Goal: Task Accomplishment & Management: Use online tool/utility

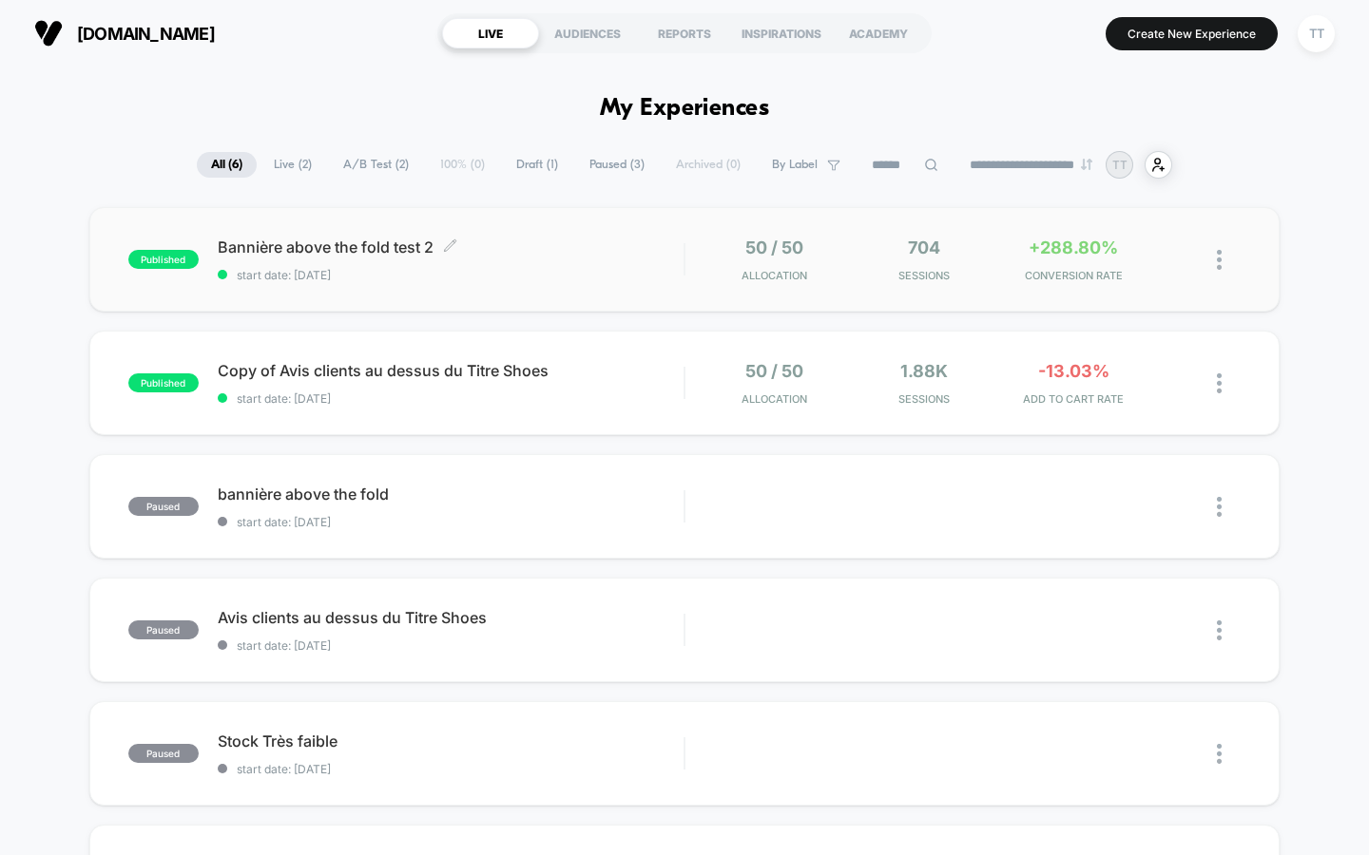
click at [596, 279] on span "start date: [DATE]" at bounding box center [451, 275] width 467 height 14
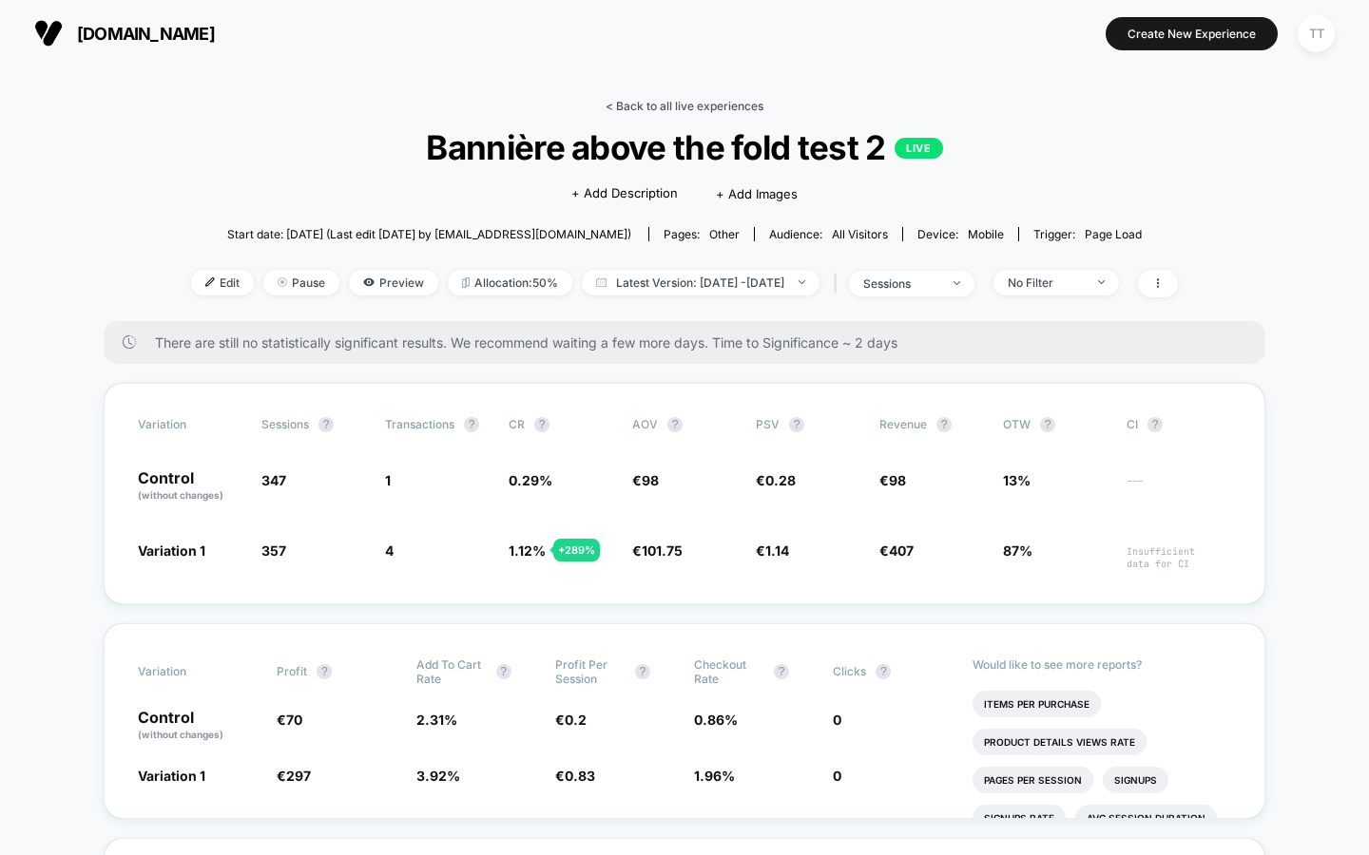
click at [701, 102] on link "< Back to all live experiences" at bounding box center [684, 106] width 158 height 14
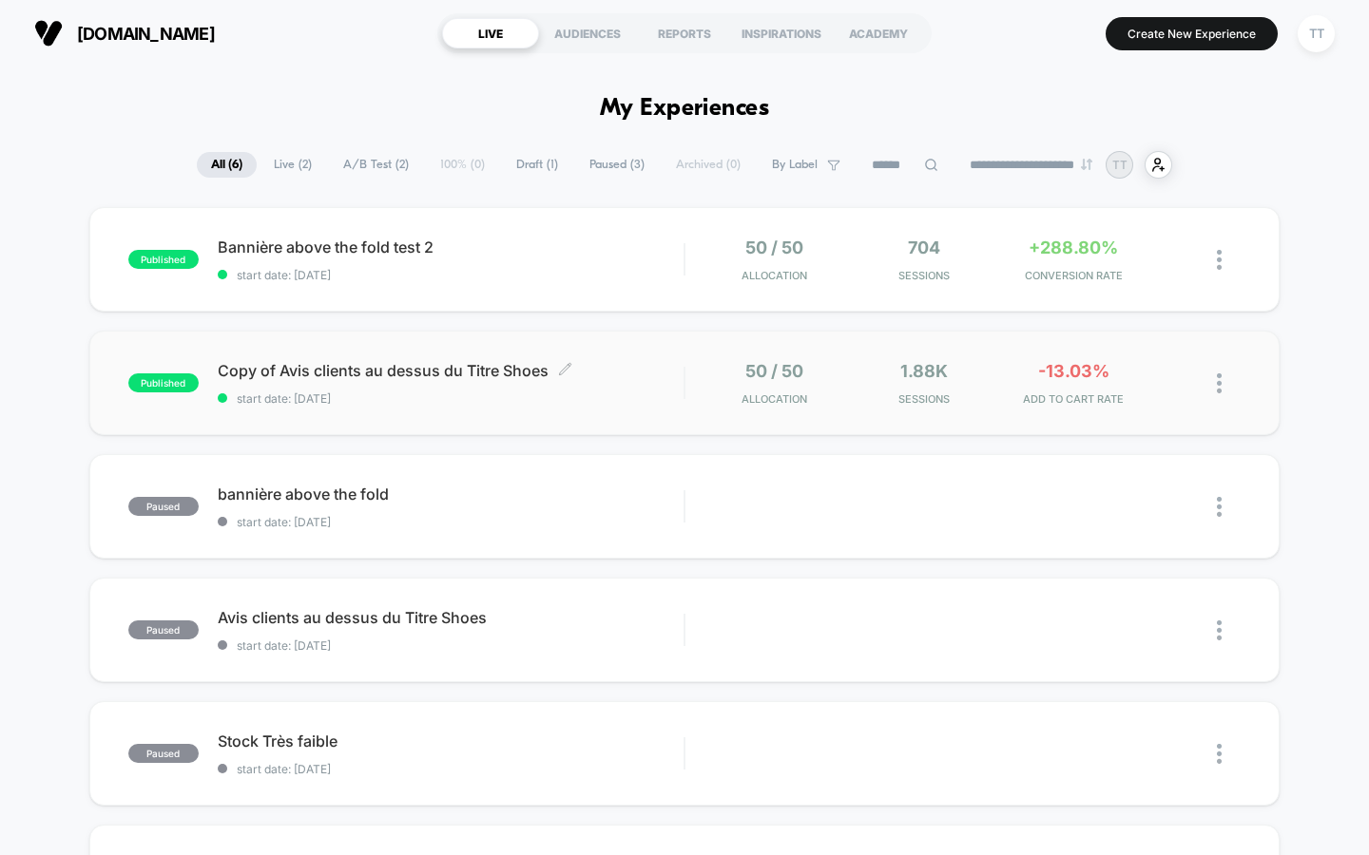
click at [648, 374] on span "Copy of Avis clients au dessus du Titre Shoes Click to edit experience details" at bounding box center [451, 370] width 467 height 19
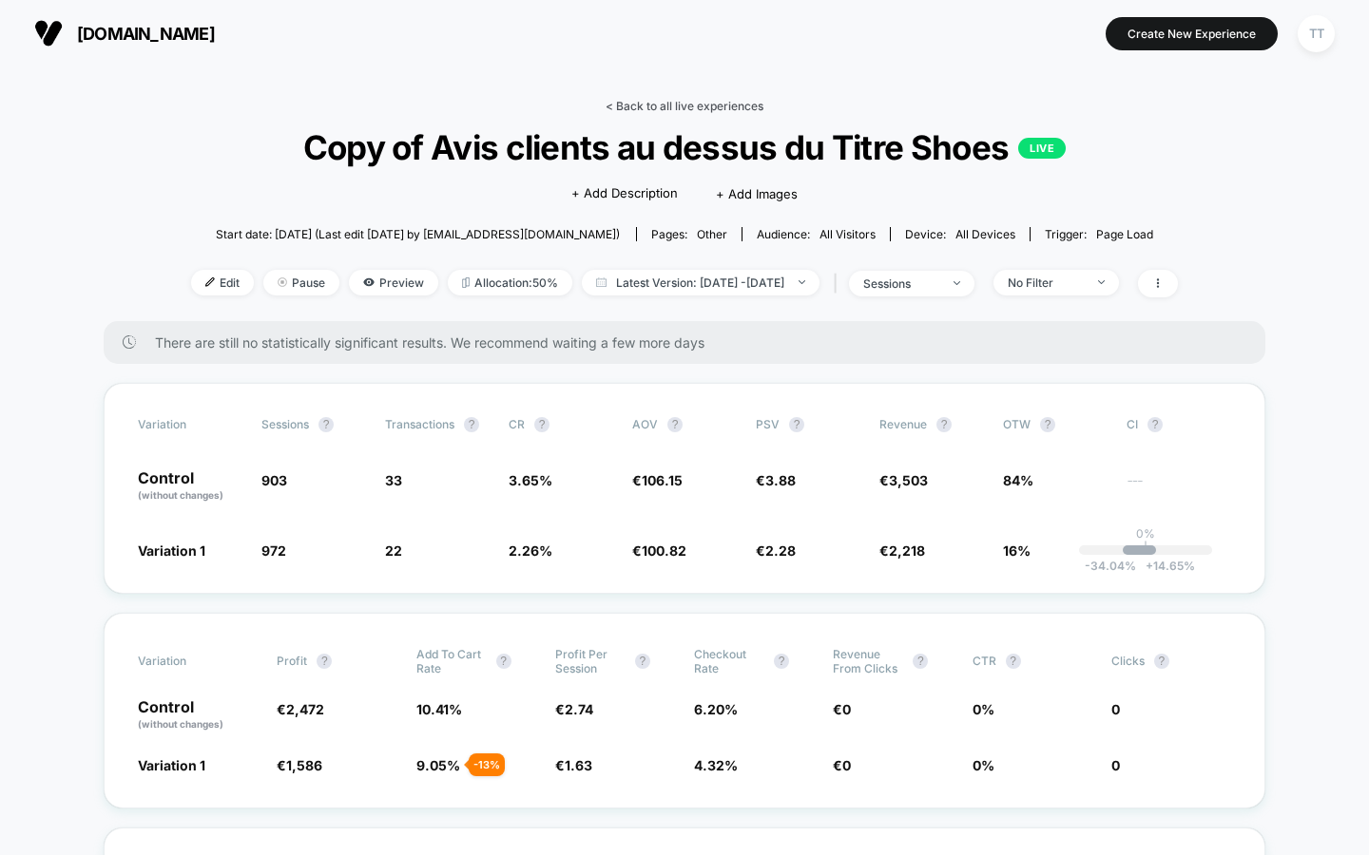
click at [700, 99] on link "< Back to all live experiences" at bounding box center [684, 106] width 158 height 14
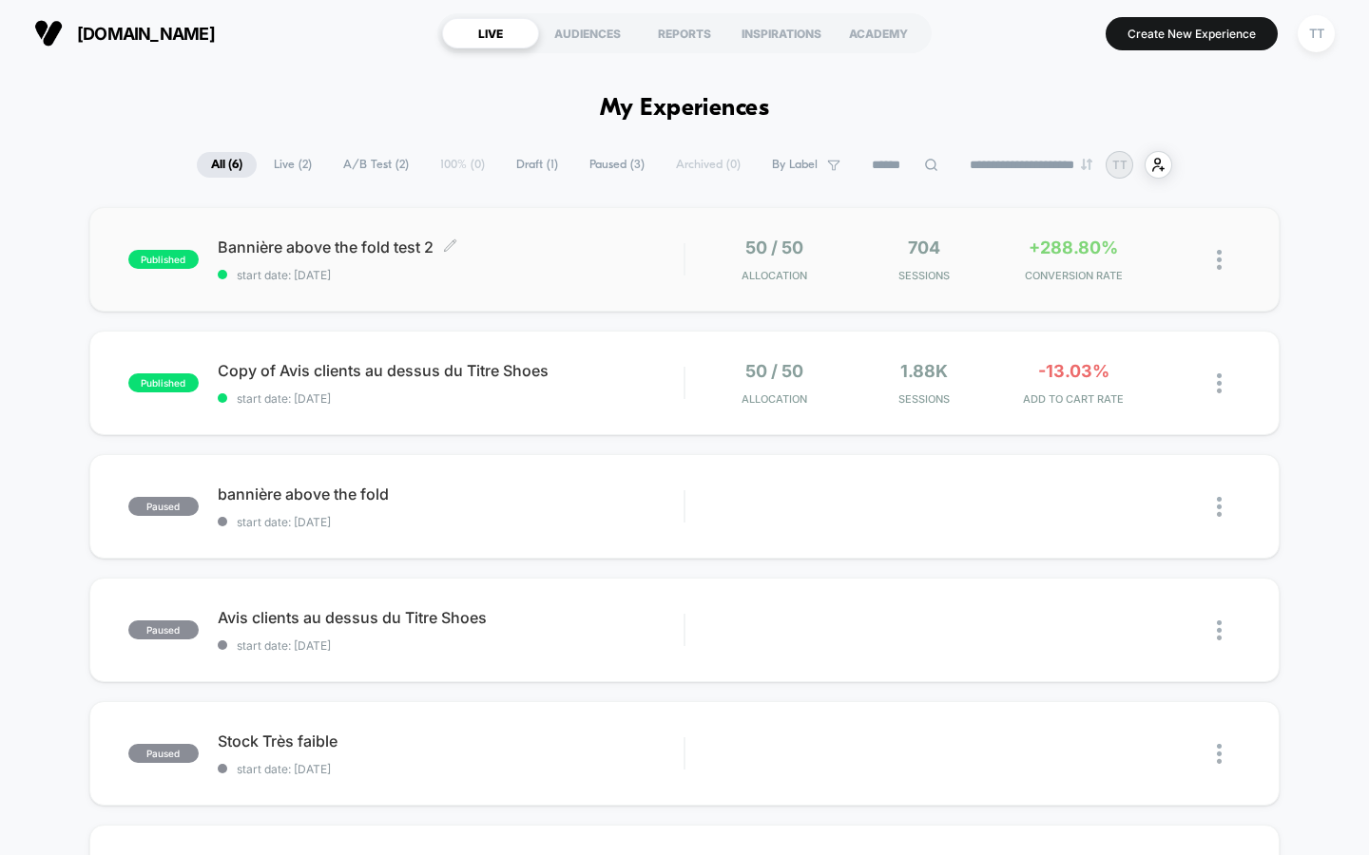
click at [475, 278] on span "start date: [DATE]" at bounding box center [451, 275] width 467 height 14
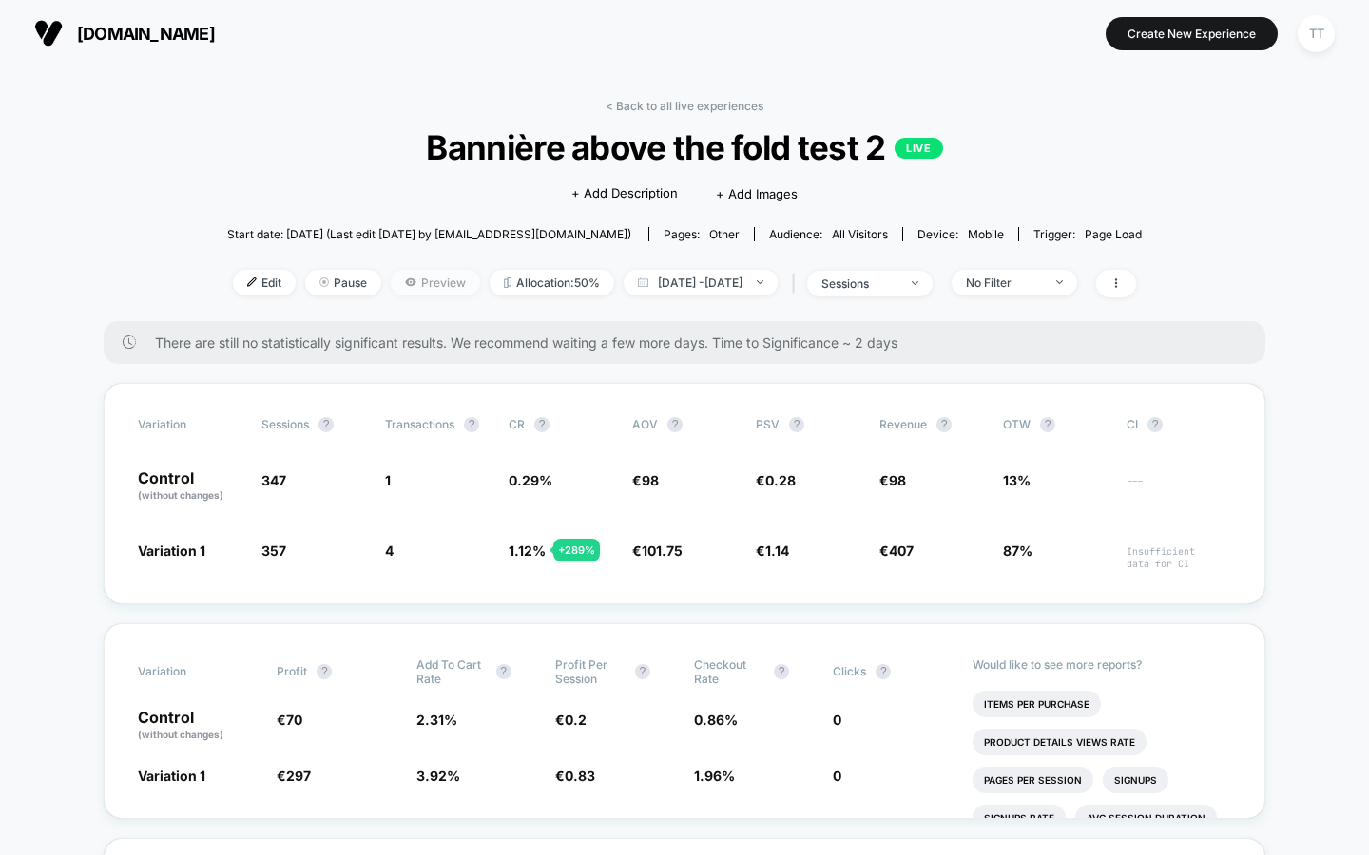
click at [409, 289] on span "Preview" at bounding box center [435, 283] width 89 height 26
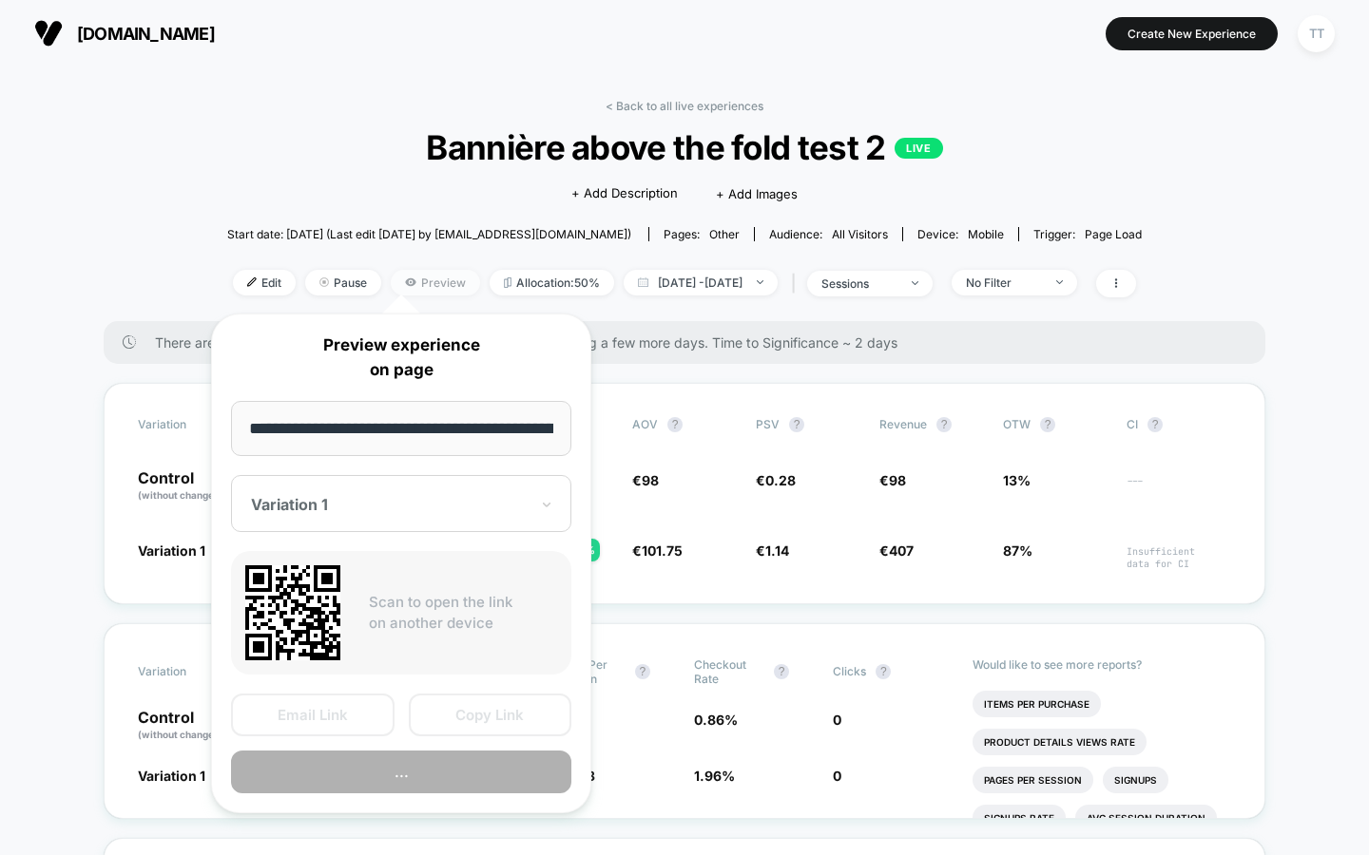
scroll to position [0, 119]
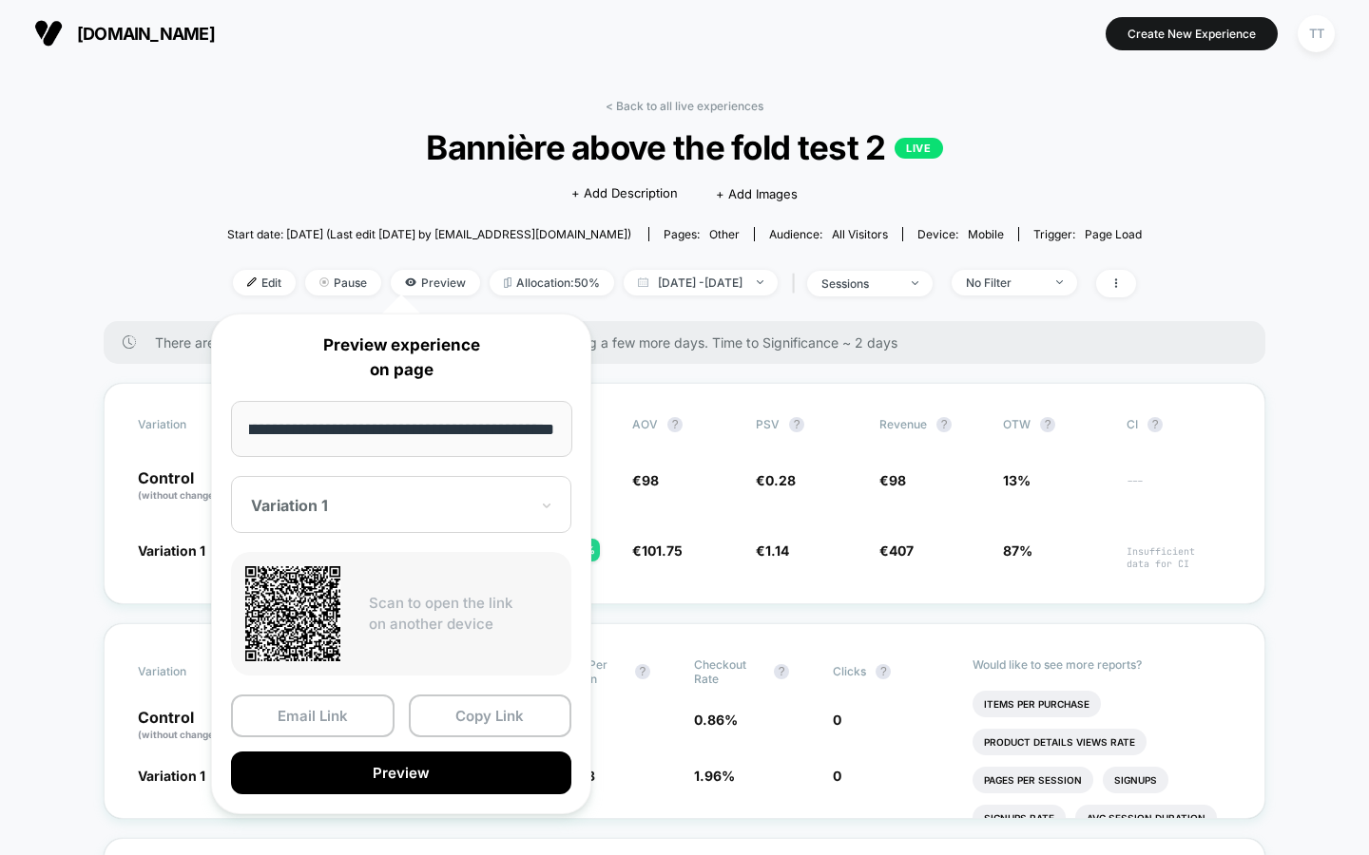
click at [452, 494] on div "Variation 1" at bounding box center [389, 505] width 281 height 23
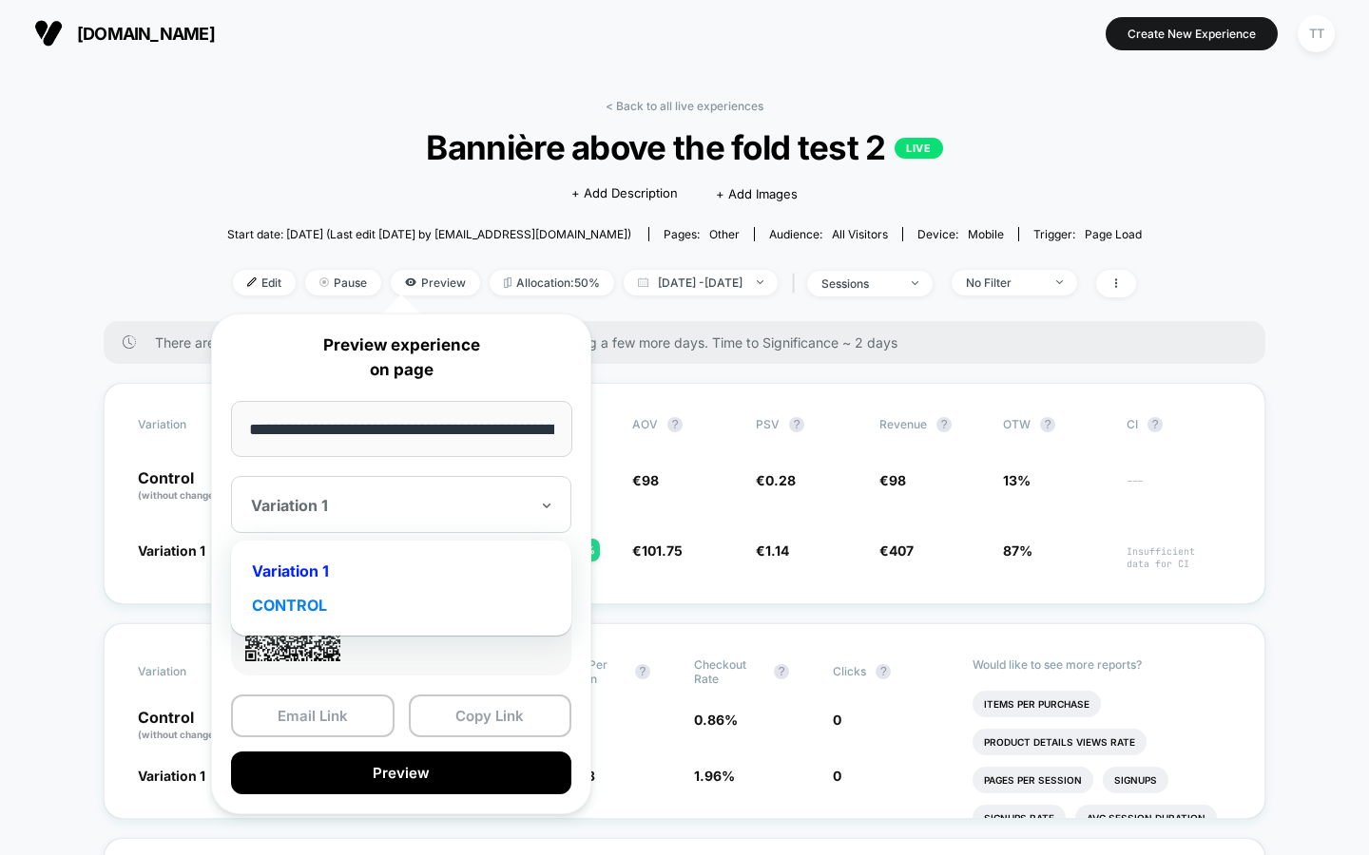
click at [395, 593] on div "CONTROL" at bounding box center [400, 605] width 321 height 34
click at [450, 514] on div "CONTROL" at bounding box center [389, 505] width 281 height 23
click at [423, 610] on div "CONTROL" at bounding box center [400, 605] width 321 height 34
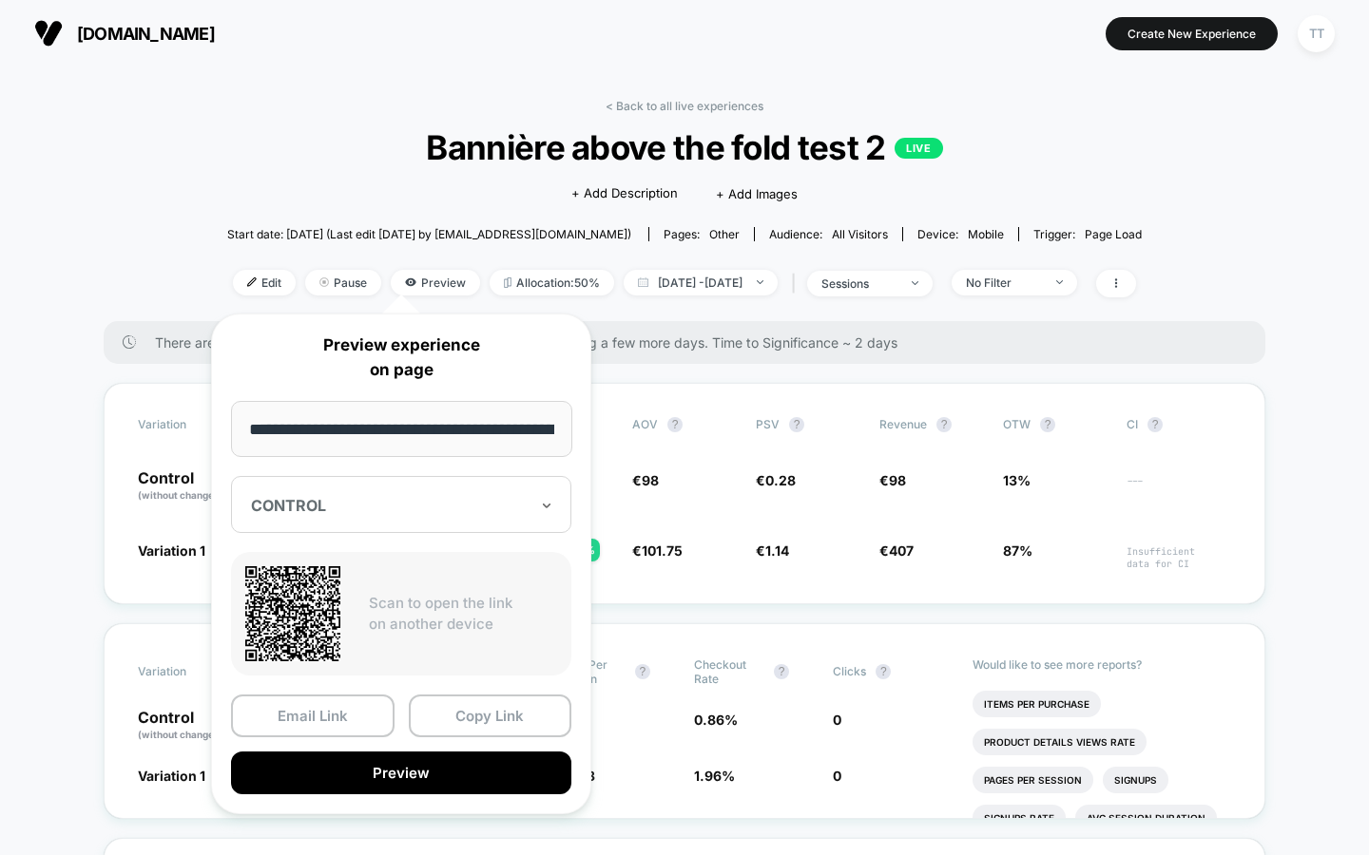
click at [440, 500] on div at bounding box center [390, 505] width 278 height 19
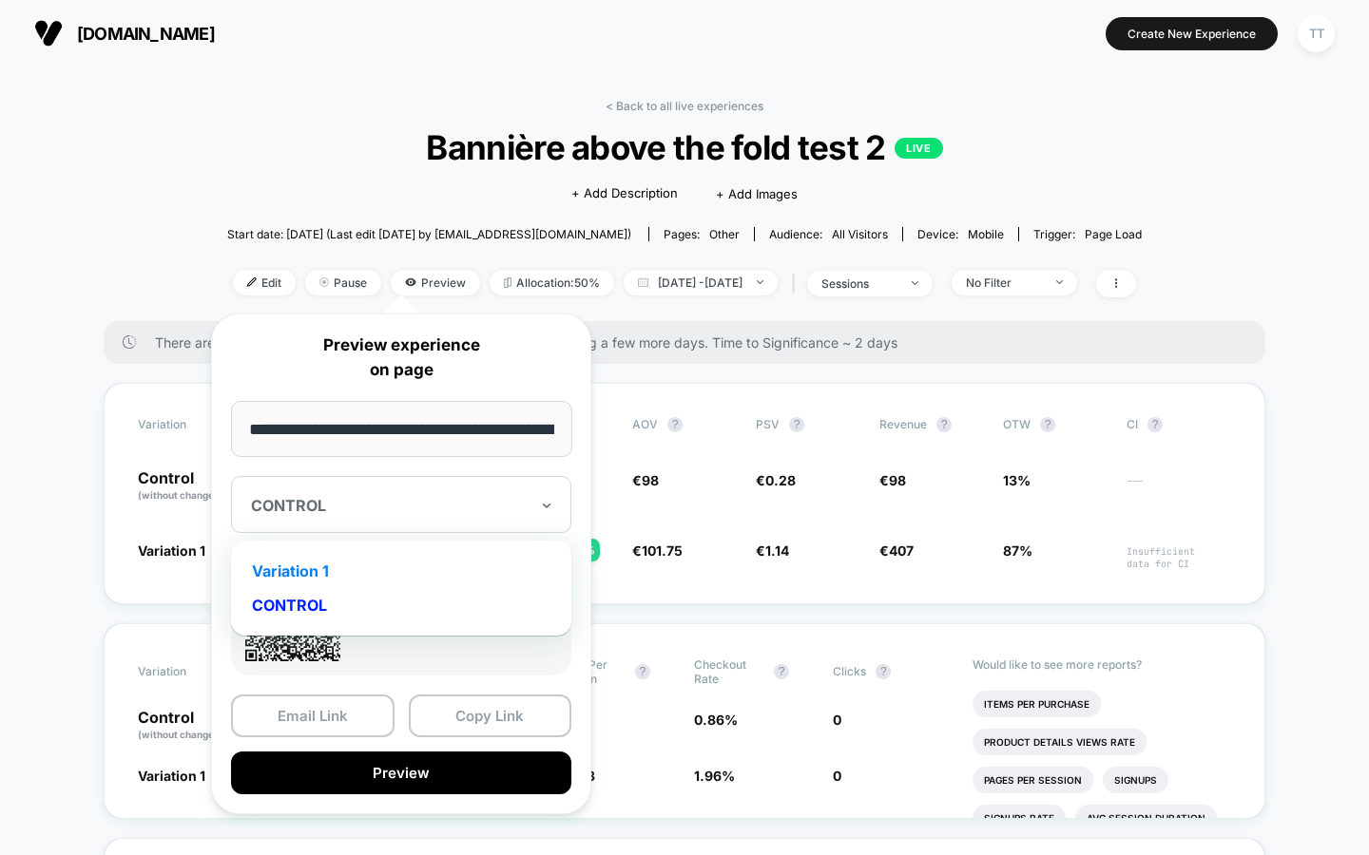
click at [395, 578] on div "Variation 1" at bounding box center [400, 571] width 321 height 34
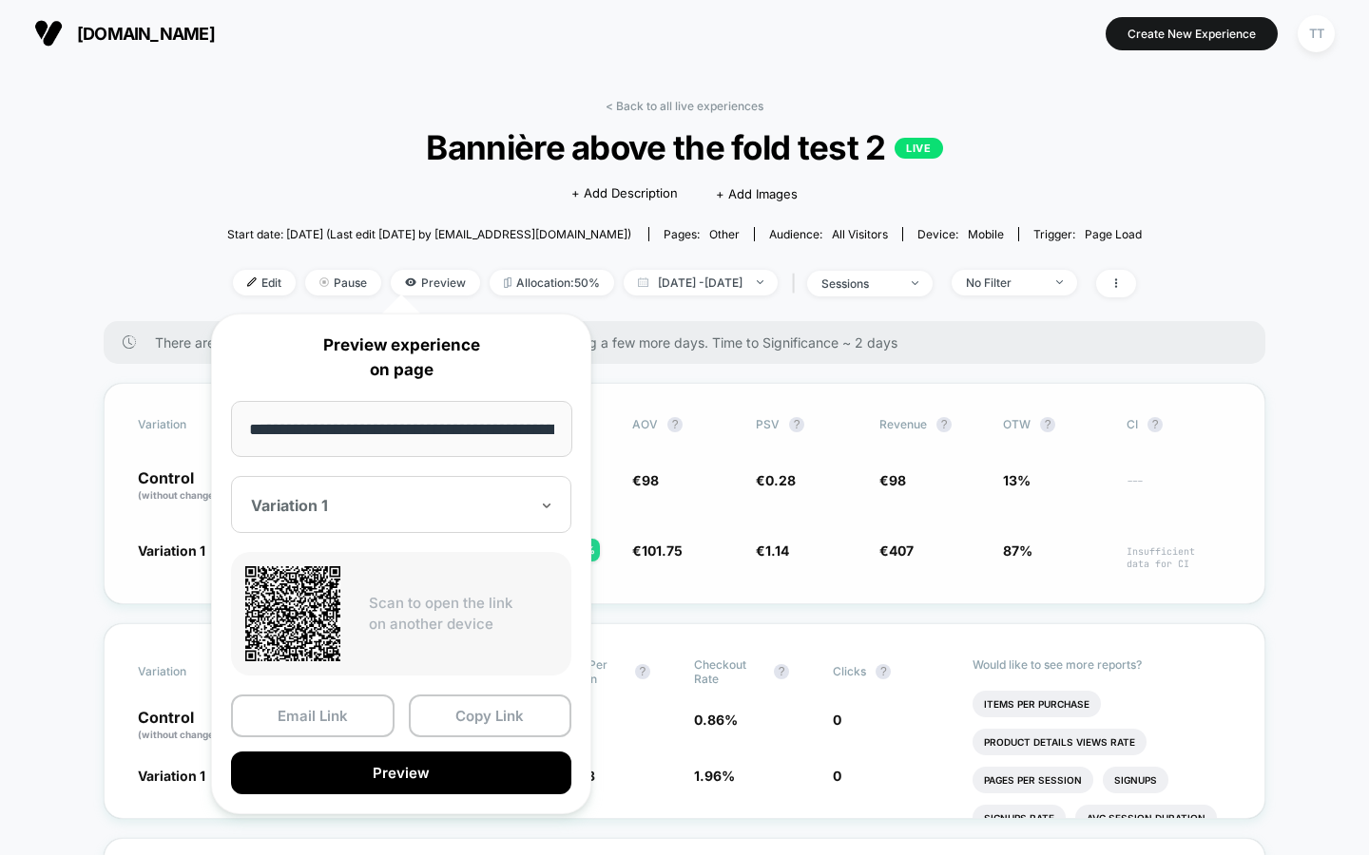
click at [853, 575] on div "Variation Sessions ? Transactions ? CR ? AOV ? PSV ? Revenue ? OTW ? CI ? Contr…" at bounding box center [684, 493] width 1161 height 221
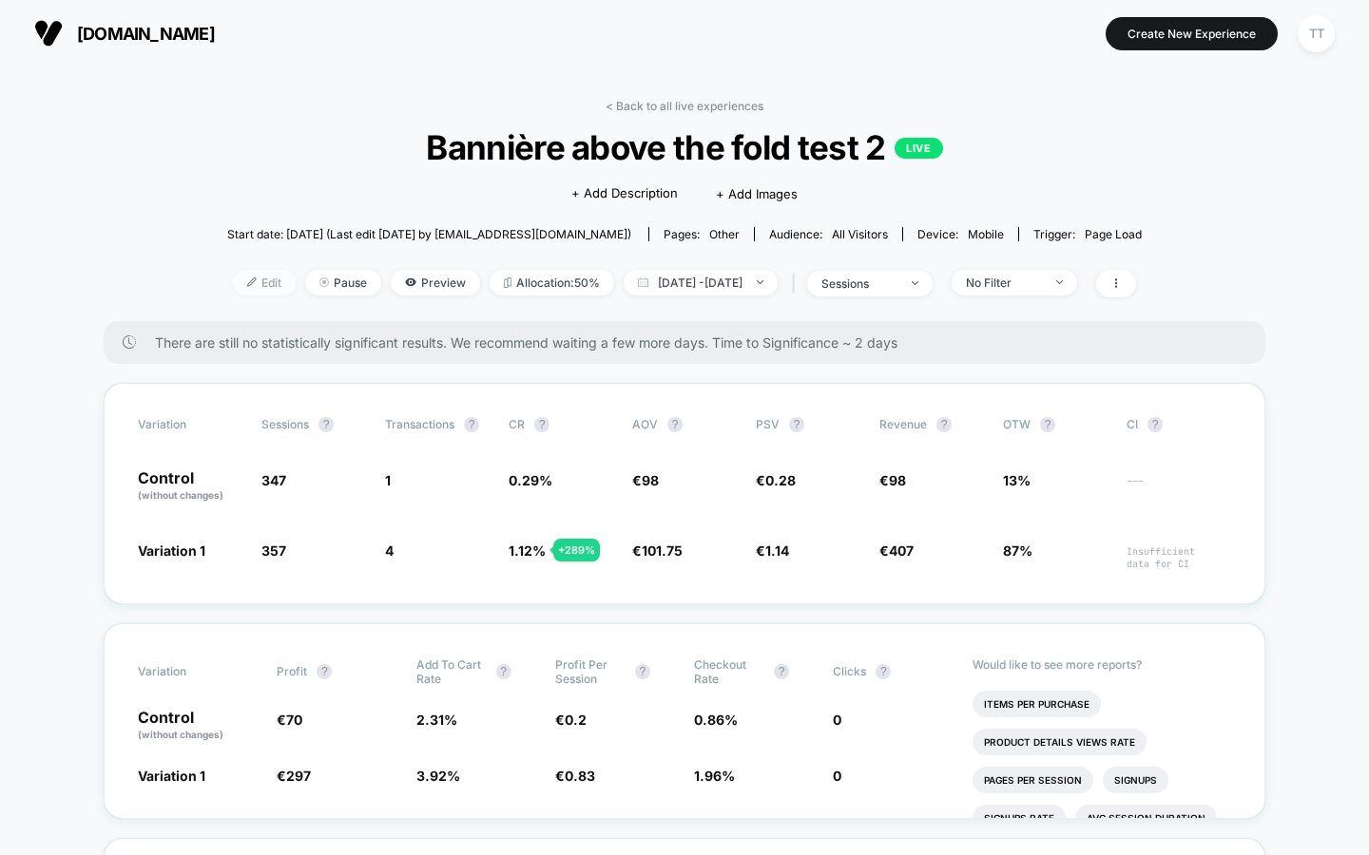
click at [248, 279] on span "Edit" at bounding box center [264, 283] width 63 height 26
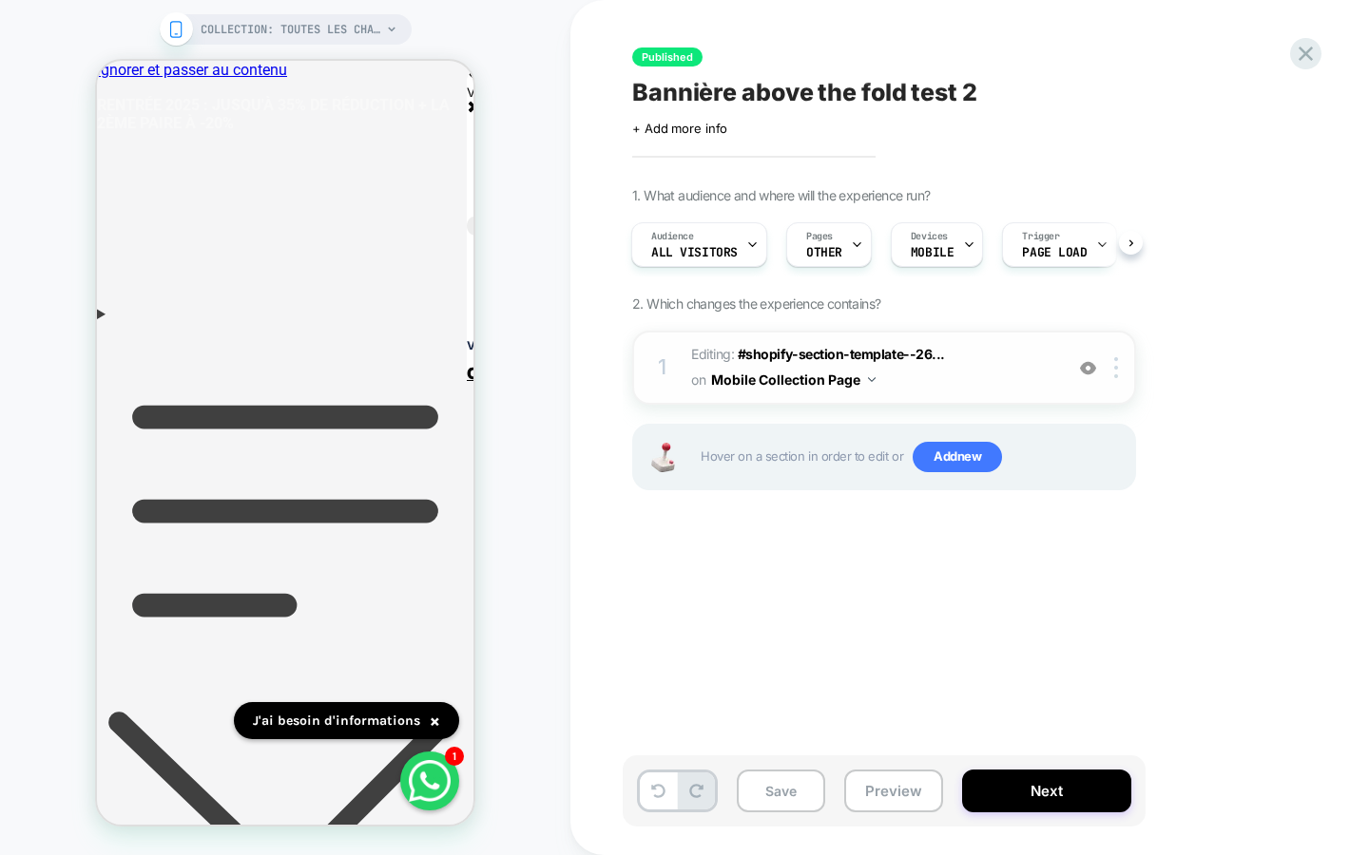
click at [872, 383] on button "Mobile Collection Page" at bounding box center [793, 380] width 164 height 28
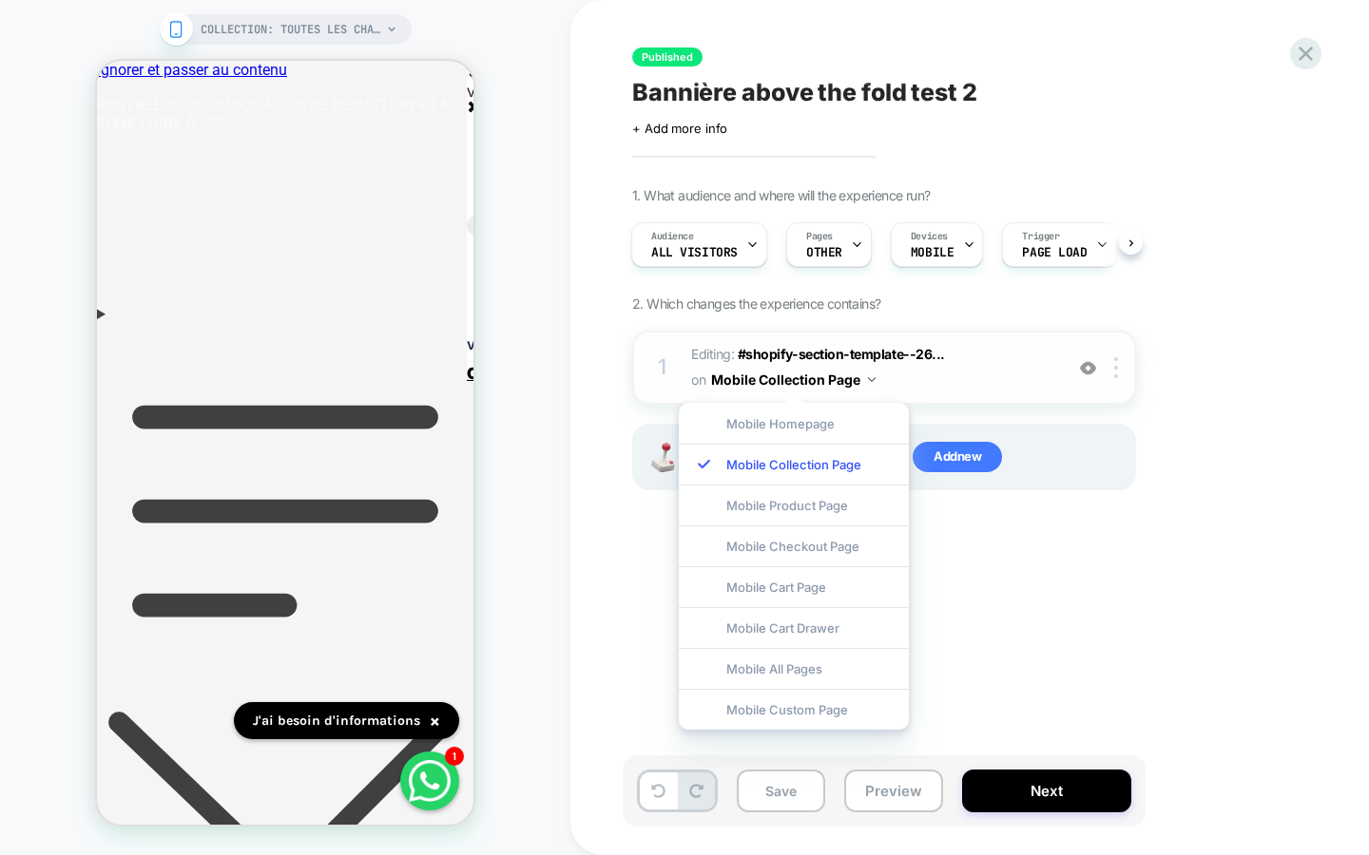
click at [920, 381] on span "Editing : #shopify-section-template--26... #shopify-section-template--260715368…" at bounding box center [872, 367] width 362 height 51
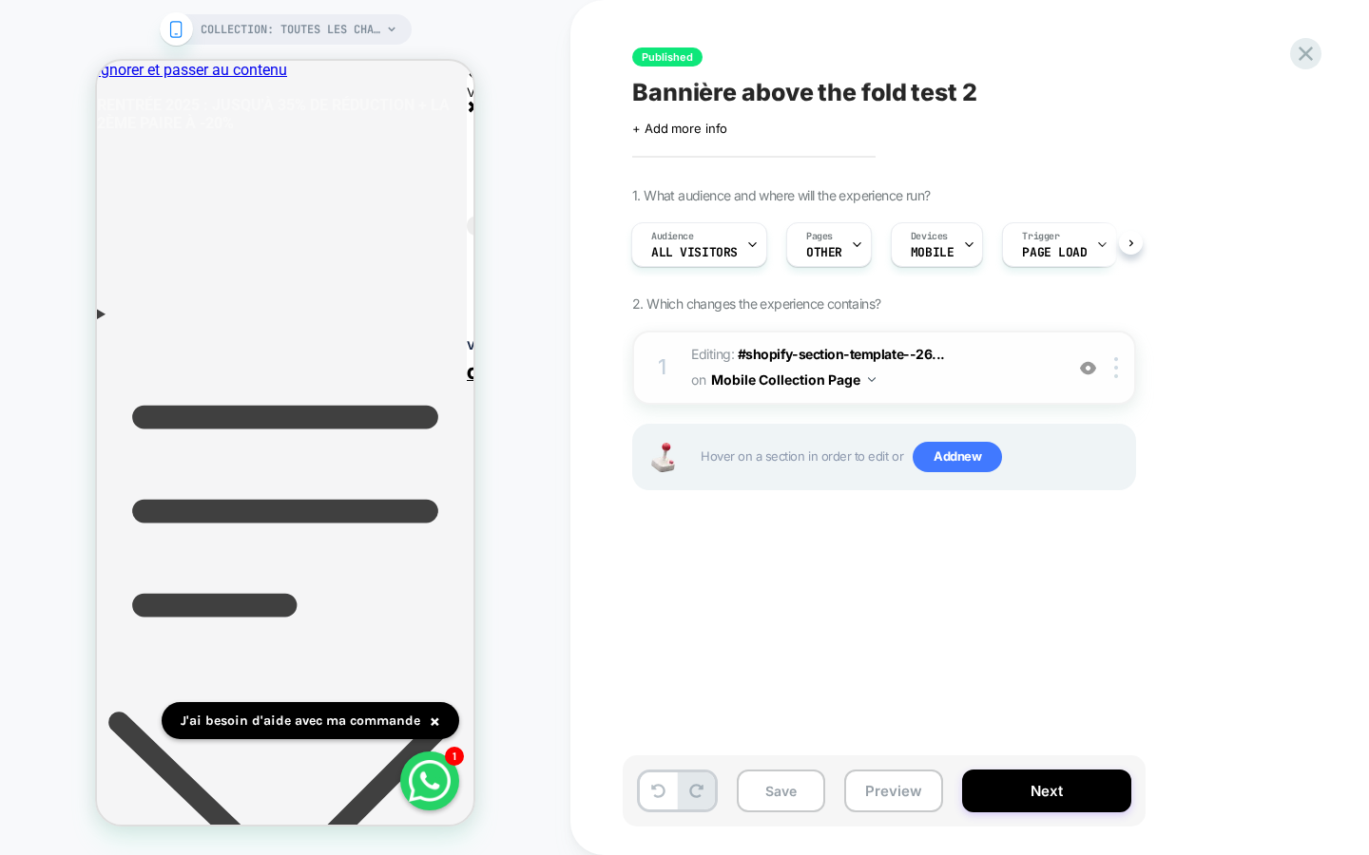
click at [1089, 371] on img at bounding box center [1088, 368] width 16 height 16
click at [1087, 374] on img at bounding box center [1088, 368] width 16 height 16
click at [1113, 372] on div at bounding box center [1118, 367] width 31 height 21
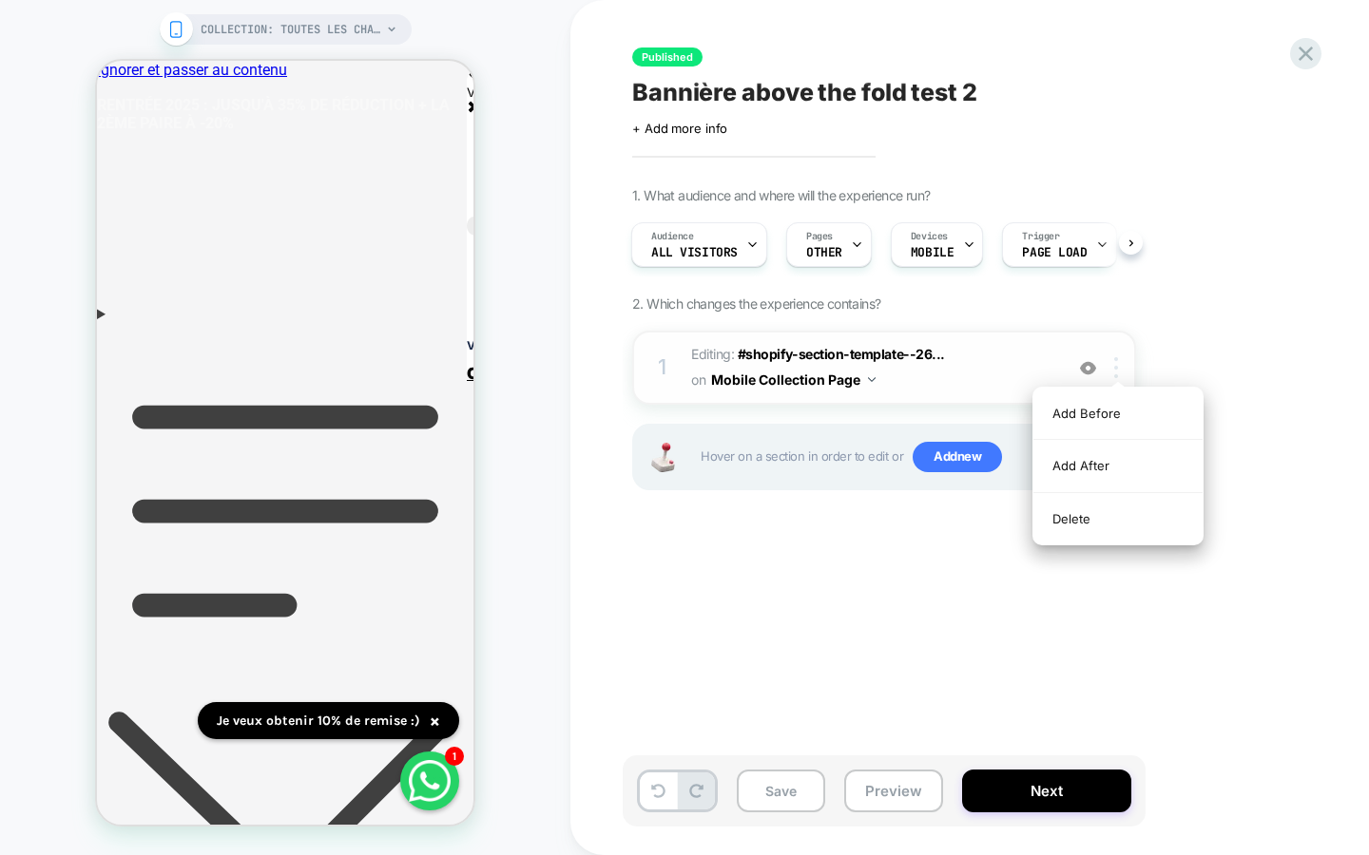
click at [1113, 372] on div at bounding box center [1118, 367] width 31 height 21
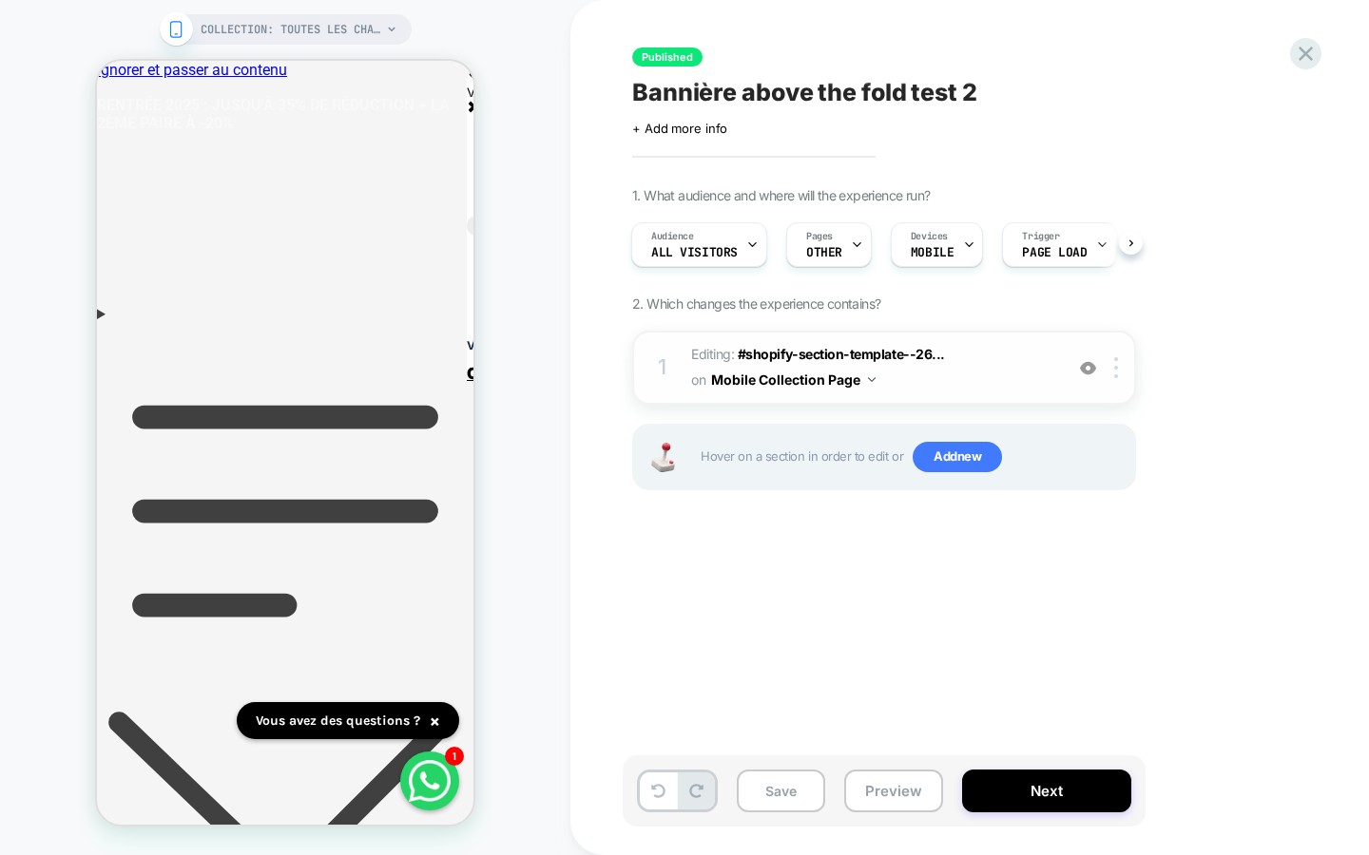
click at [662, 376] on div "1" at bounding box center [662, 368] width 19 height 38
click at [960, 376] on span "Editing : #shopify-section-template--26... #shopify-section-template--260715368…" at bounding box center [872, 367] width 362 height 51
click at [1115, 370] on img at bounding box center [1116, 367] width 4 height 21
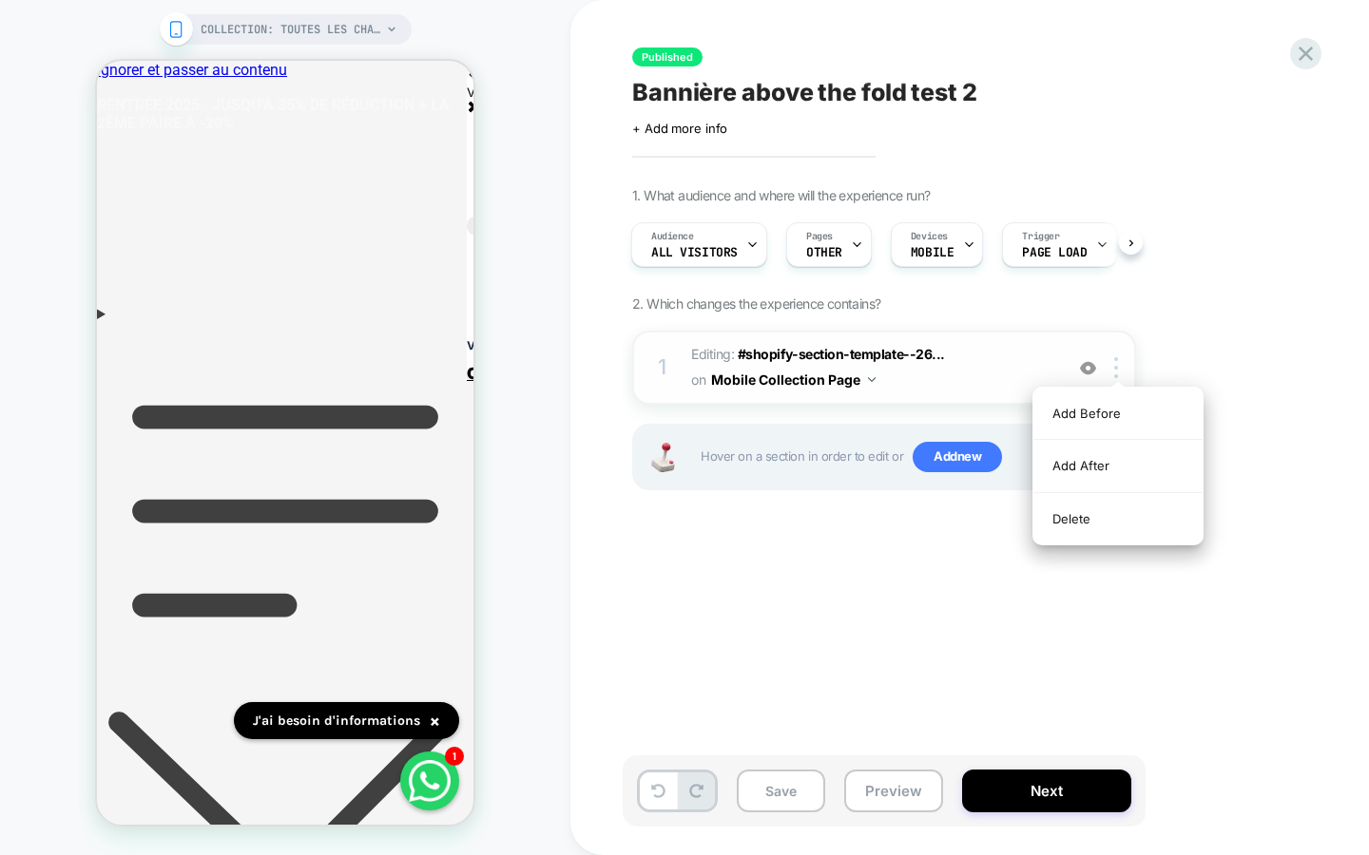
click at [1056, 356] on div "1 Editing : #shopify-section-template--26... #shopify-section-template--2607153…" at bounding box center [884, 368] width 504 height 74
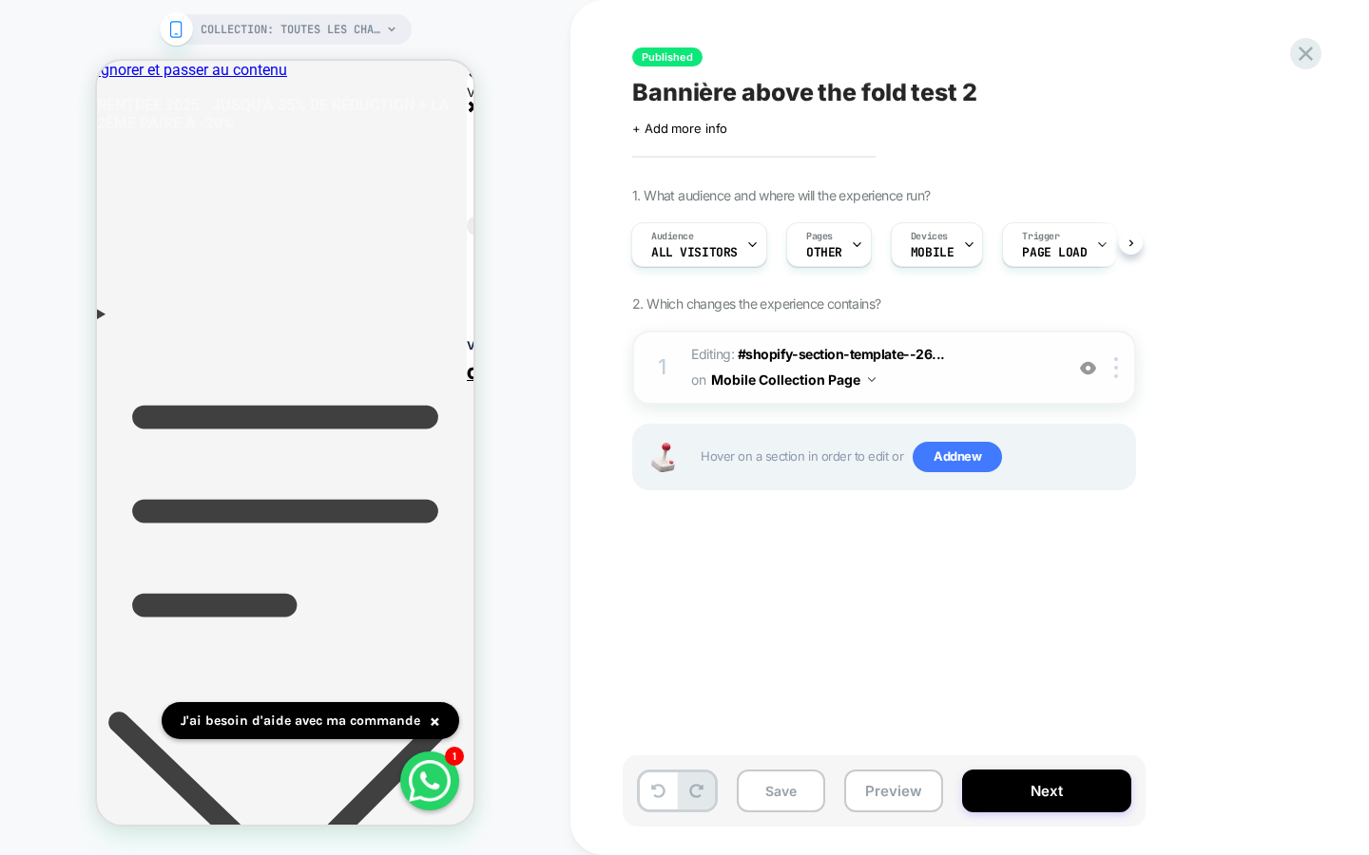
click at [1026, 356] on span "Editing : #shopify-section-template--26... #shopify-section-template--260715368…" at bounding box center [872, 367] width 362 height 51
click at [1130, 241] on div "Audience All Visitors Pages OTHER Devices MOBILE Trigger Page Load" at bounding box center [884, 245] width 504 height 64
click at [873, 773] on button "Preview" at bounding box center [893, 791] width 99 height 43
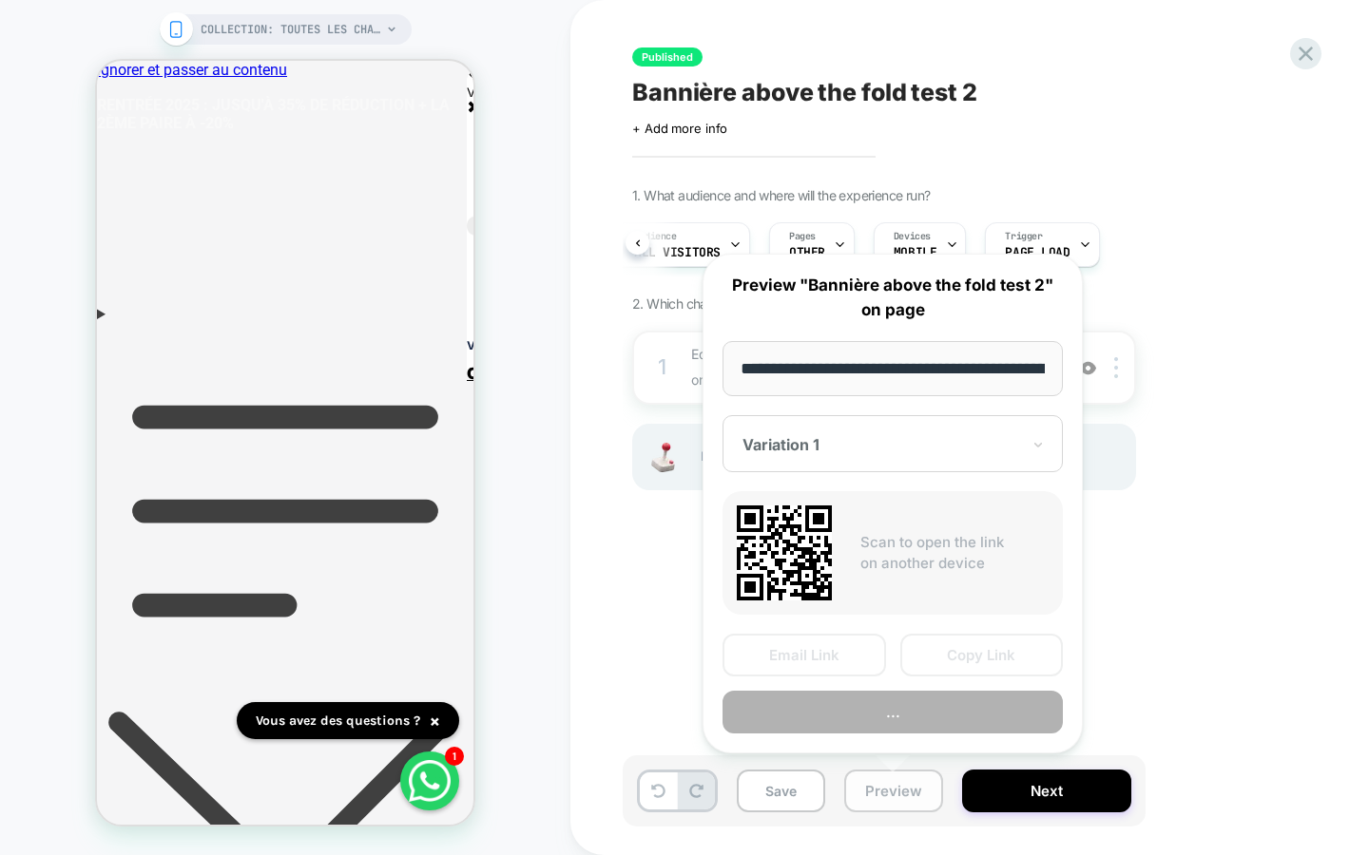
scroll to position [0, 278]
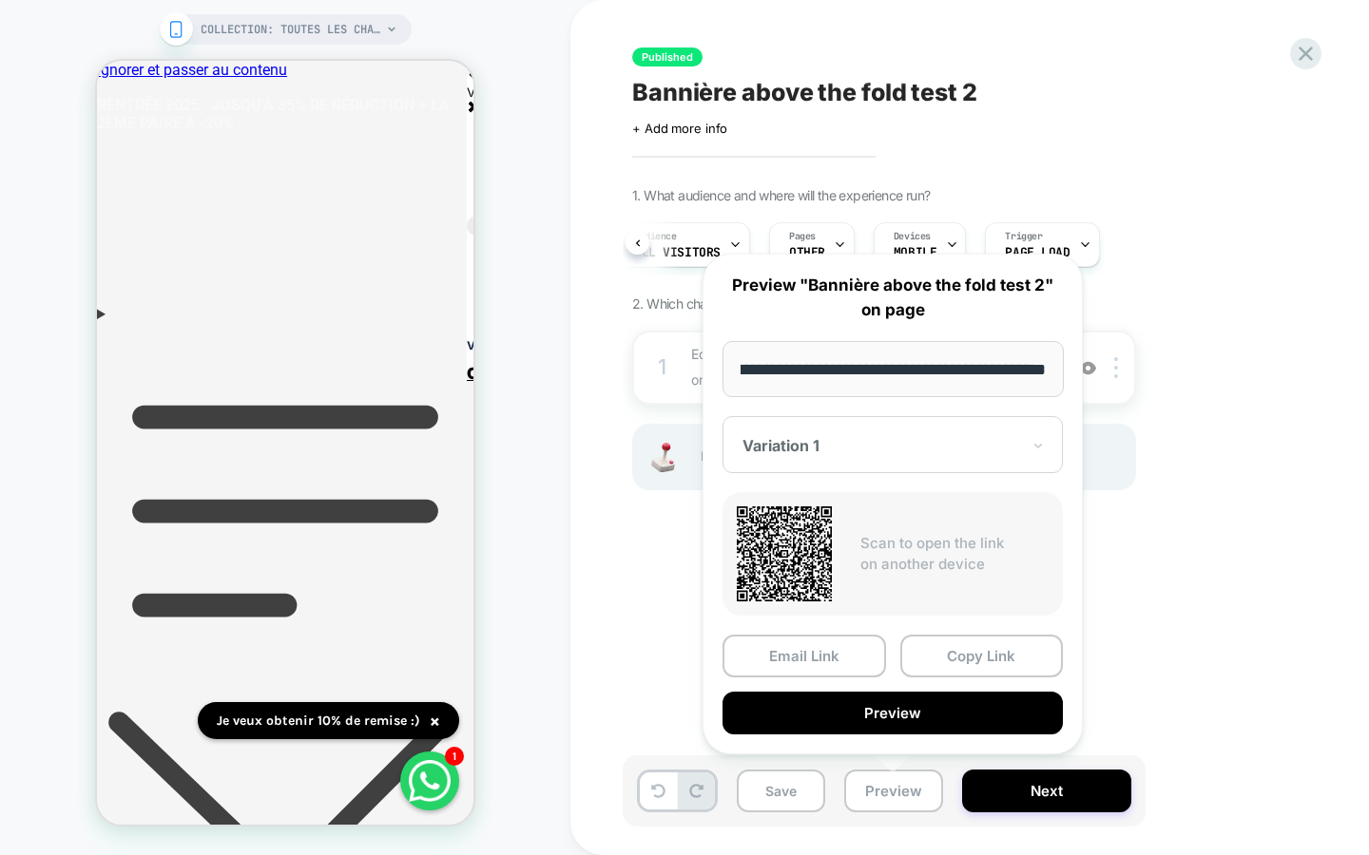
click at [1220, 374] on div "1. What audience and where will the experience run? Audience All Visitors Pages…" at bounding box center [979, 362] width 694 height 351
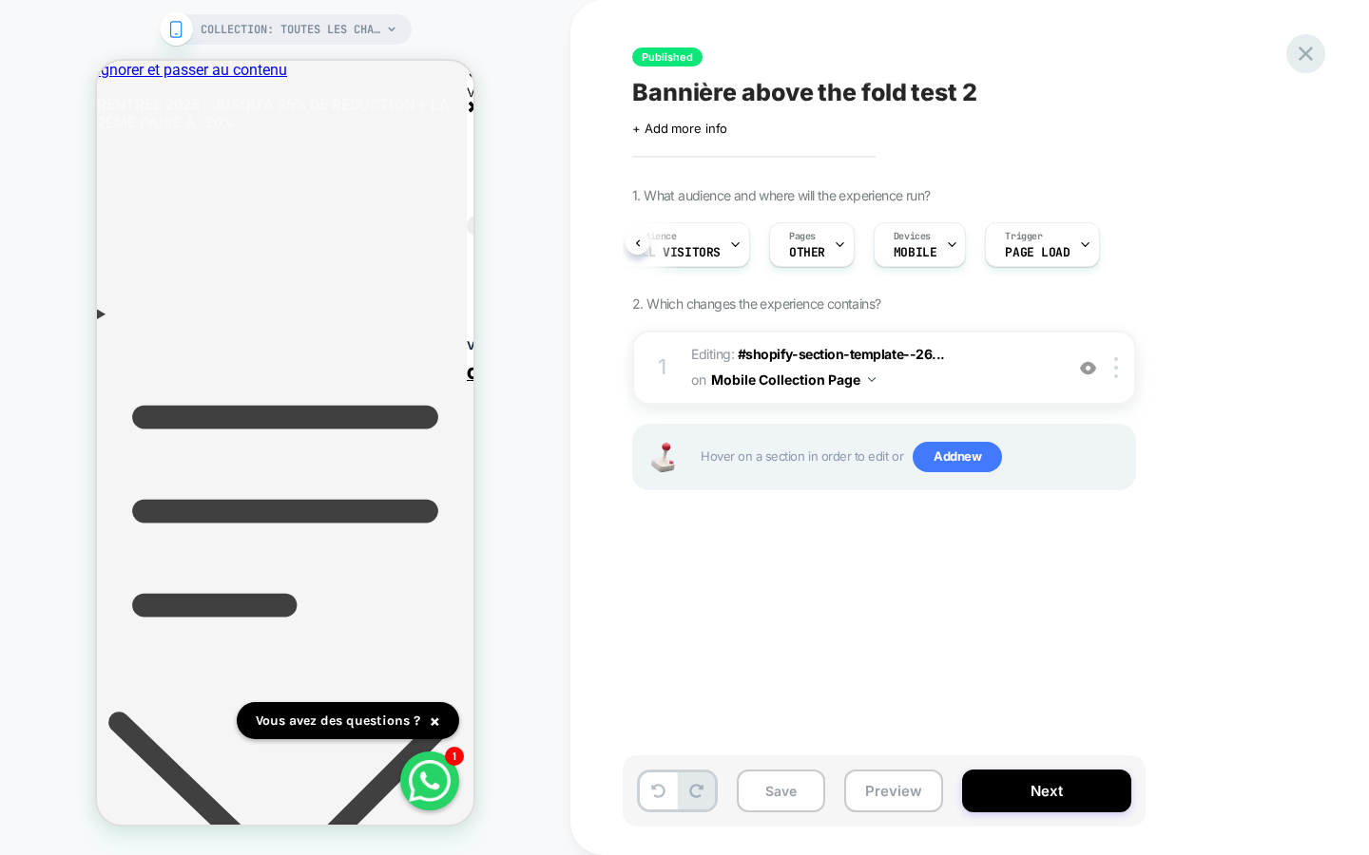
click at [1303, 58] on icon at bounding box center [1306, 54] width 26 height 26
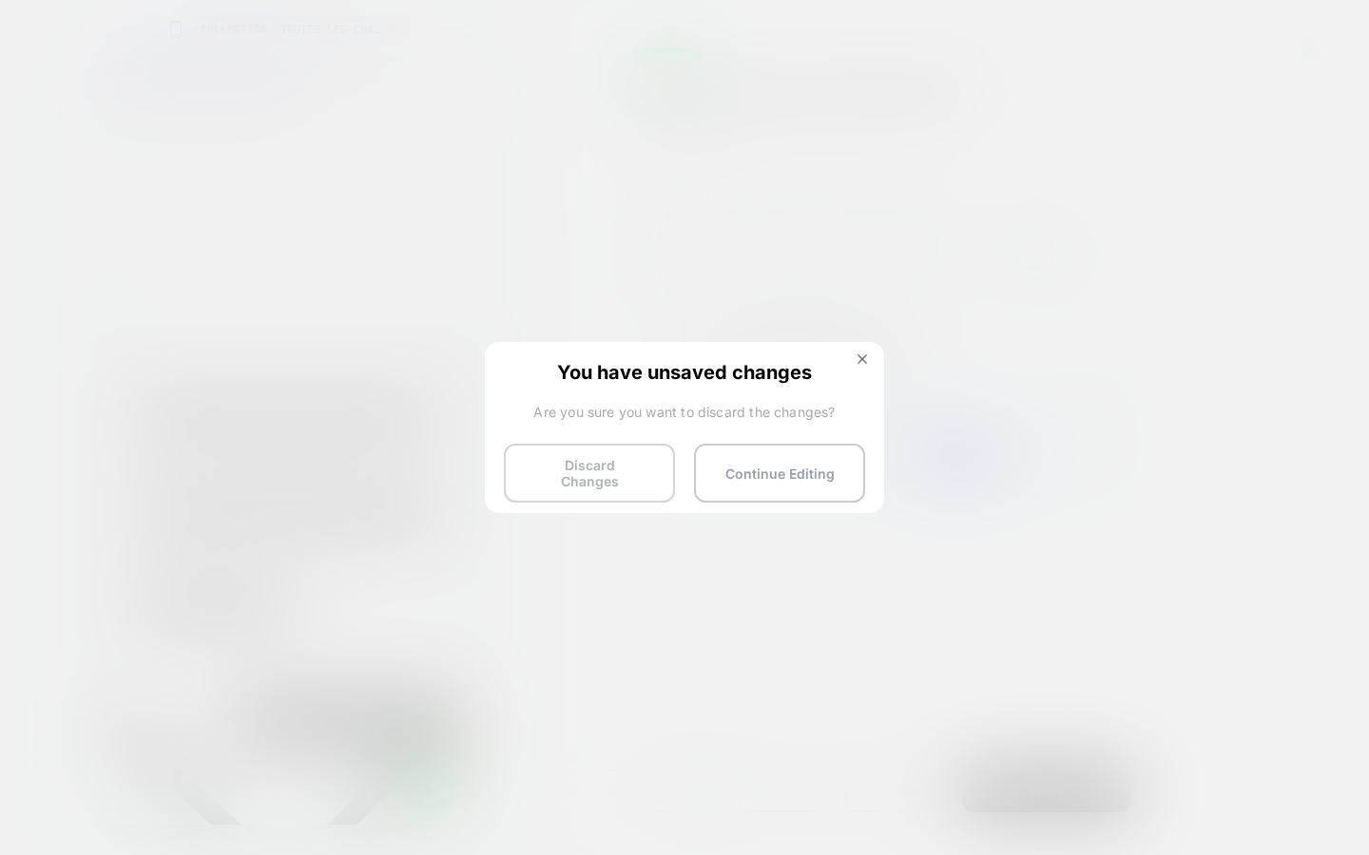
click at [594, 481] on button "Discard Changes" at bounding box center [589, 473] width 171 height 59
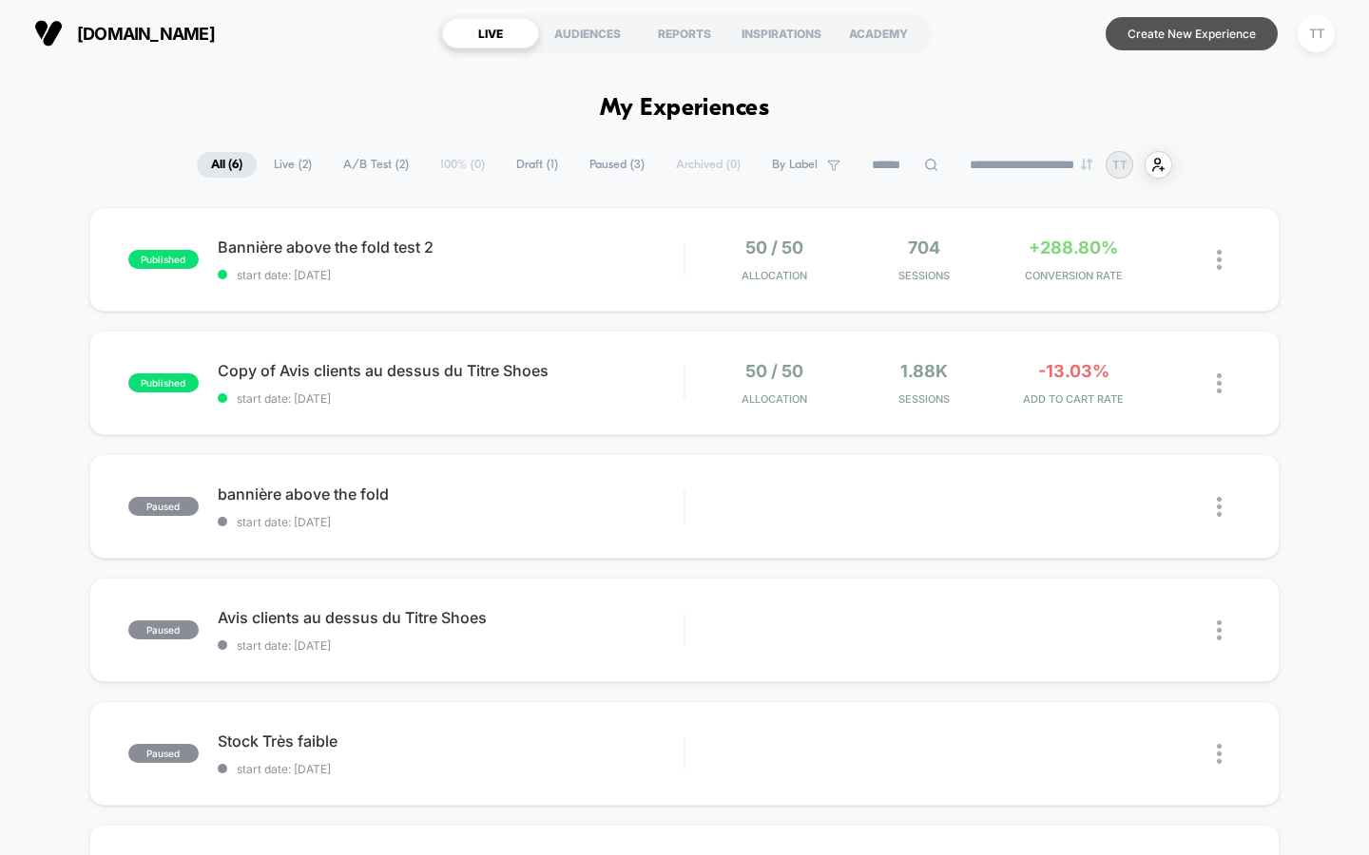
click at [1177, 38] on button "Create New Experience" at bounding box center [1191, 33] width 172 height 33
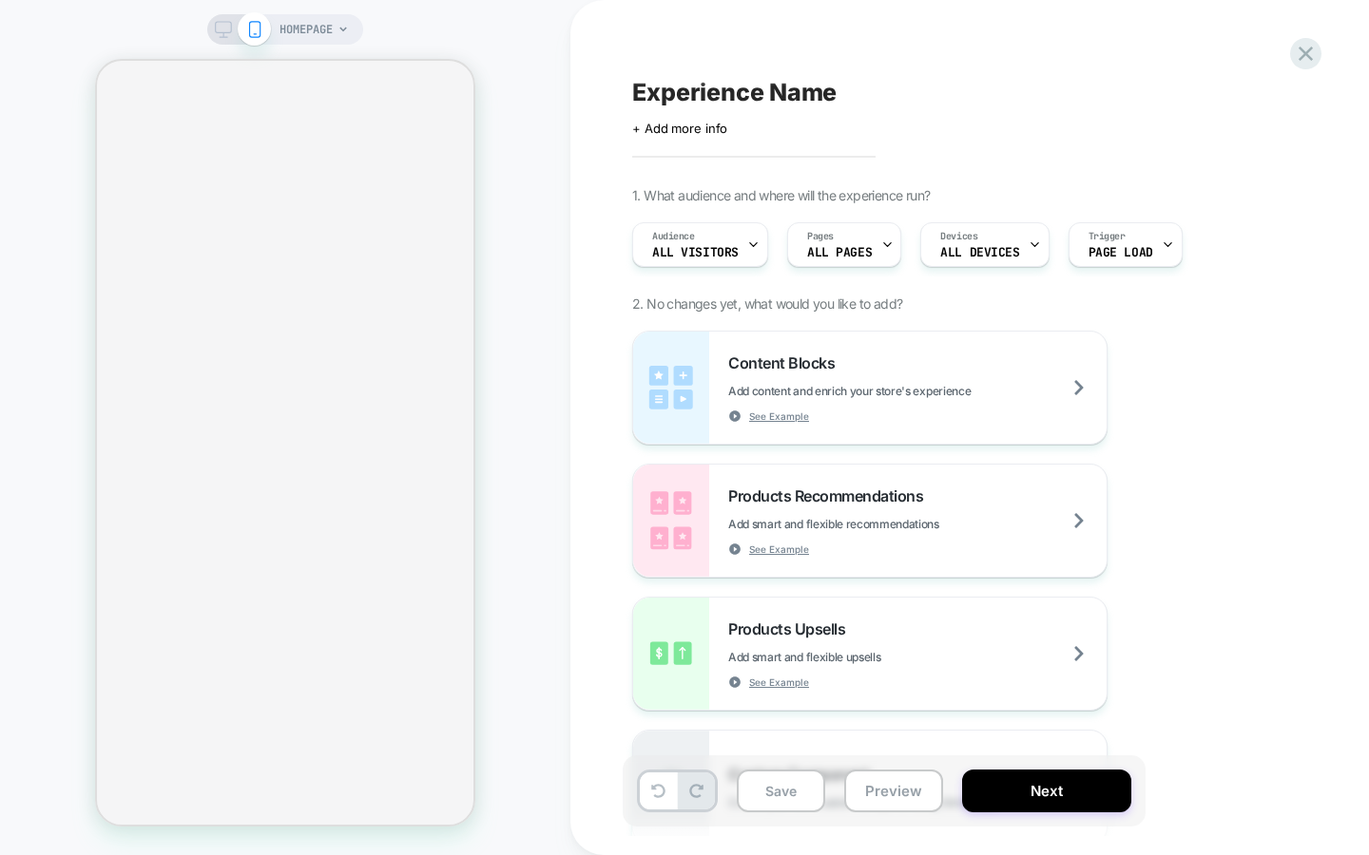
click at [820, 252] on span "ALL PAGES" at bounding box center [839, 252] width 65 height 13
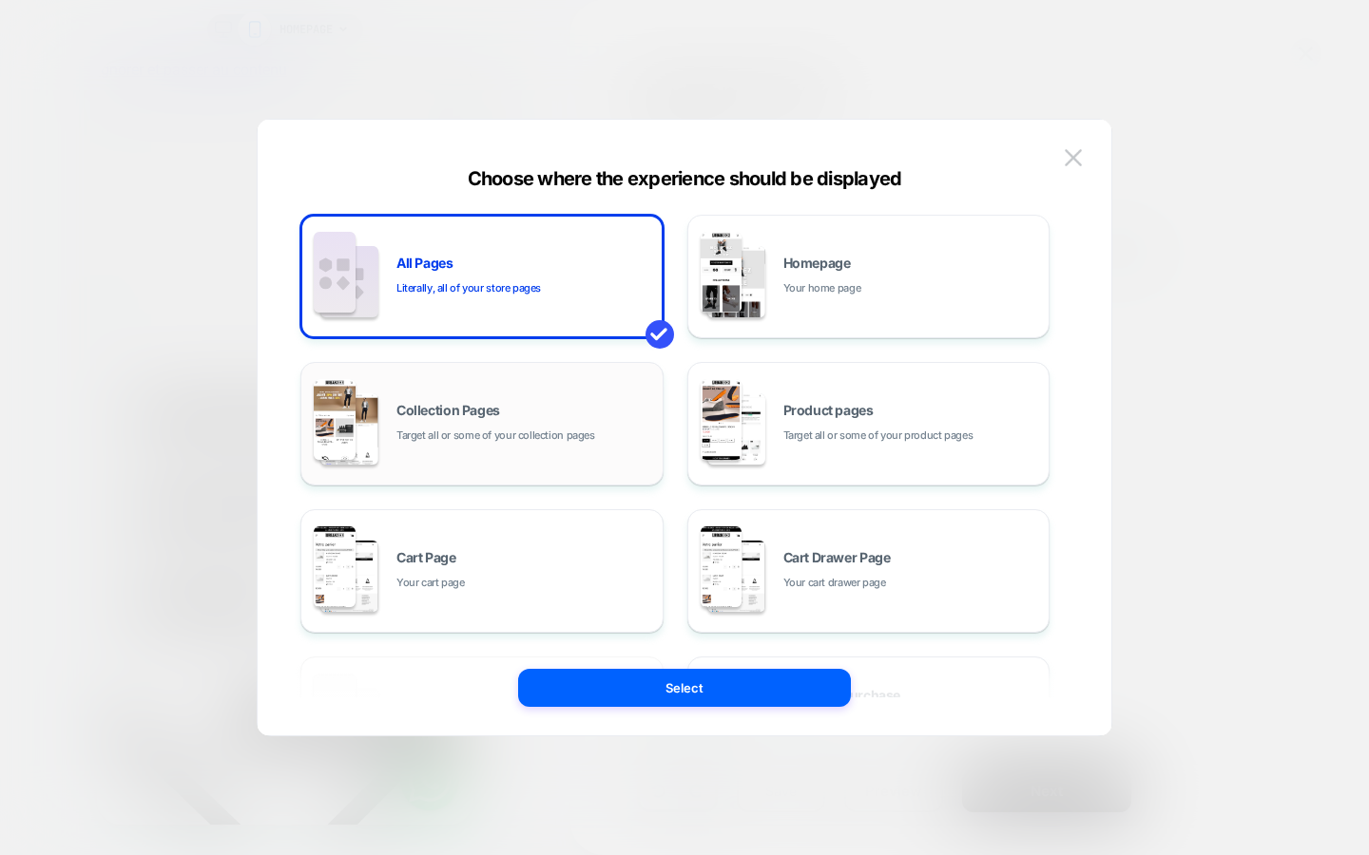
click at [528, 435] on span "Target all or some of your collection pages" at bounding box center [495, 436] width 199 height 18
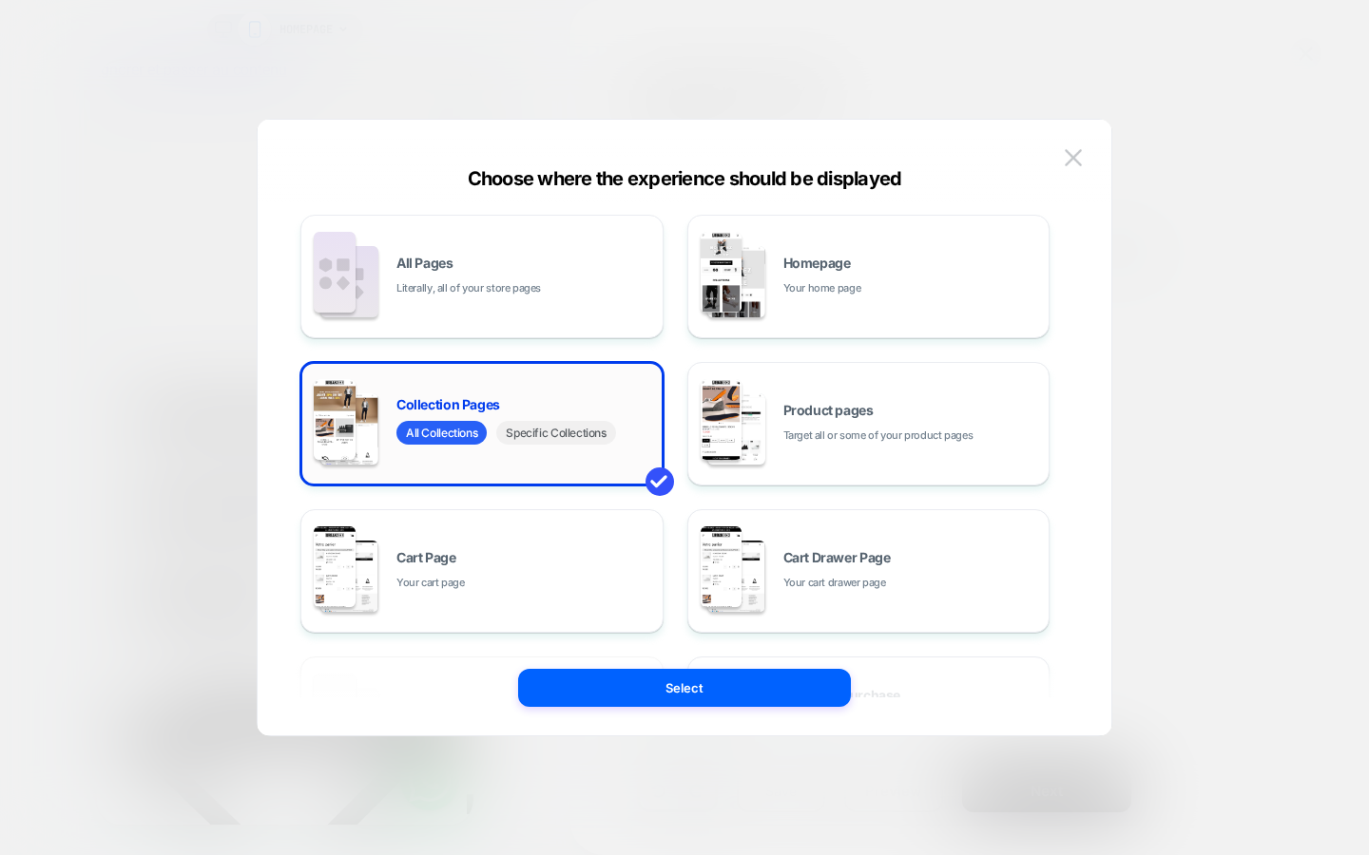
click at [596, 438] on span "Specific Collections" at bounding box center [555, 433] width 119 height 24
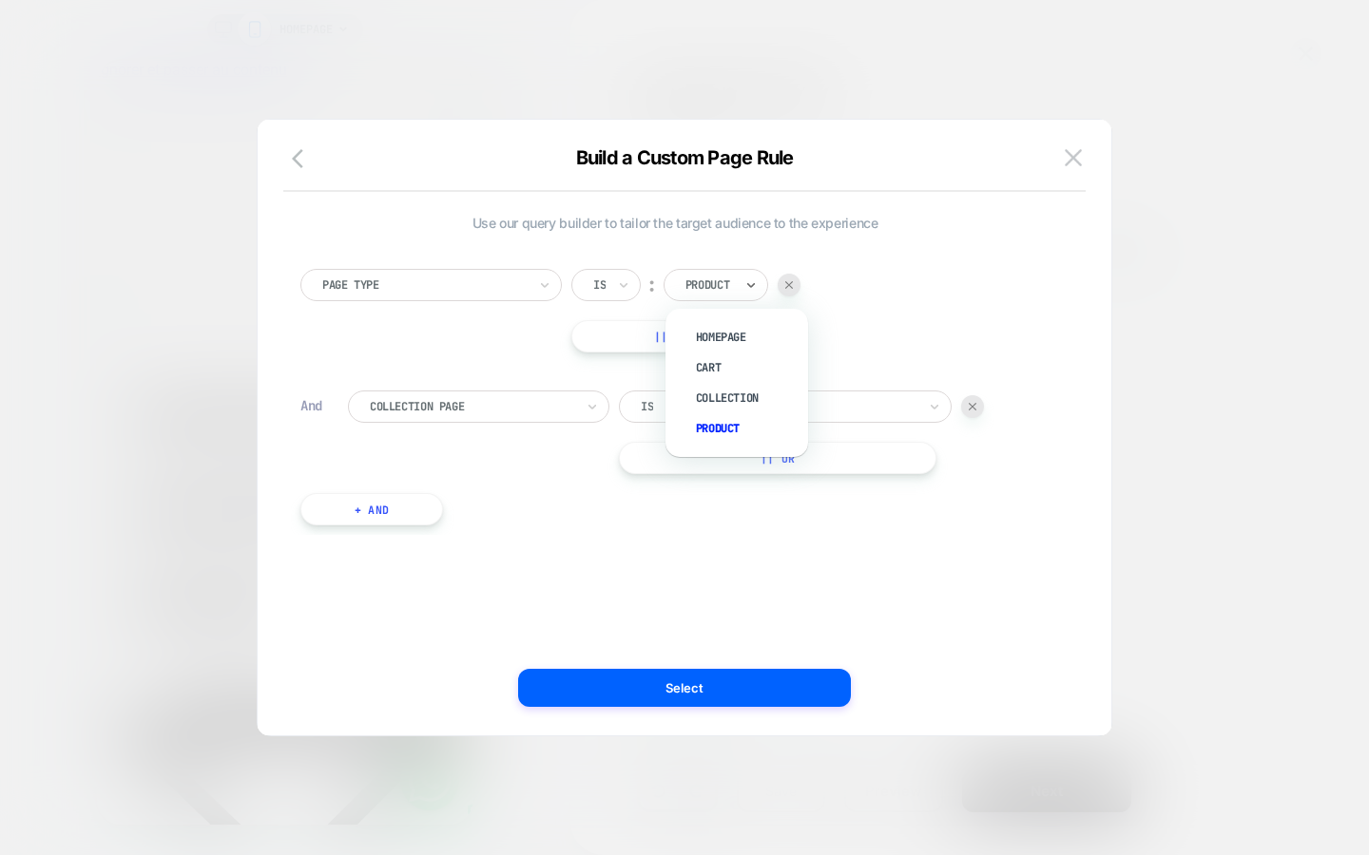
click at [709, 288] on div at bounding box center [709, 285] width 48 height 17
click at [730, 400] on div "Collection" at bounding box center [746, 398] width 124 height 30
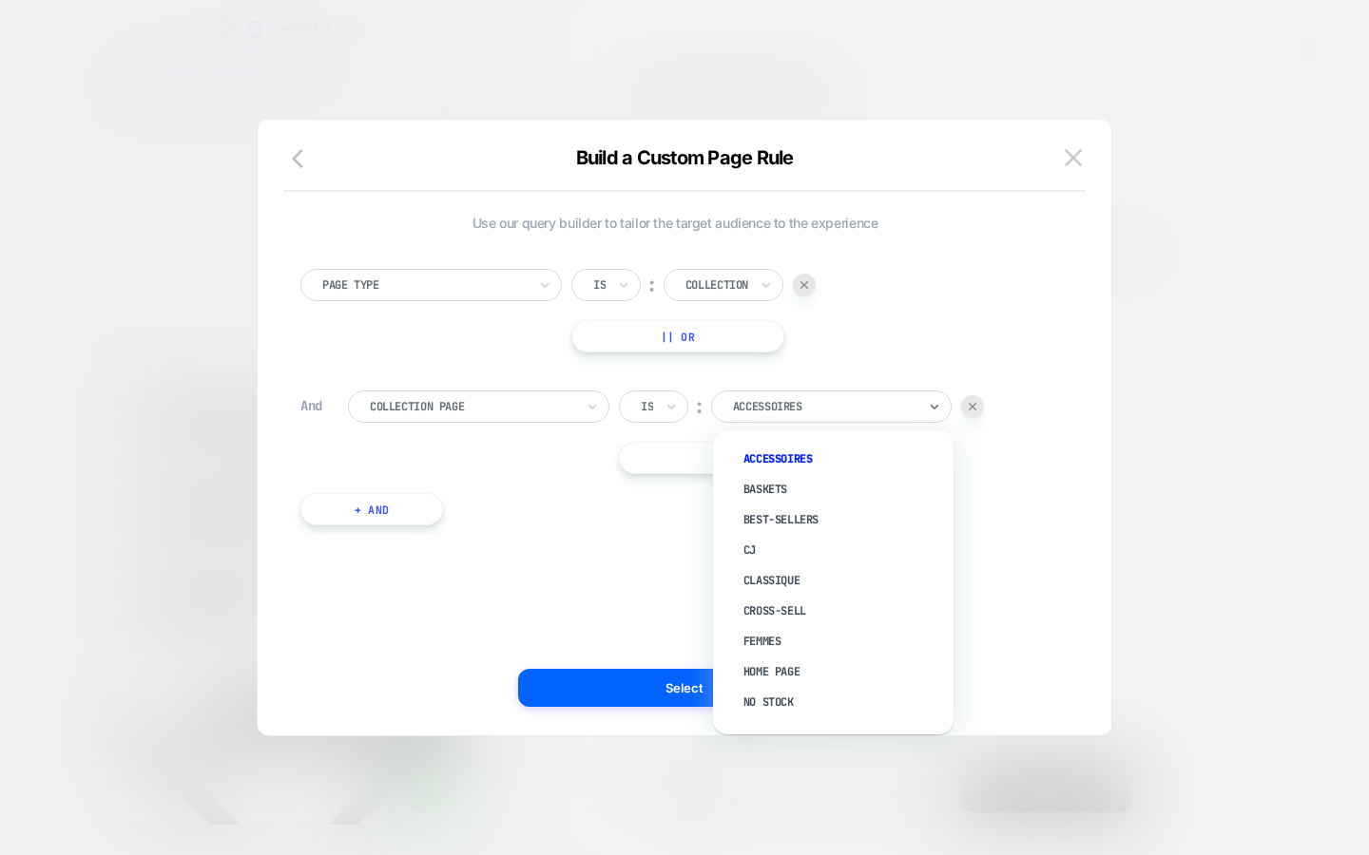
click at [806, 398] on div at bounding box center [824, 406] width 183 height 17
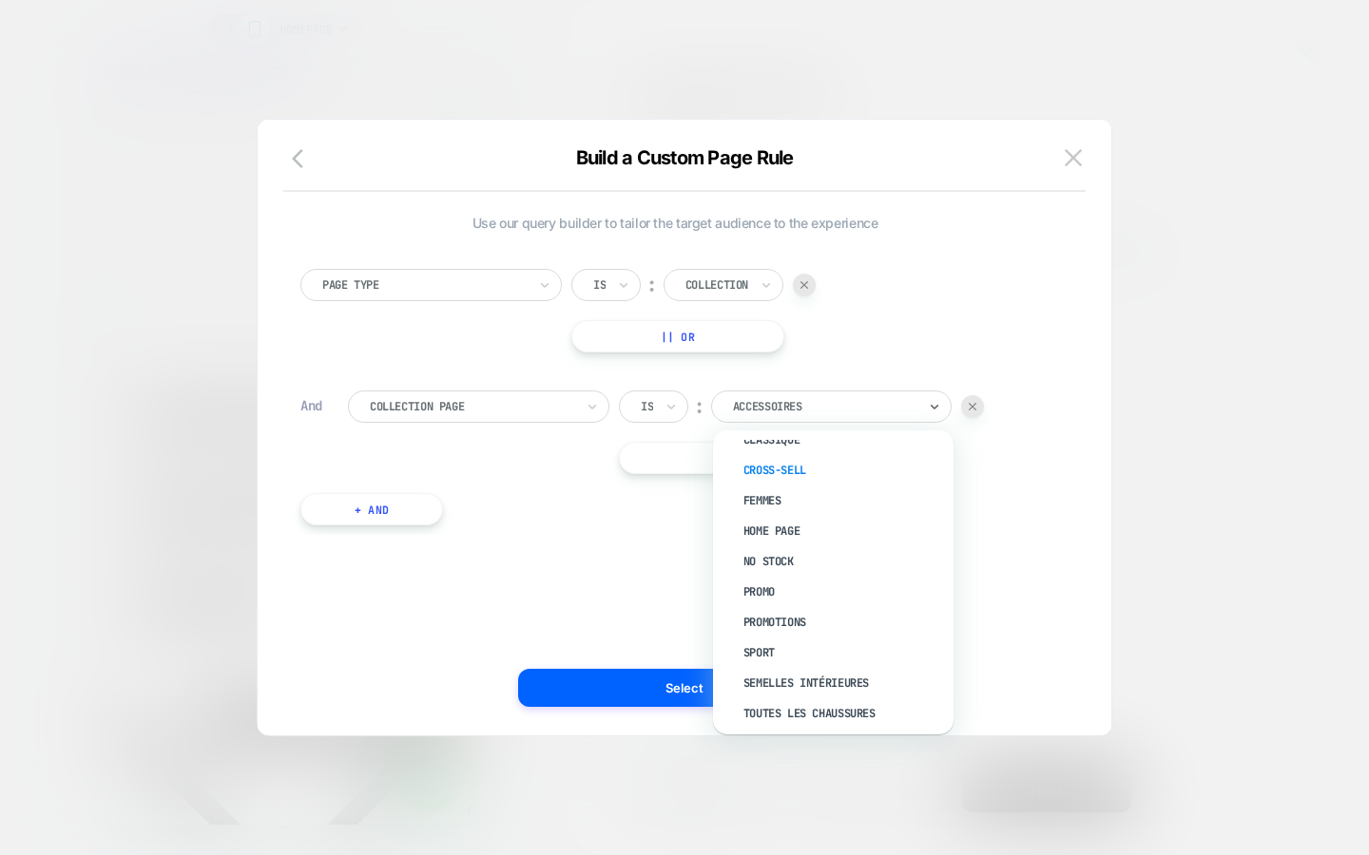
scroll to position [231, 0]
click at [814, 612] on div "TOUTES LES CHAUSSURES" at bounding box center [842, 623] width 221 height 30
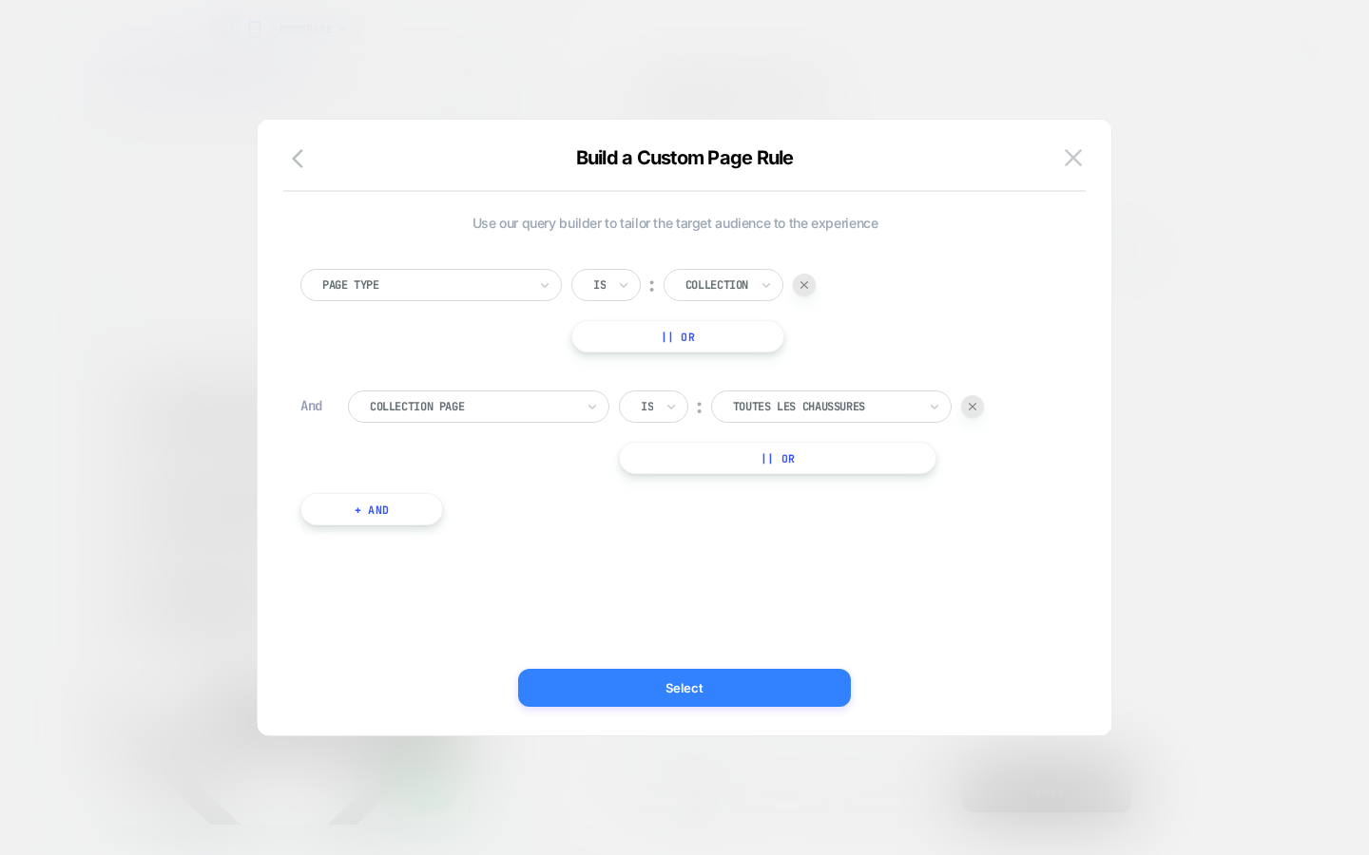
click at [757, 700] on button "Select" at bounding box center [684, 688] width 333 height 38
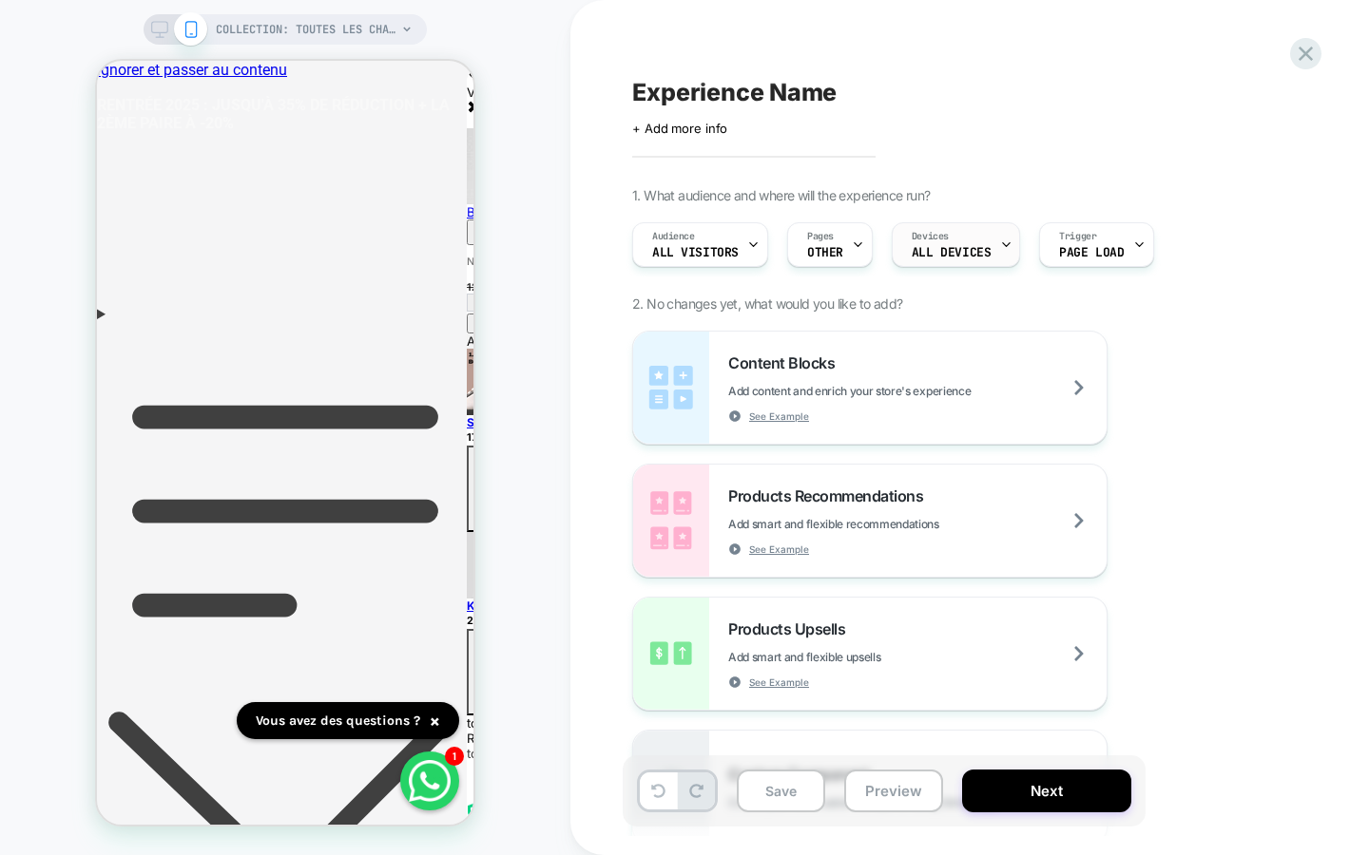
click at [943, 247] on span "ALL DEVICES" at bounding box center [950, 252] width 79 height 13
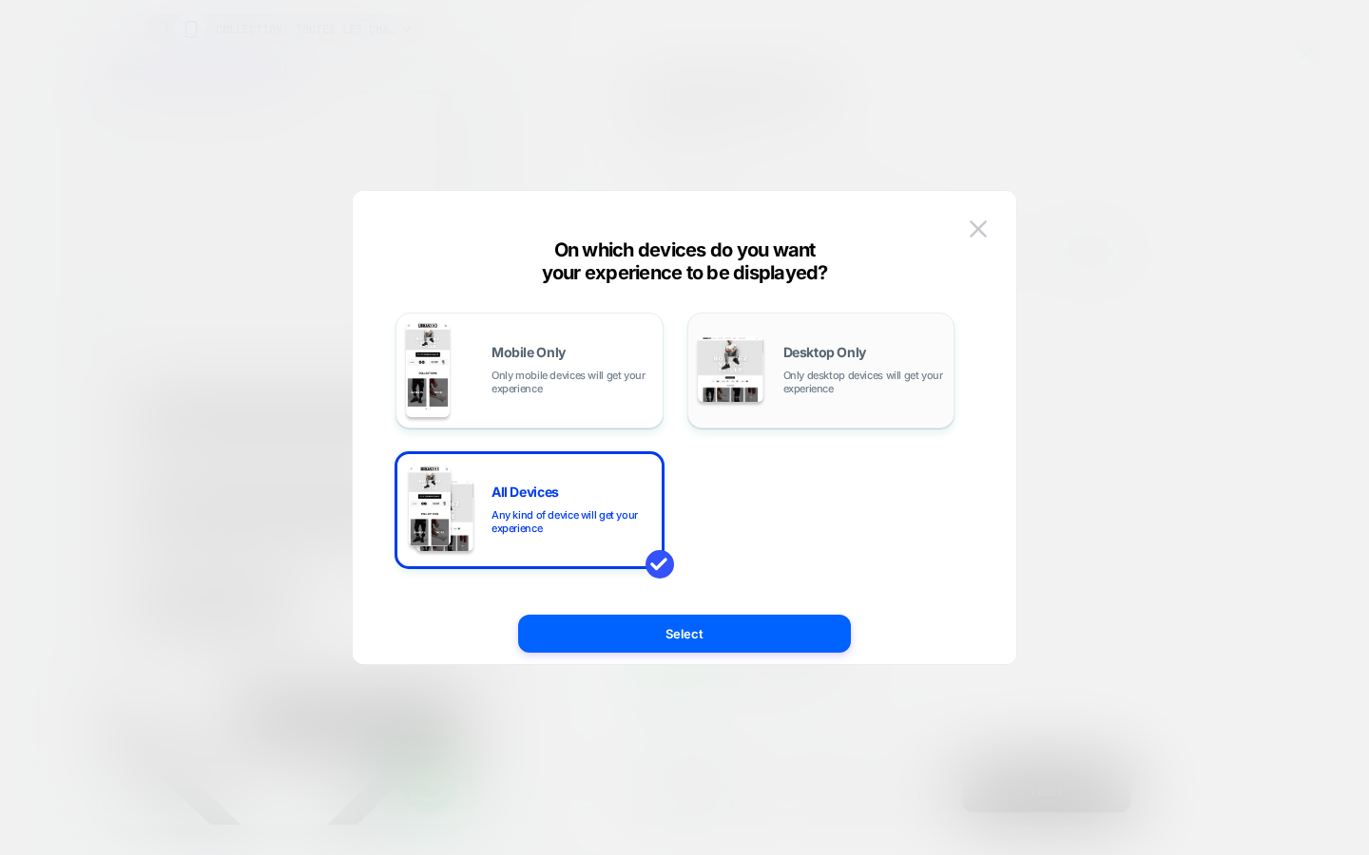
scroll to position [0, 0]
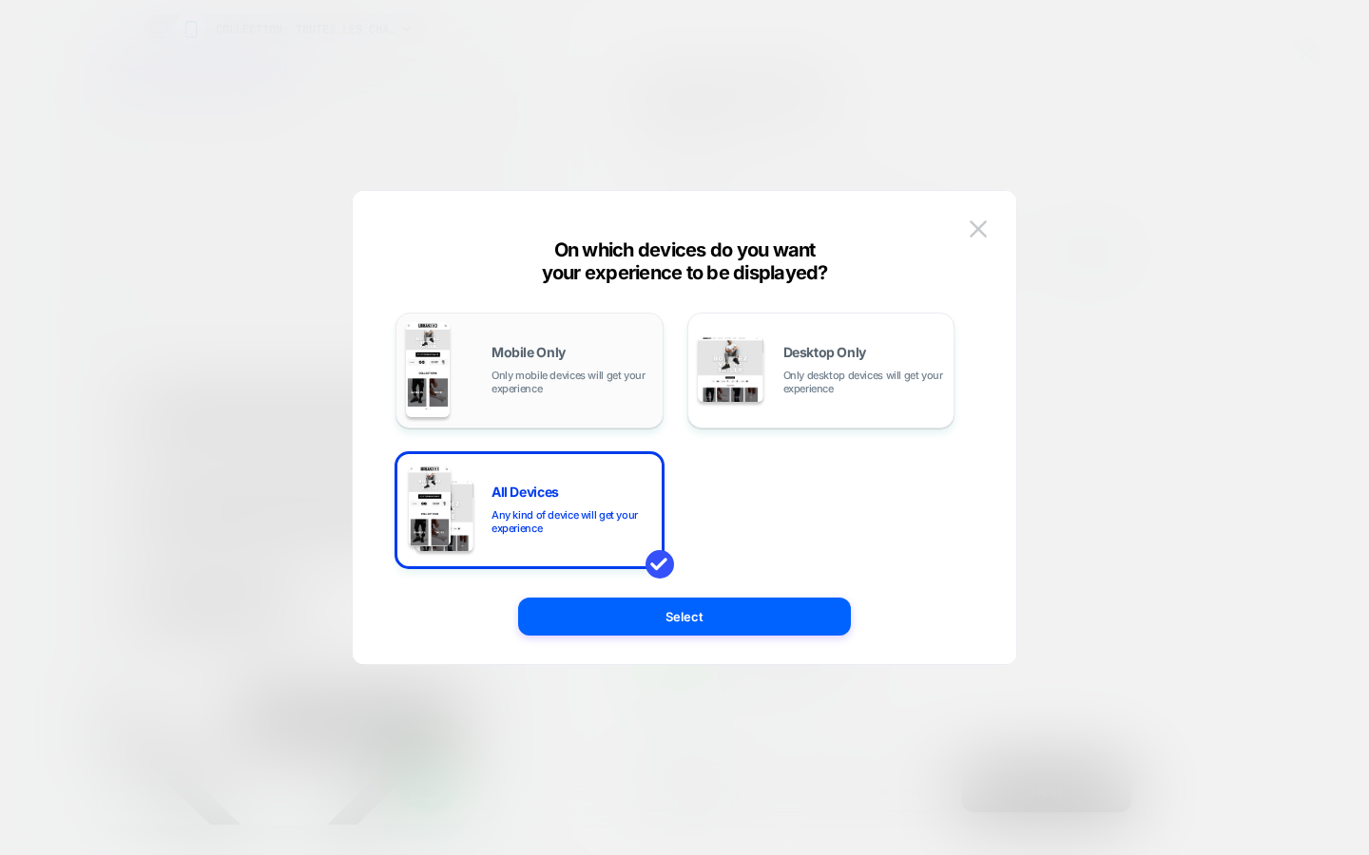
click at [621, 394] on span "Only mobile devices will get your experience" at bounding box center [572, 382] width 162 height 27
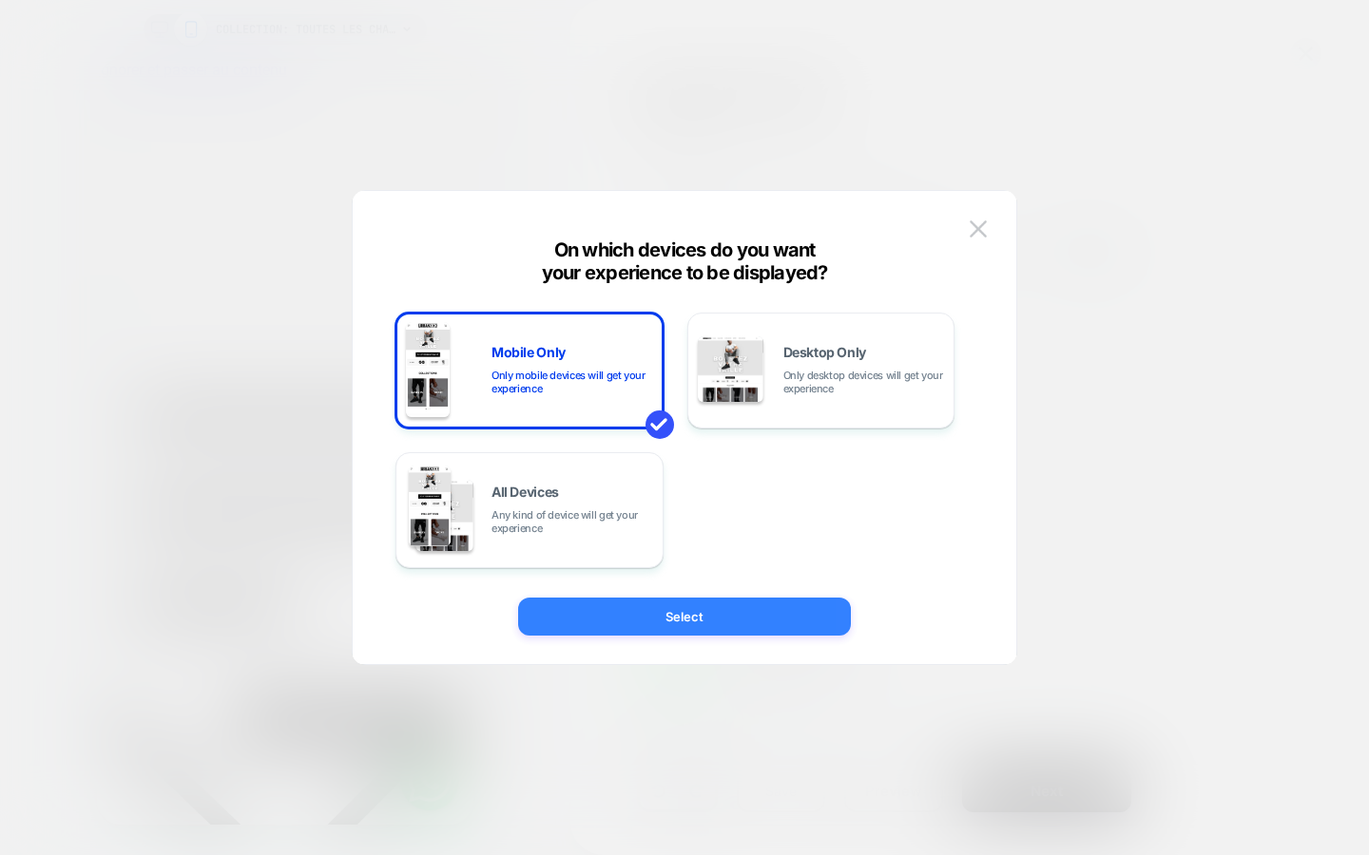
click at [712, 626] on button "Select" at bounding box center [684, 617] width 333 height 38
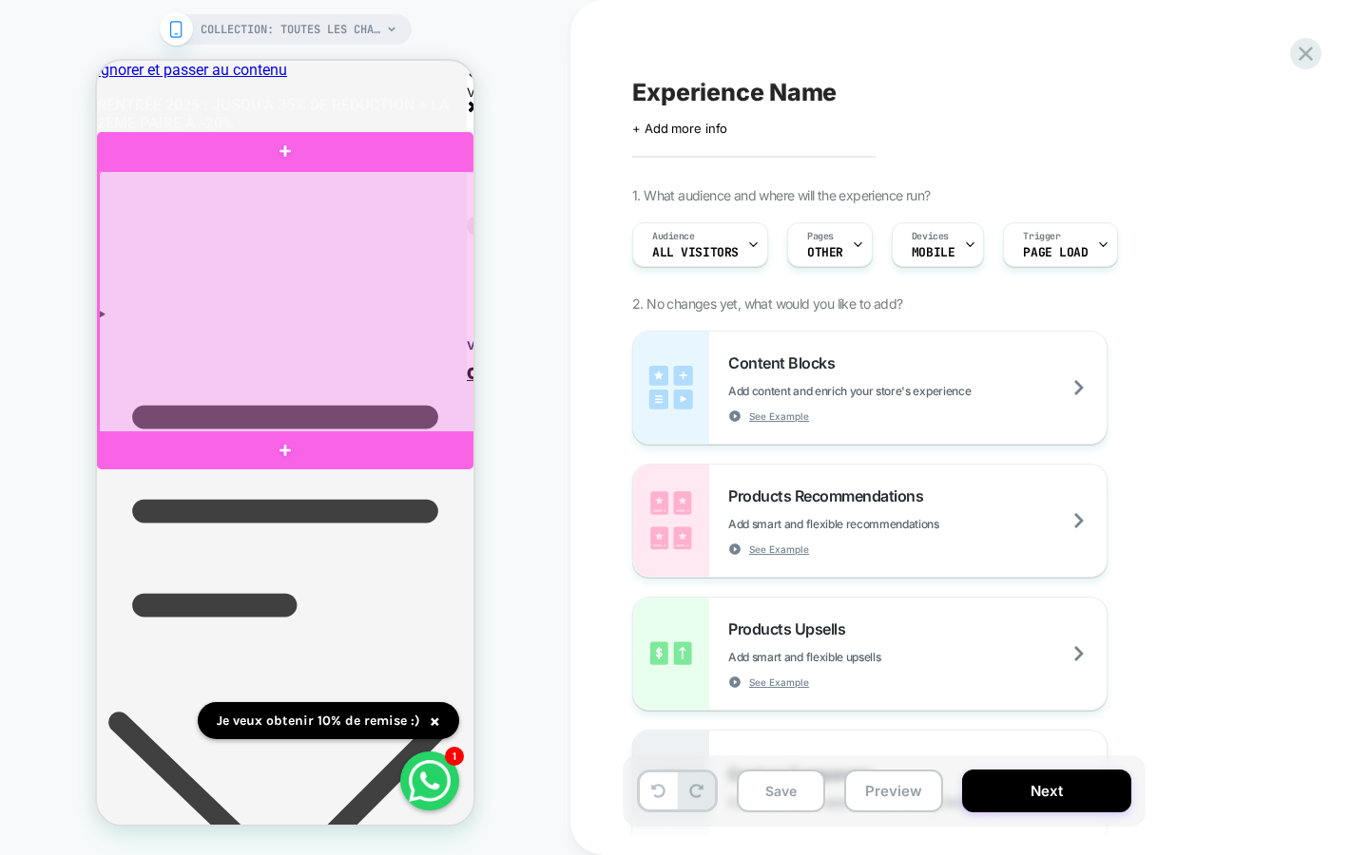
click at [350, 335] on div at bounding box center [287, 302] width 376 height 263
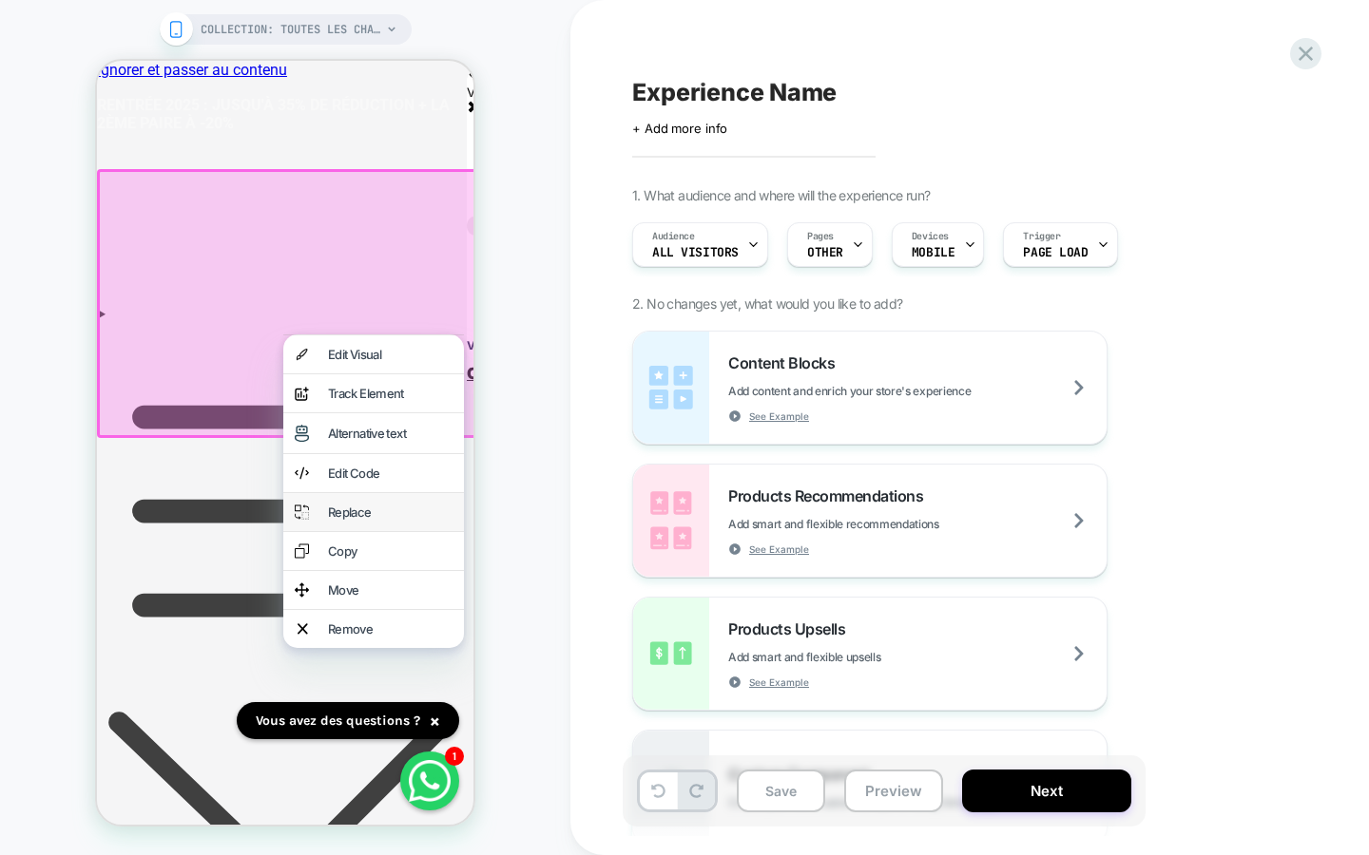
click at [357, 520] on div "Replace" at bounding box center [390, 512] width 125 height 15
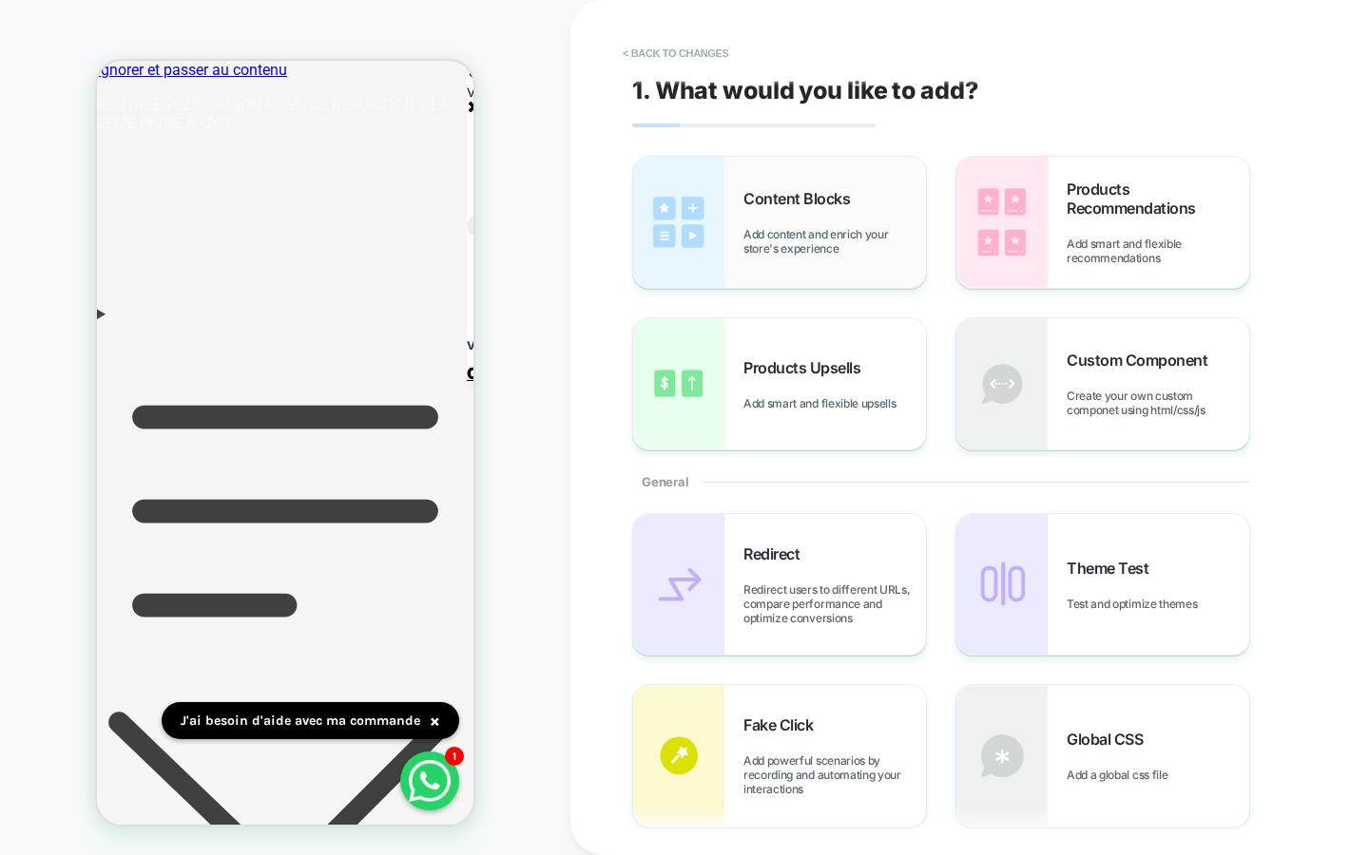
click at [809, 240] on span "Add content and enrich your store's experience" at bounding box center [834, 241] width 182 height 29
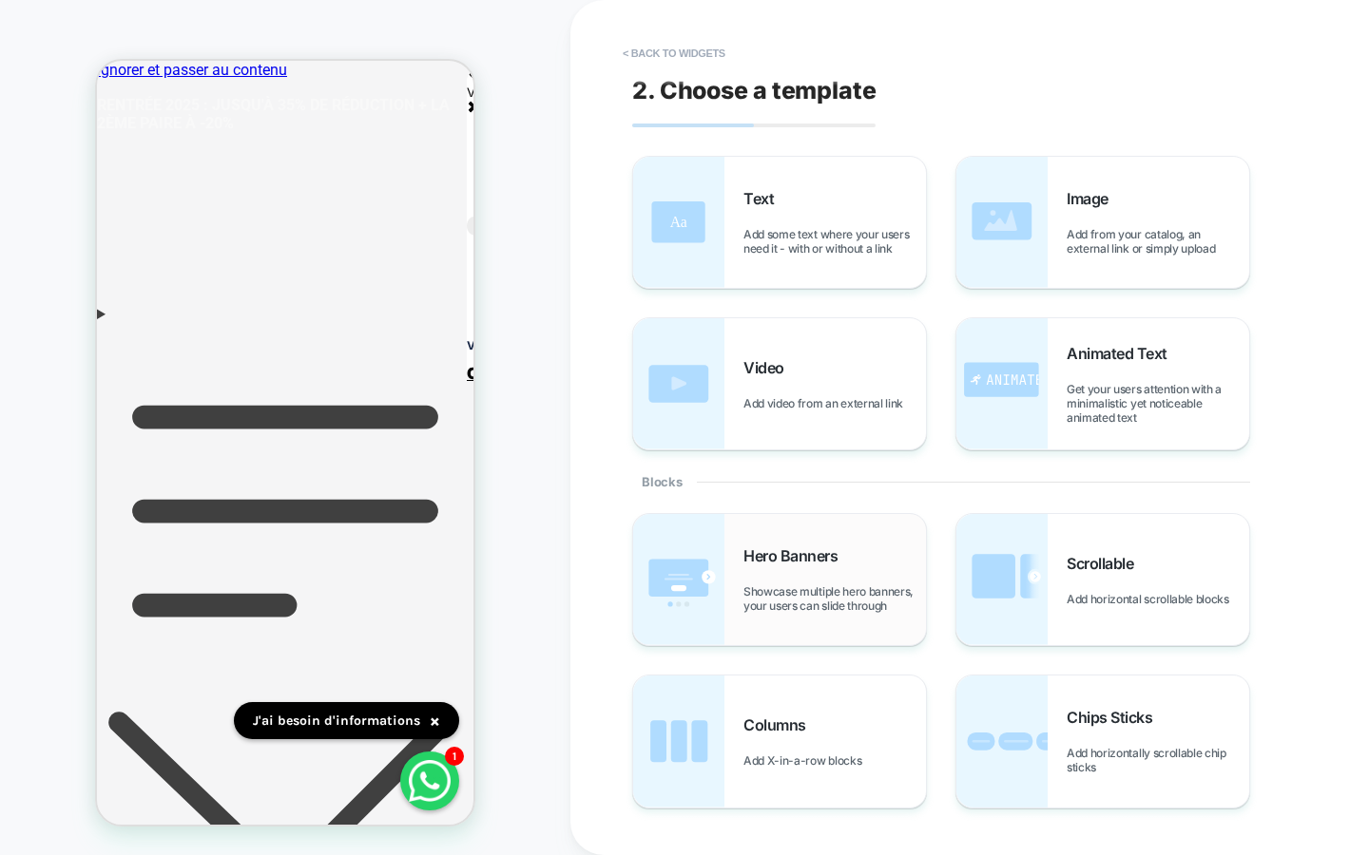
click at [844, 557] on span "Hero Banners" at bounding box center [795, 555] width 104 height 19
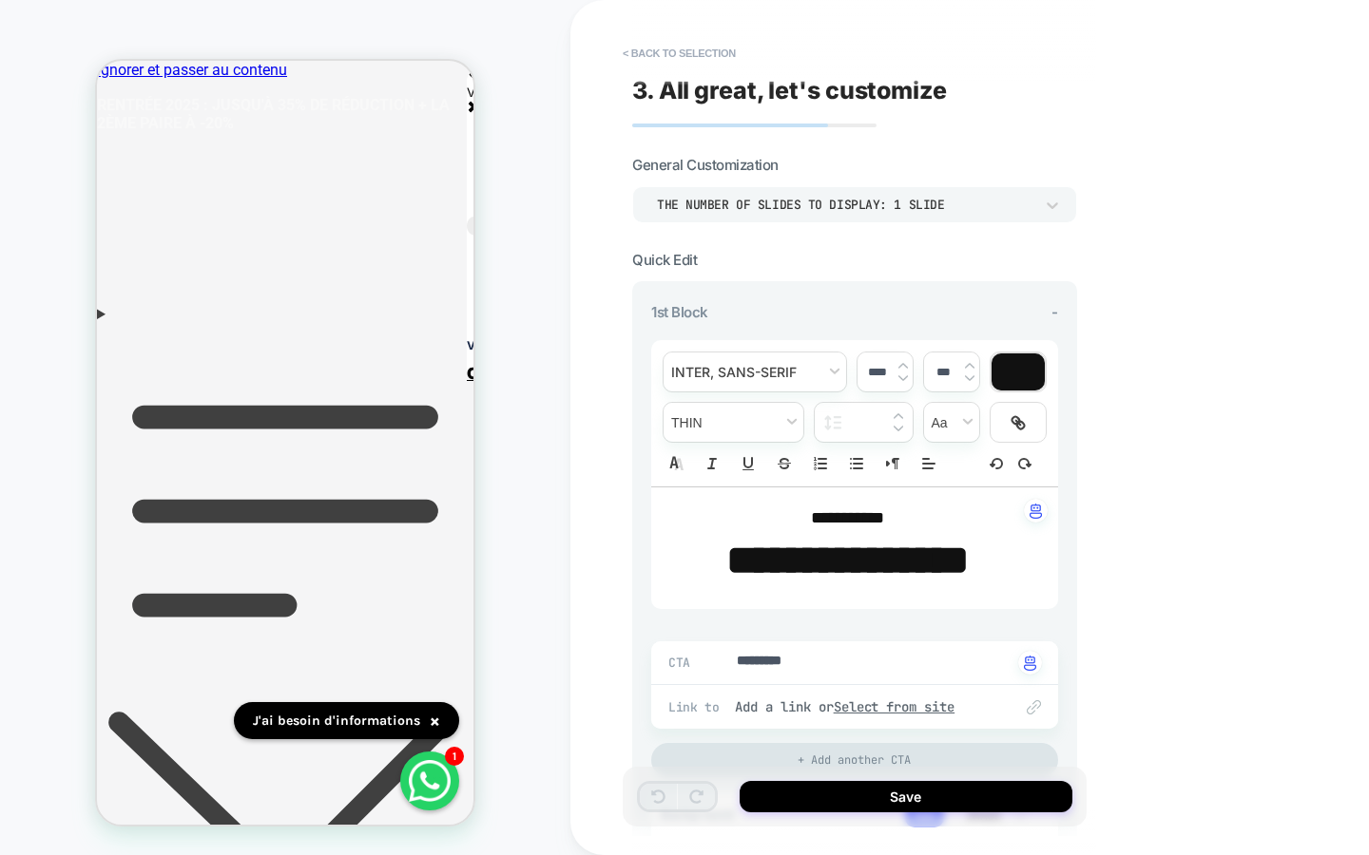
click at [836, 554] on strong "**********" at bounding box center [847, 560] width 242 height 41
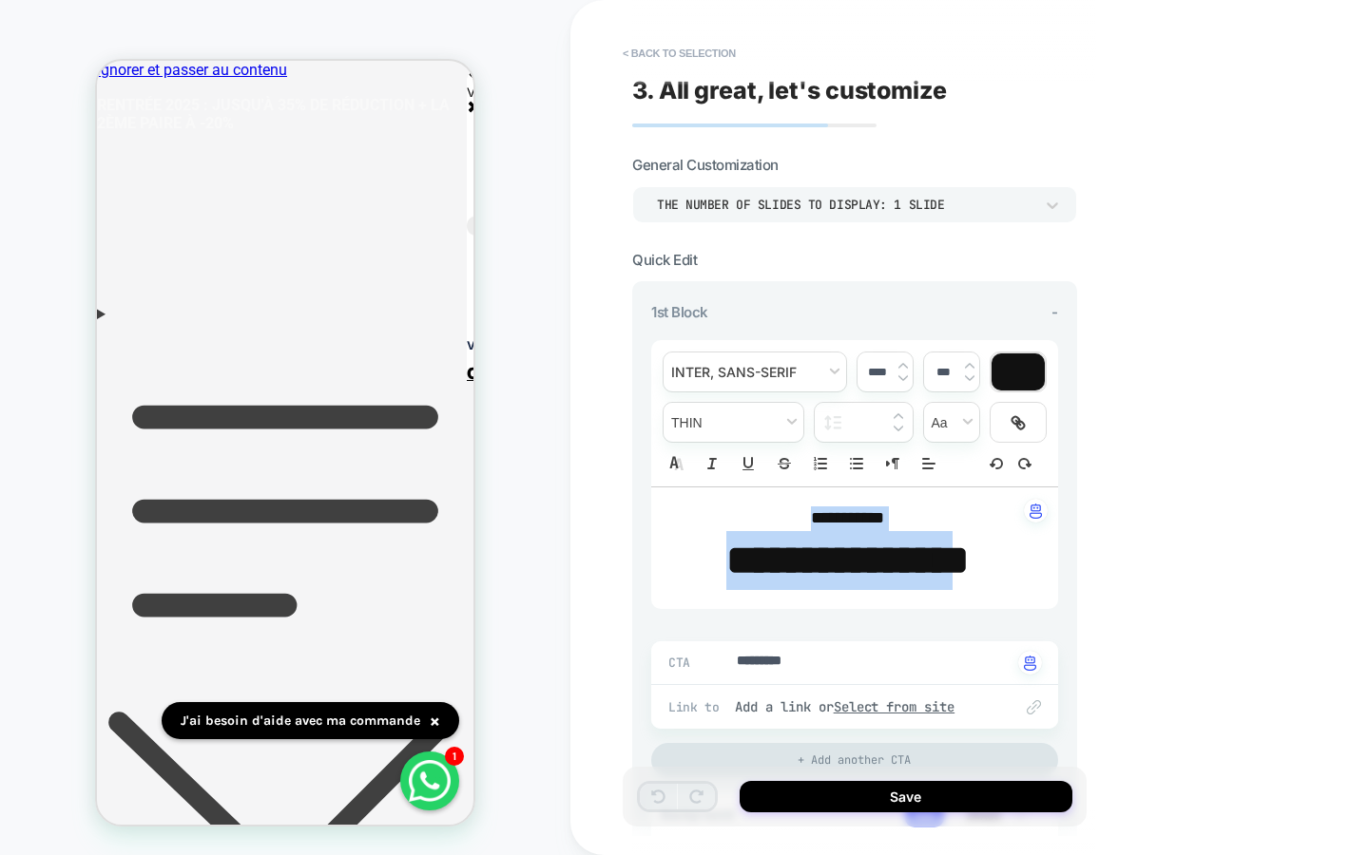
drag, startPoint x: 797, startPoint y: 509, endPoint x: 1010, endPoint y: 565, distance: 219.9
click at [1009, 565] on div "**********" at bounding box center [854, 549] width 407 height 122
type textarea "*"
type input "****"
type textarea "*"
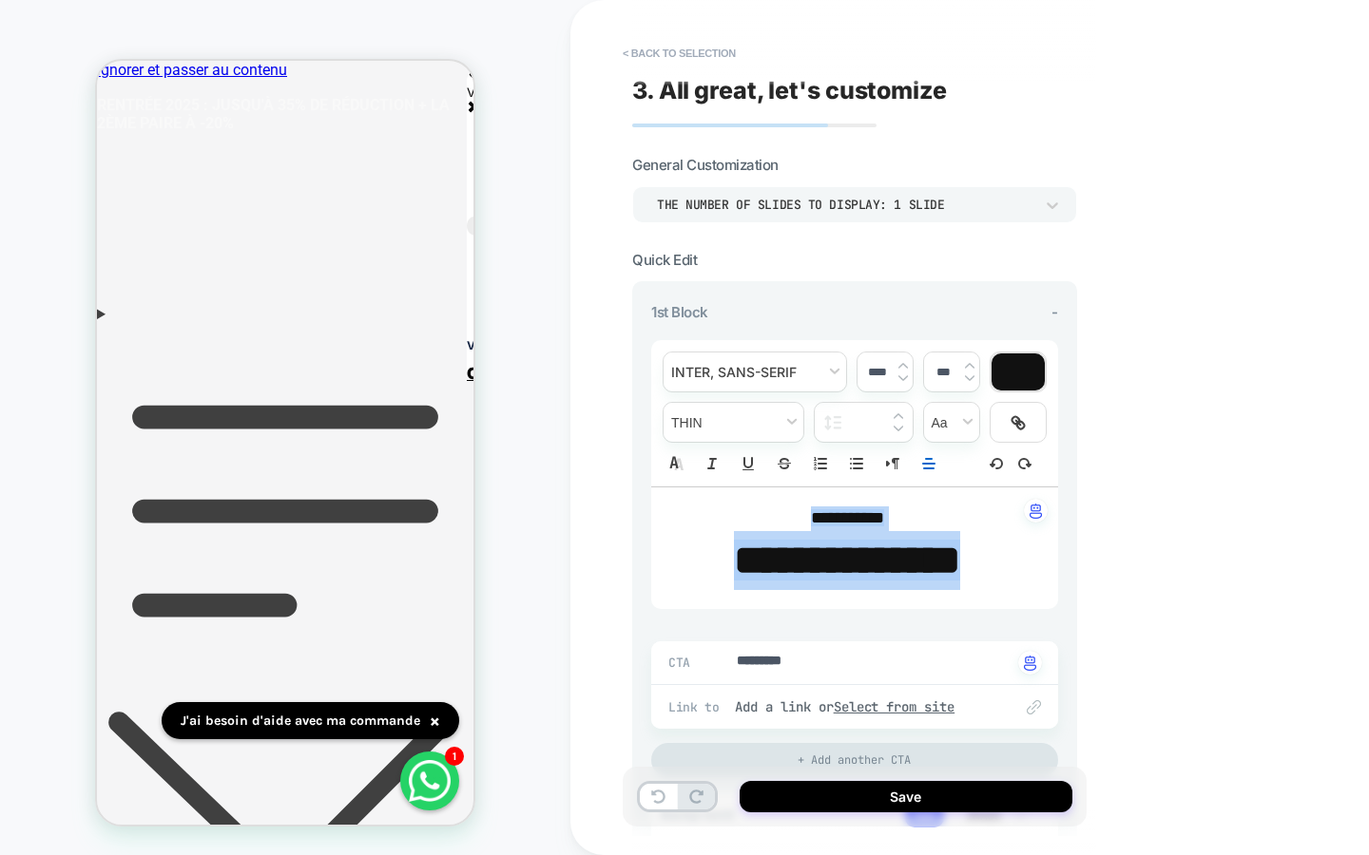
type input "****"
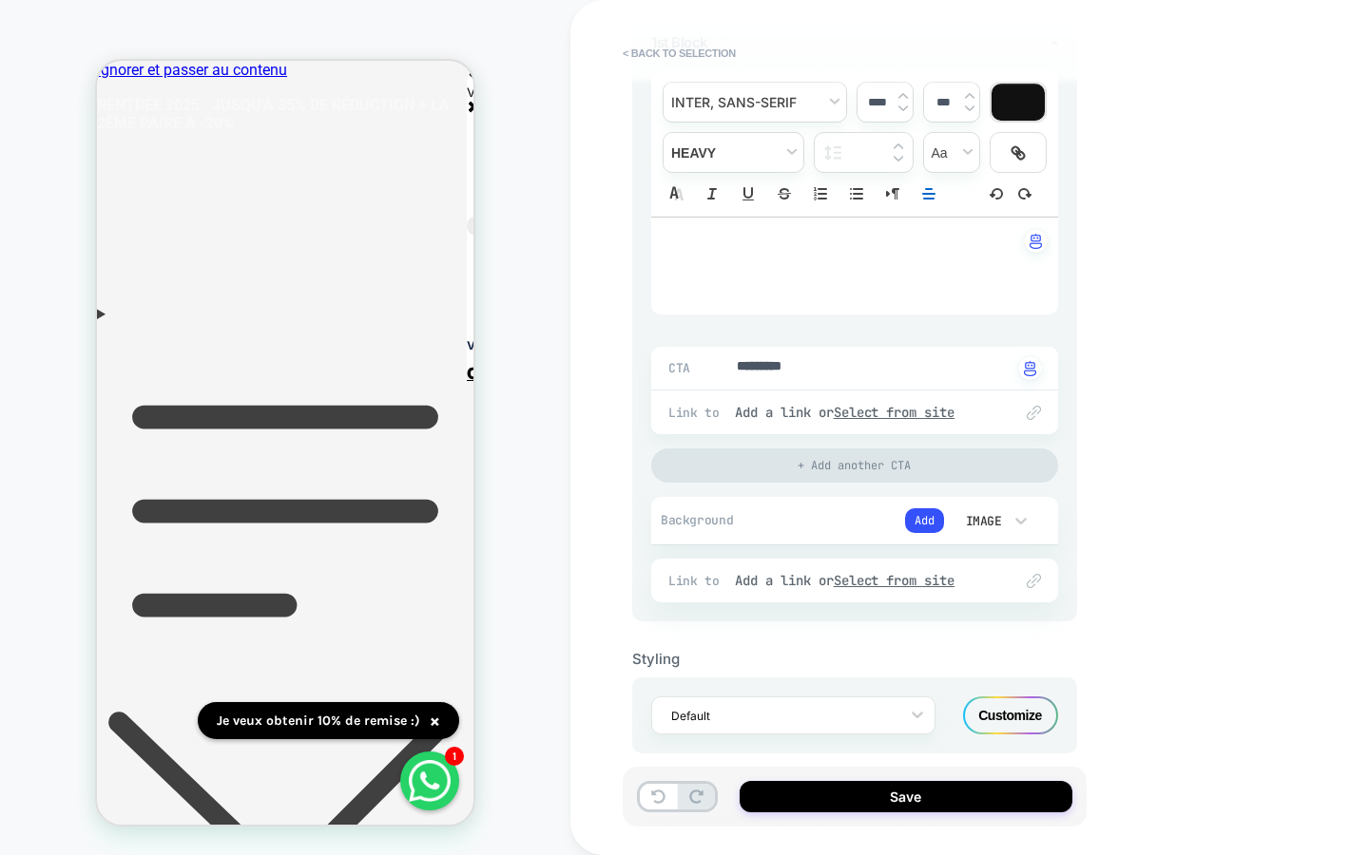
scroll to position [289, 0]
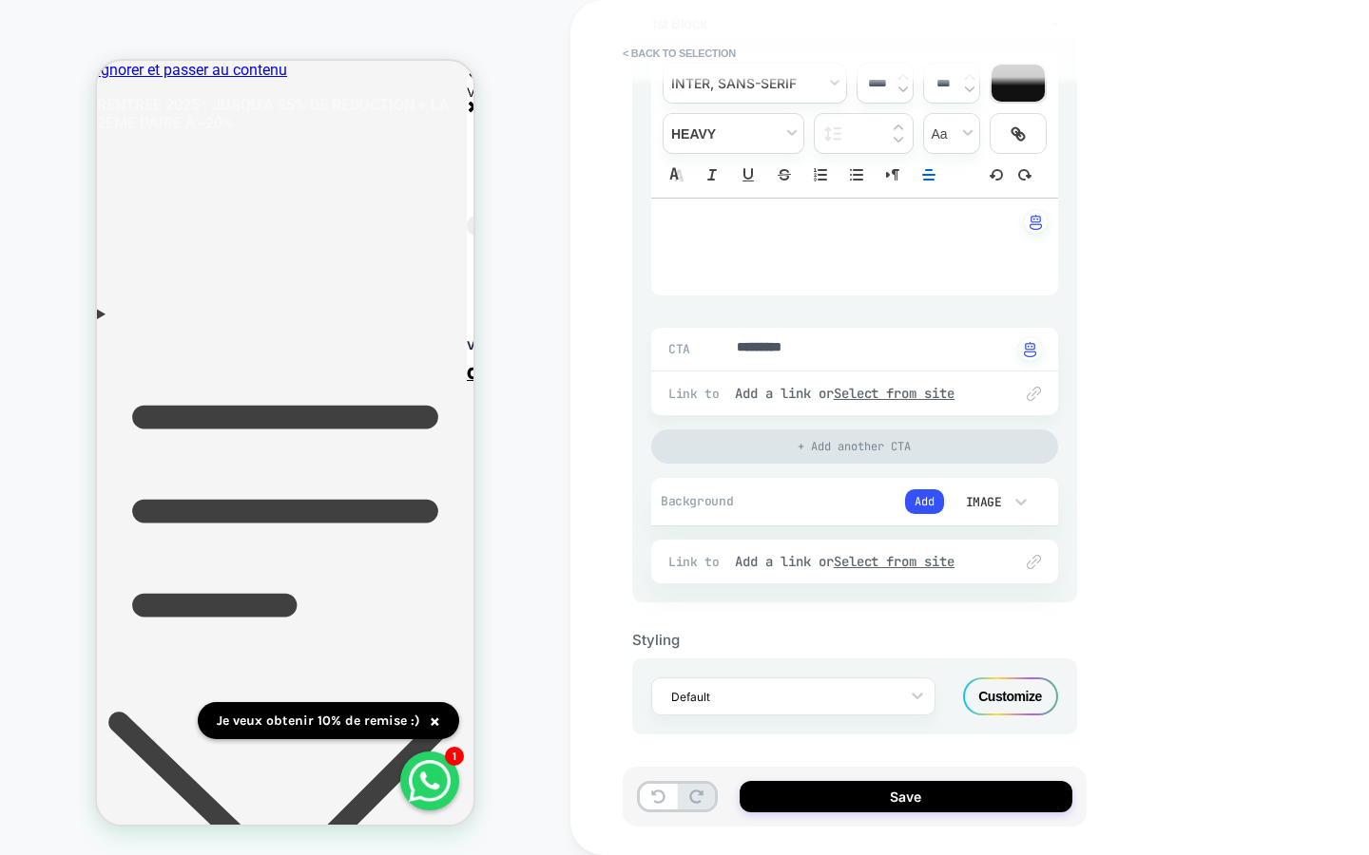
type textarea "*"
click at [766, 346] on textarea "*********" at bounding box center [873, 349] width 277 height 22
click at [926, 493] on button "Add" at bounding box center [924, 501] width 39 height 25
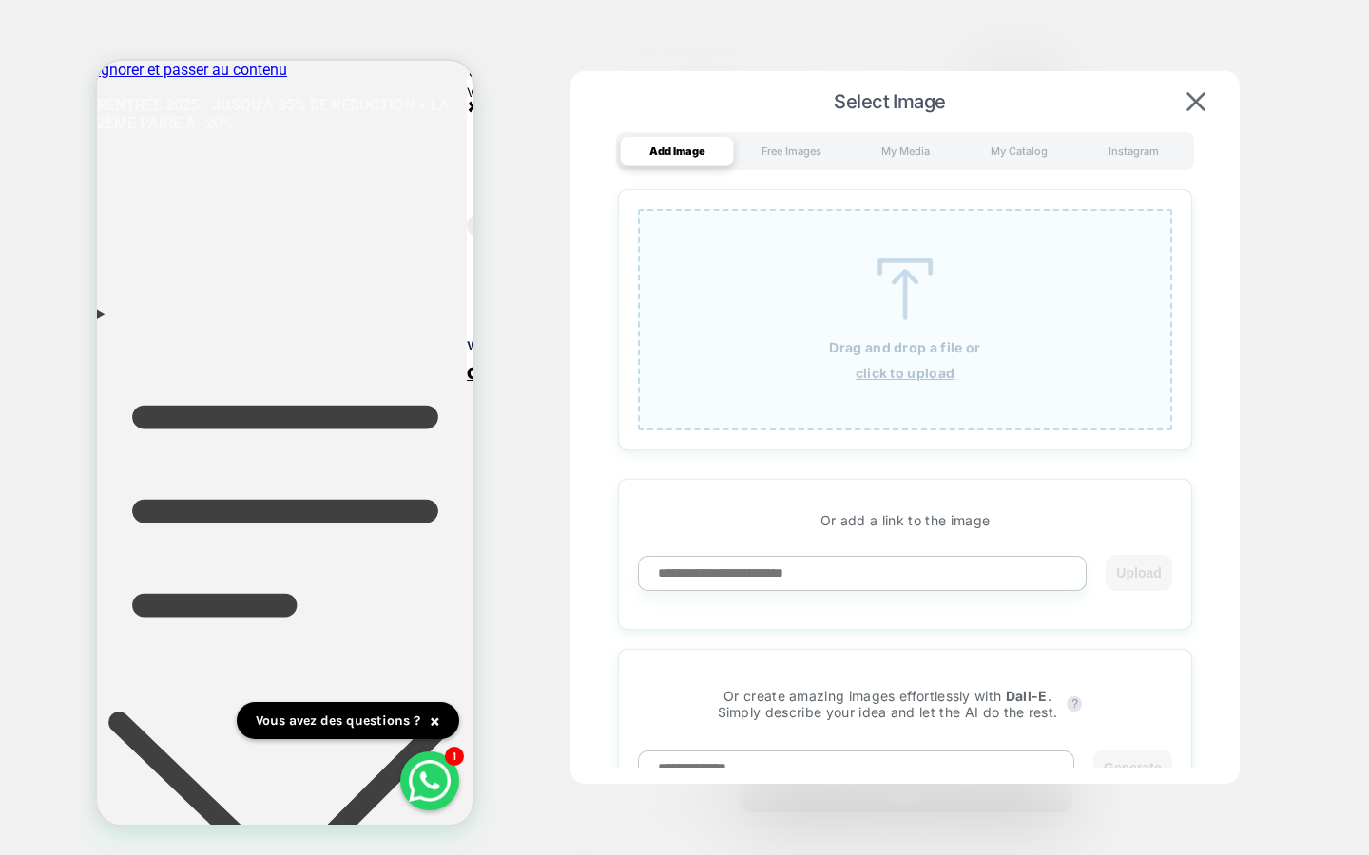
click at [838, 328] on div "Drag and drop a file or click to upload" at bounding box center [905, 319] width 534 height 221
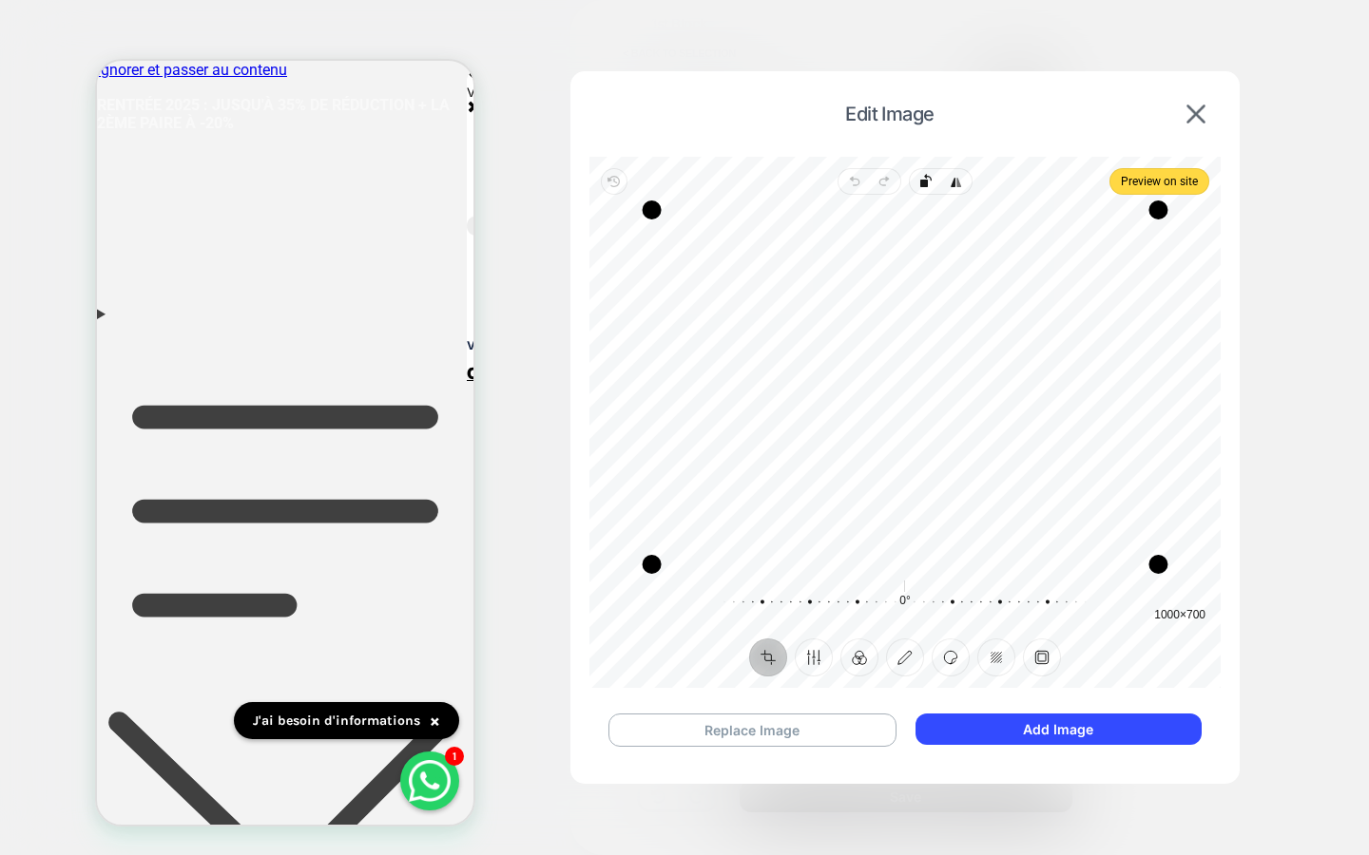
click at [1141, 190] on span "Preview on site" at bounding box center [1159, 181] width 77 height 23
click at [1184, 121] on button at bounding box center [1195, 114] width 30 height 21
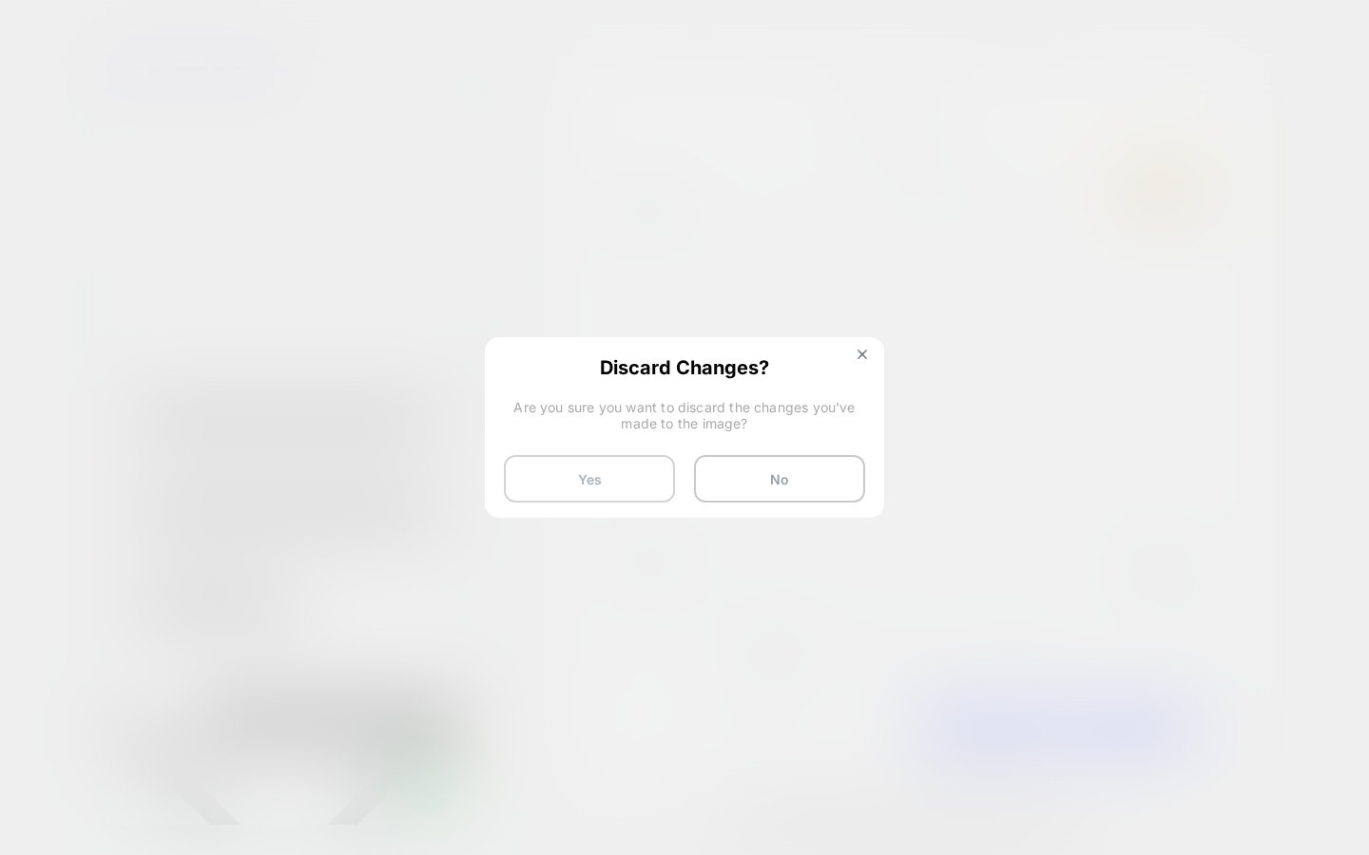
click at [656, 470] on button "Yes" at bounding box center [589, 479] width 171 height 48
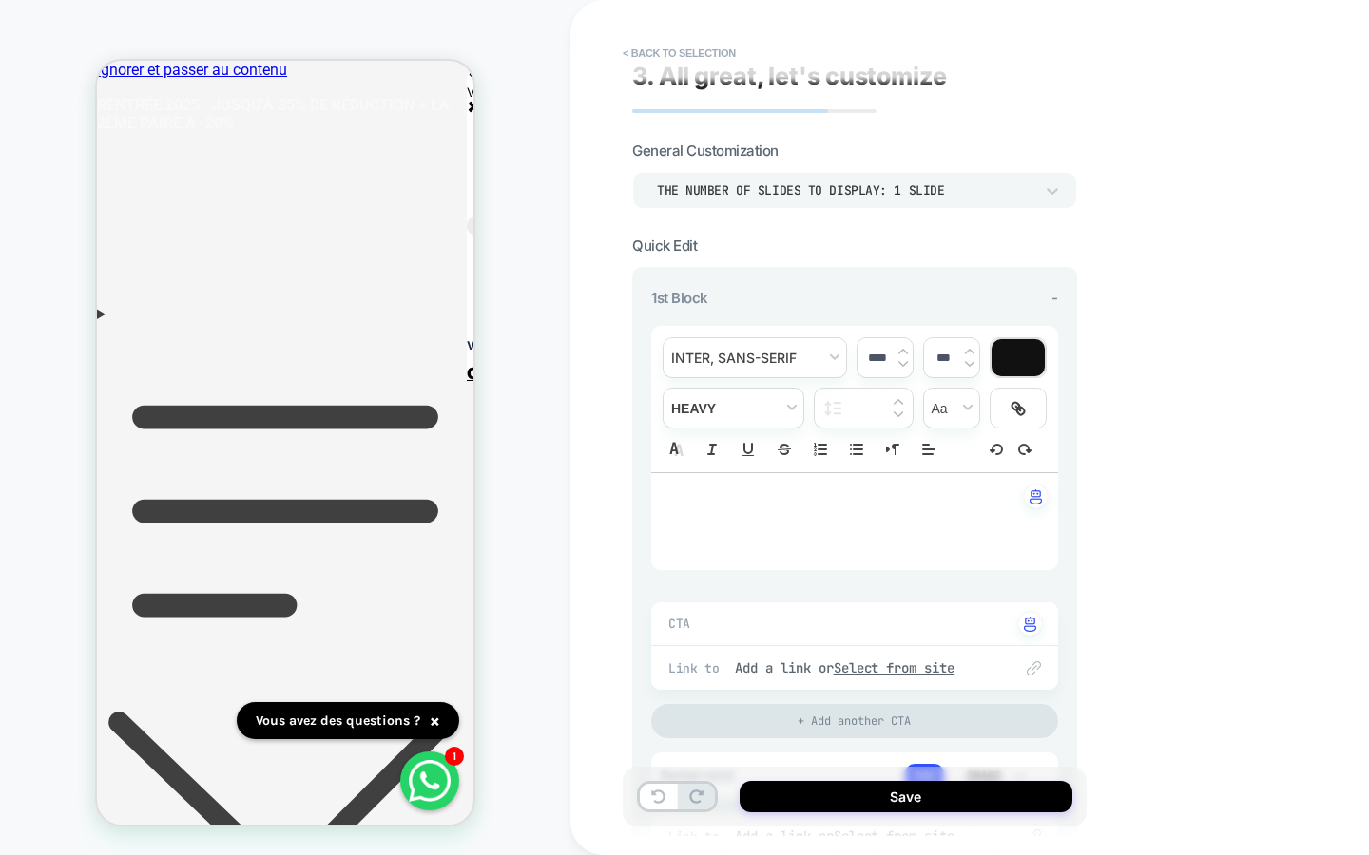
scroll to position [0, 0]
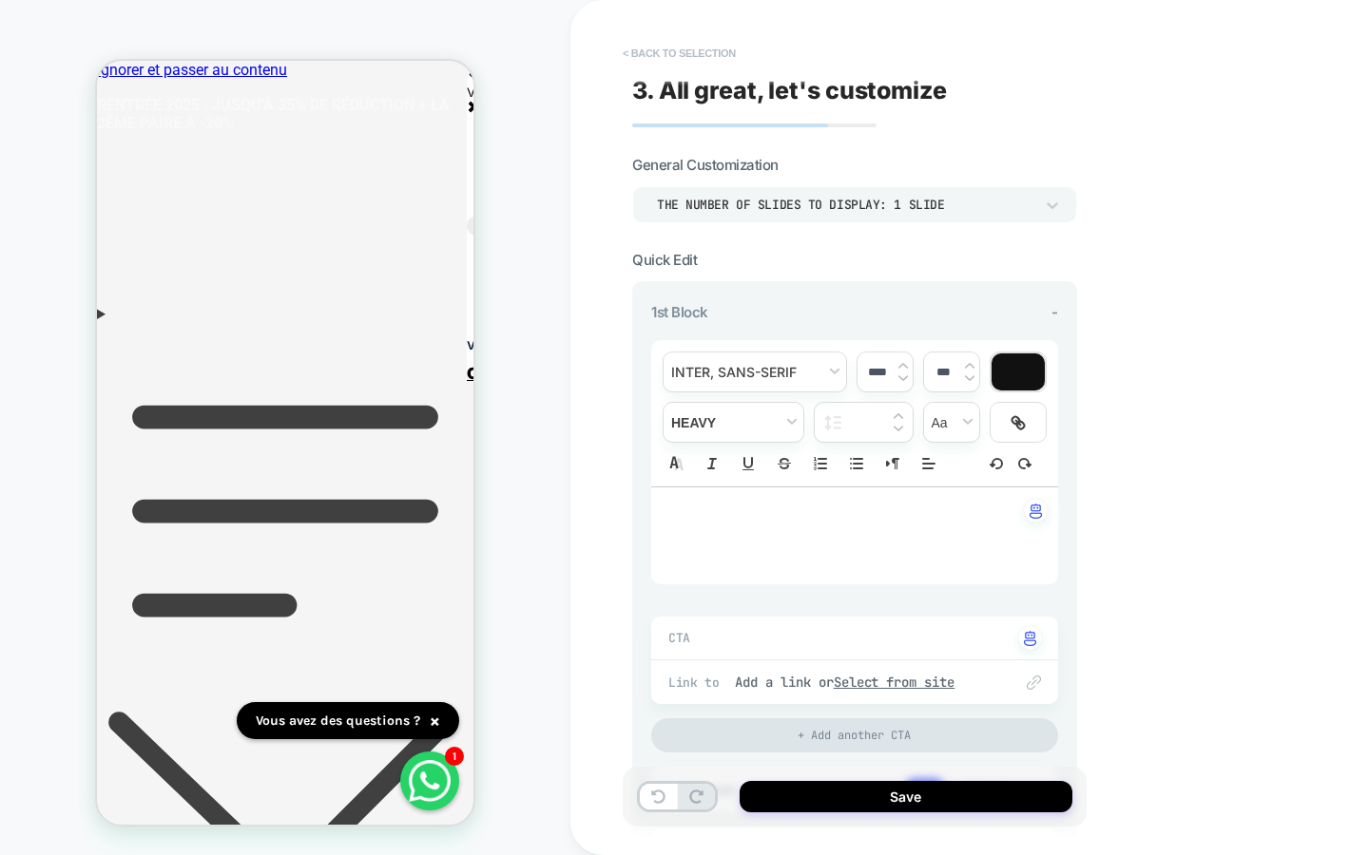
click at [705, 56] on button "< Back to selection" at bounding box center [679, 53] width 132 height 30
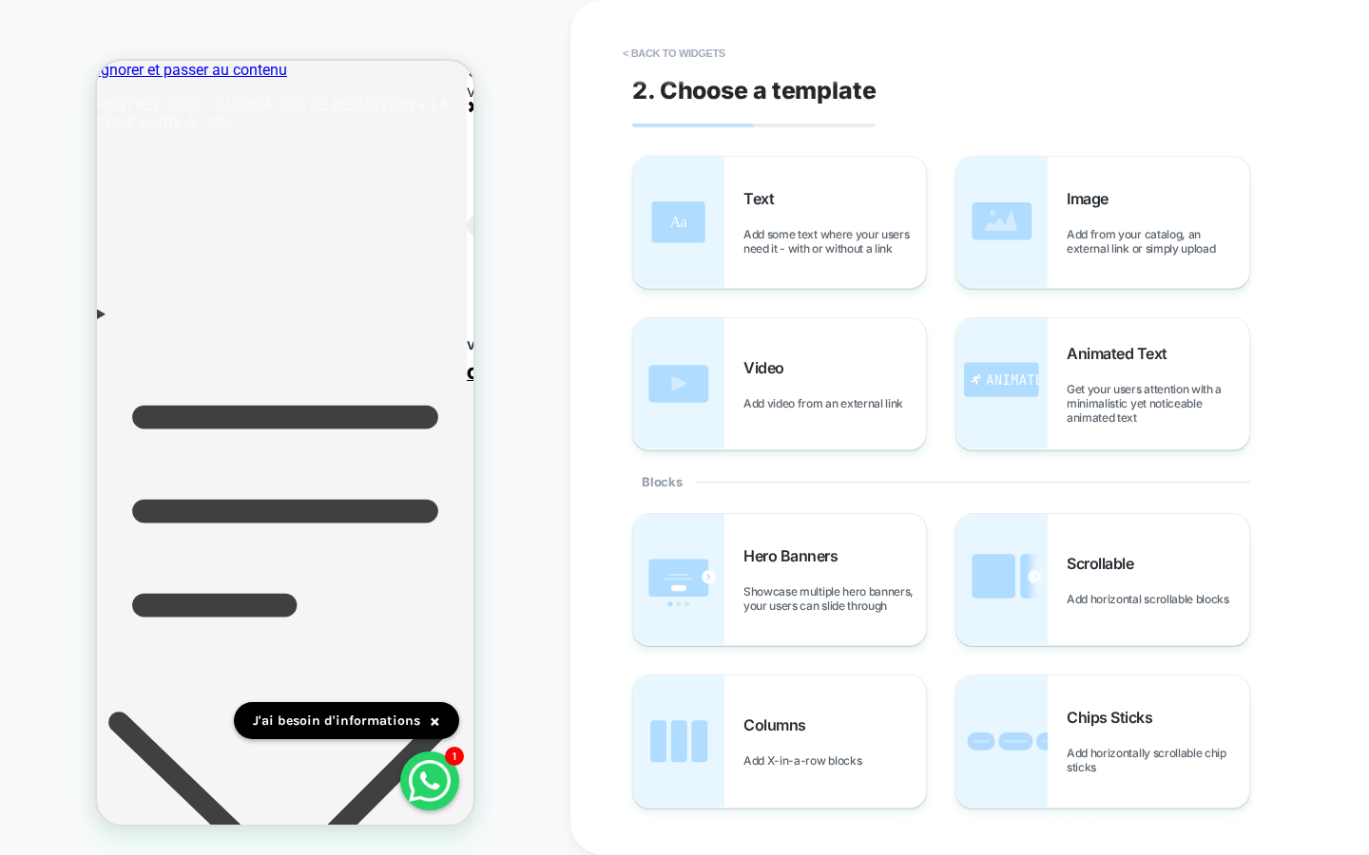
click at [665, 56] on button "< Back to widgets" at bounding box center [674, 53] width 122 height 30
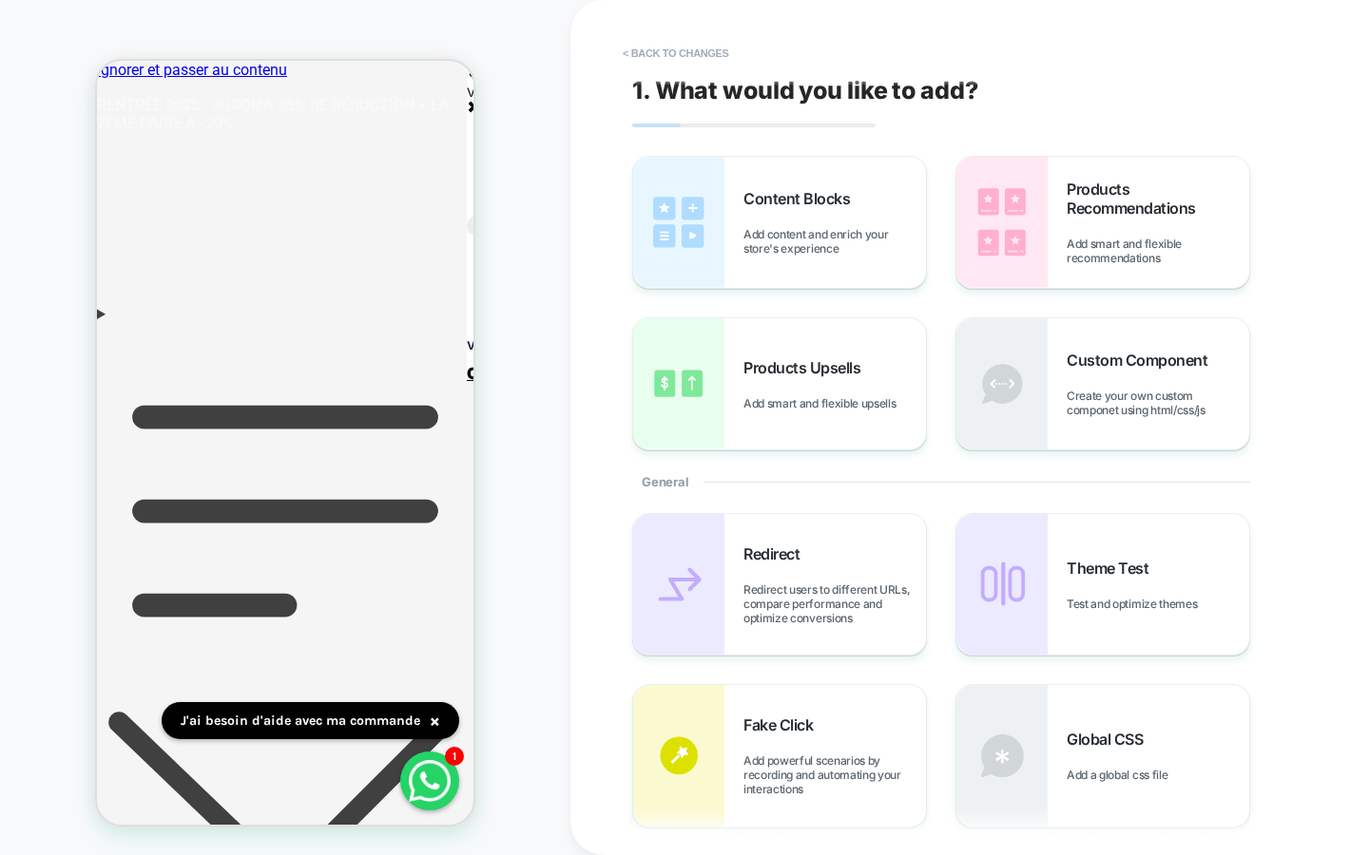
click at [853, 213] on div "Content Blocks Add content and enrich your store's experience" at bounding box center [834, 222] width 182 height 67
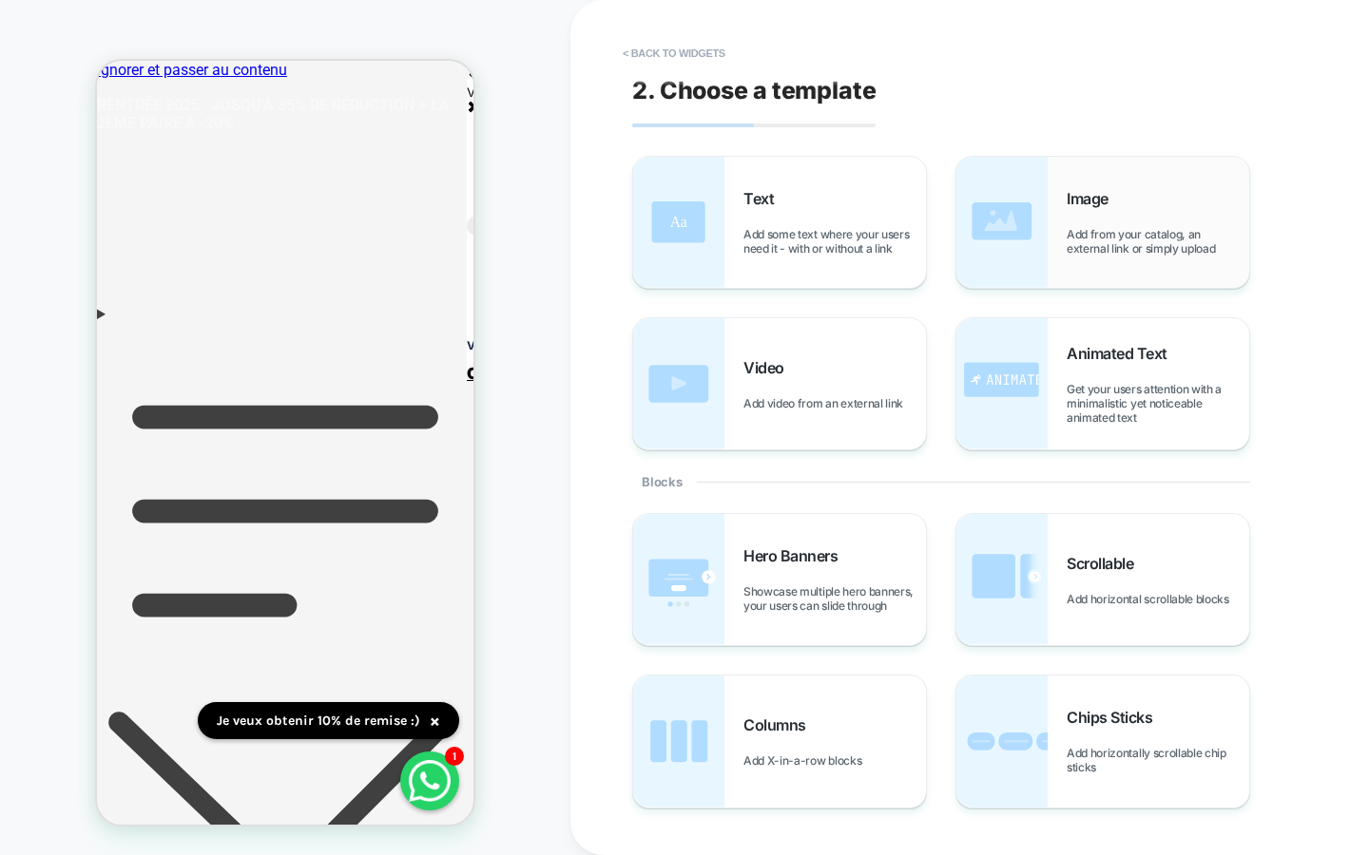
click at [1086, 230] on span "Add from your catalog, an external link or simply upload" at bounding box center [1157, 241] width 182 height 29
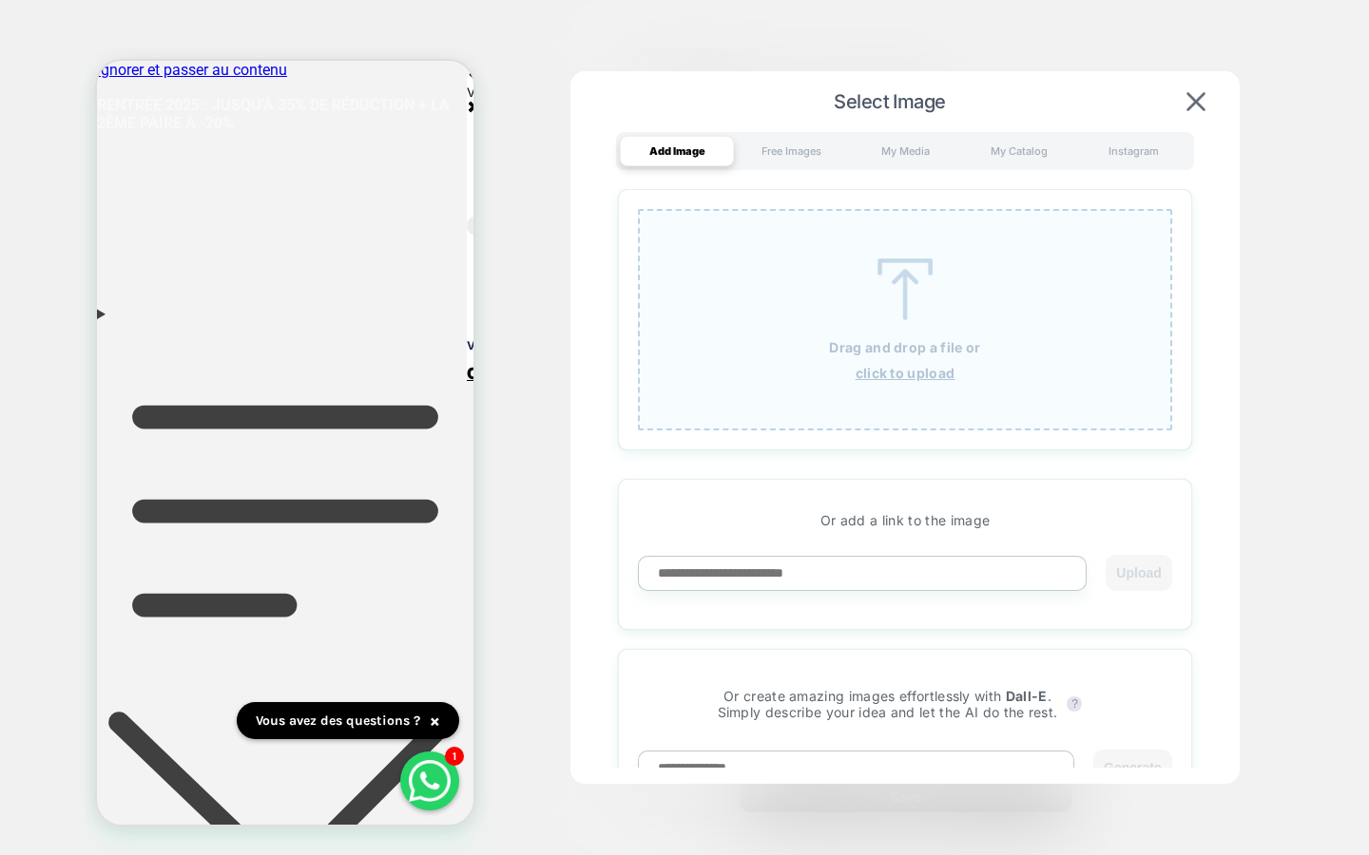
click at [900, 355] on div "Drag and drop a file or click to upload" at bounding box center [905, 319] width 534 height 221
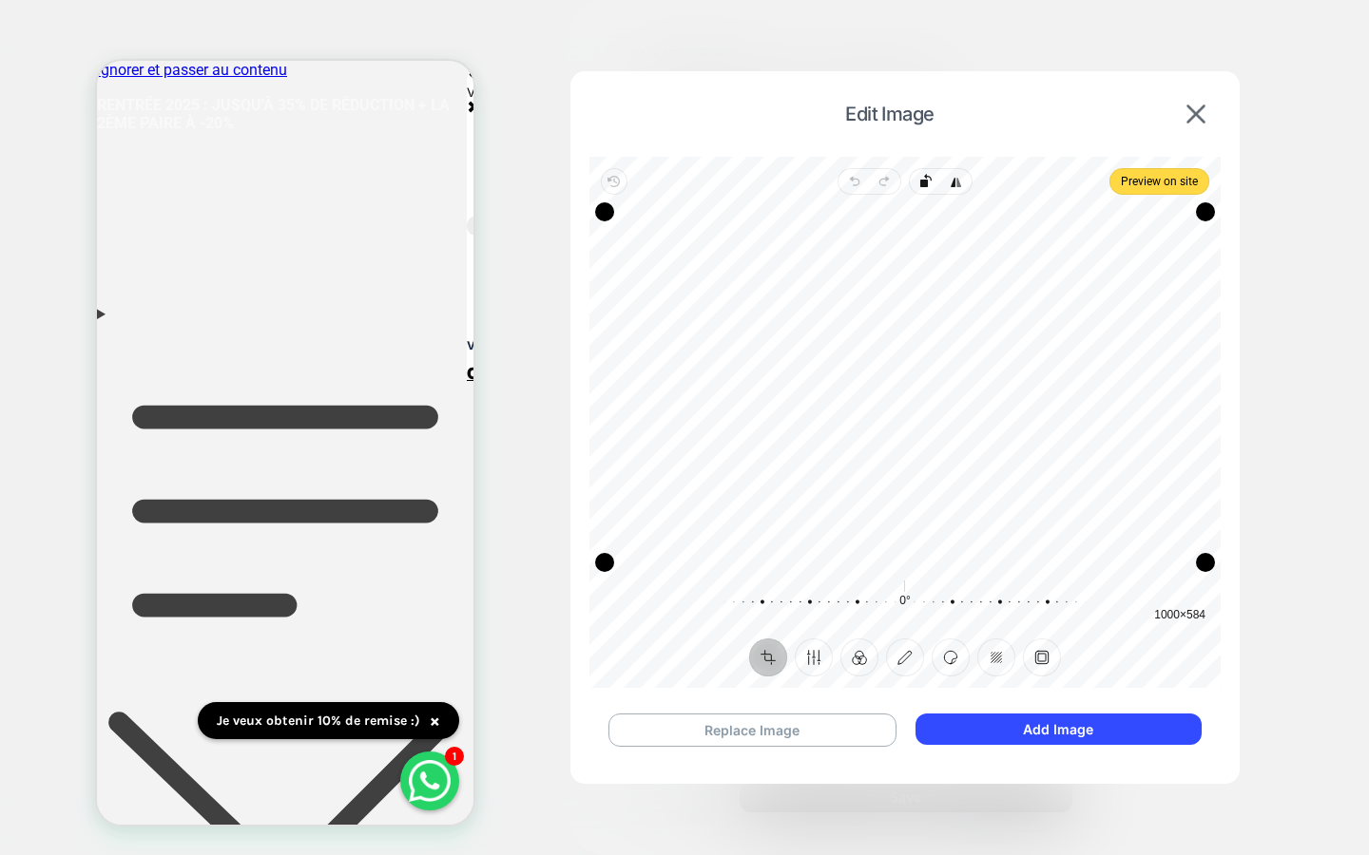
click at [1144, 734] on button "Add Image" at bounding box center [1058, 729] width 286 height 31
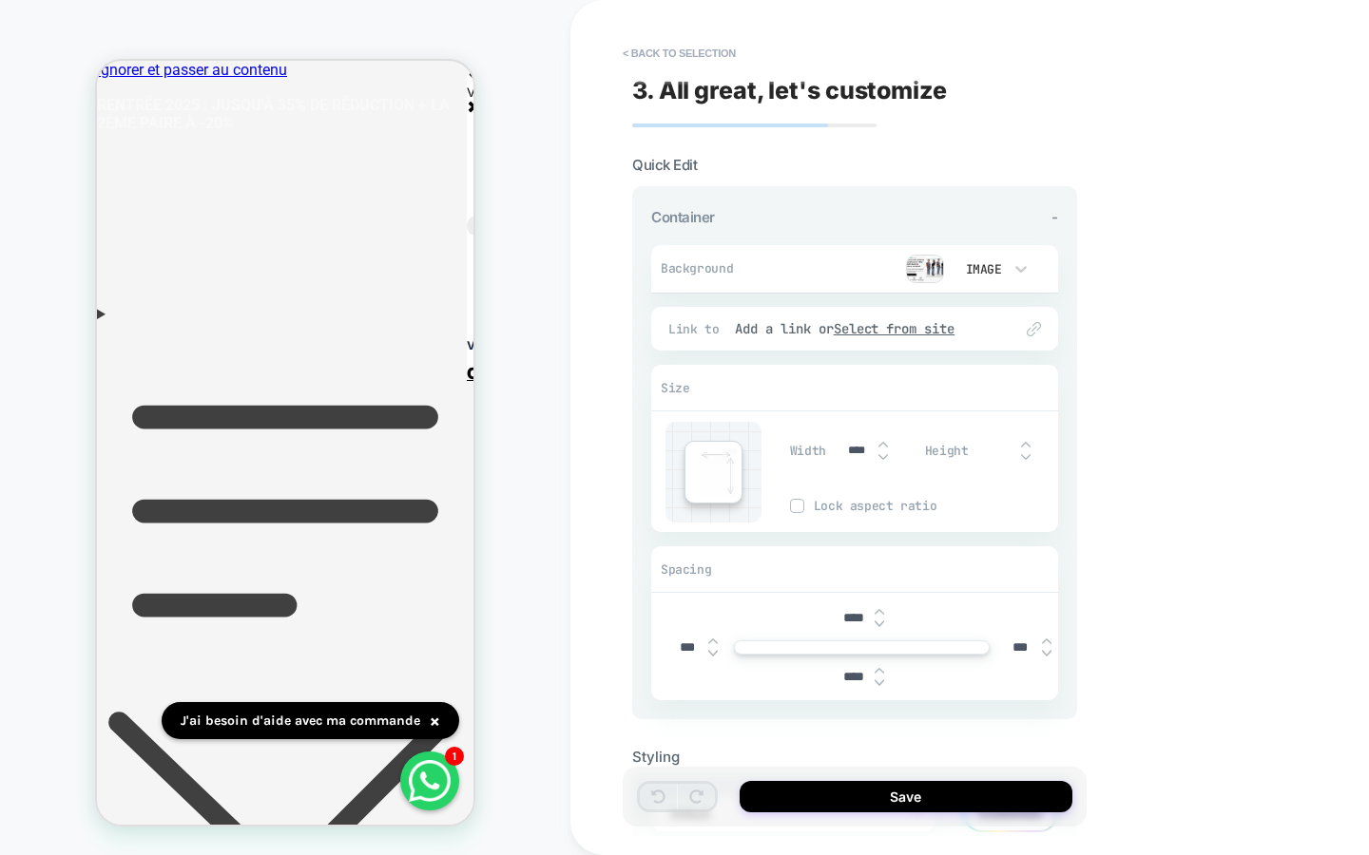
scroll to position [117, 0]
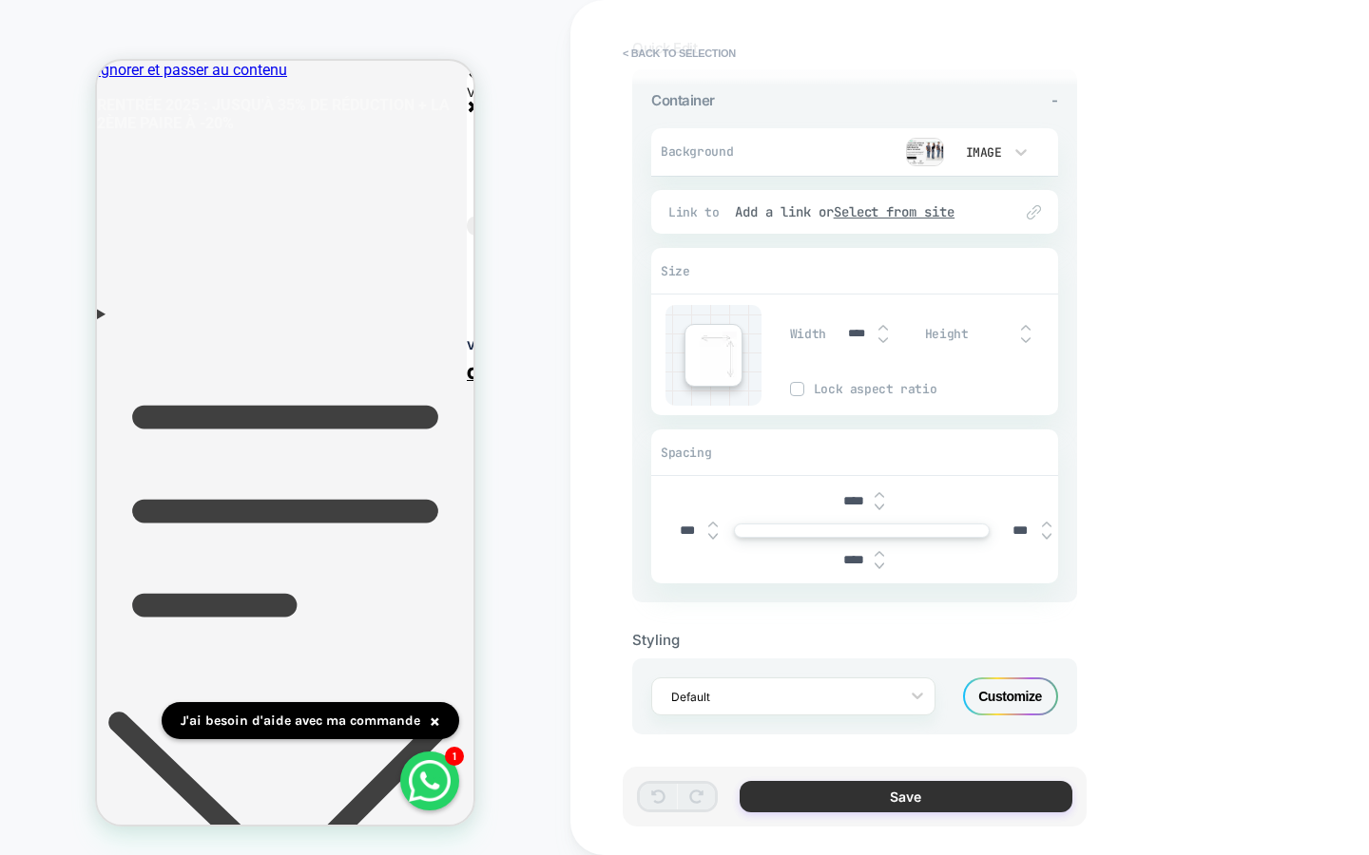
click at [910, 792] on button "Save" at bounding box center [905, 796] width 333 height 31
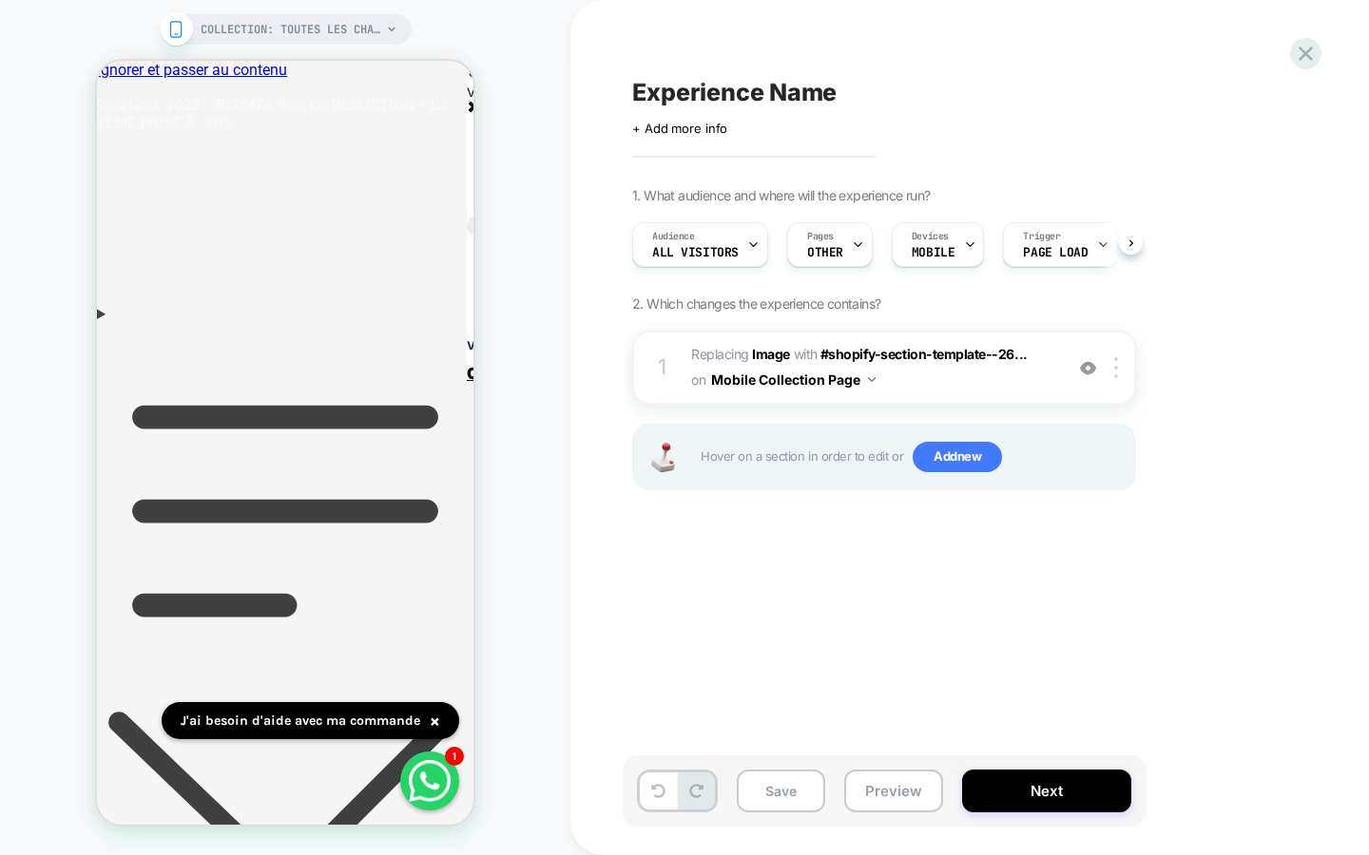
scroll to position [0, 1]
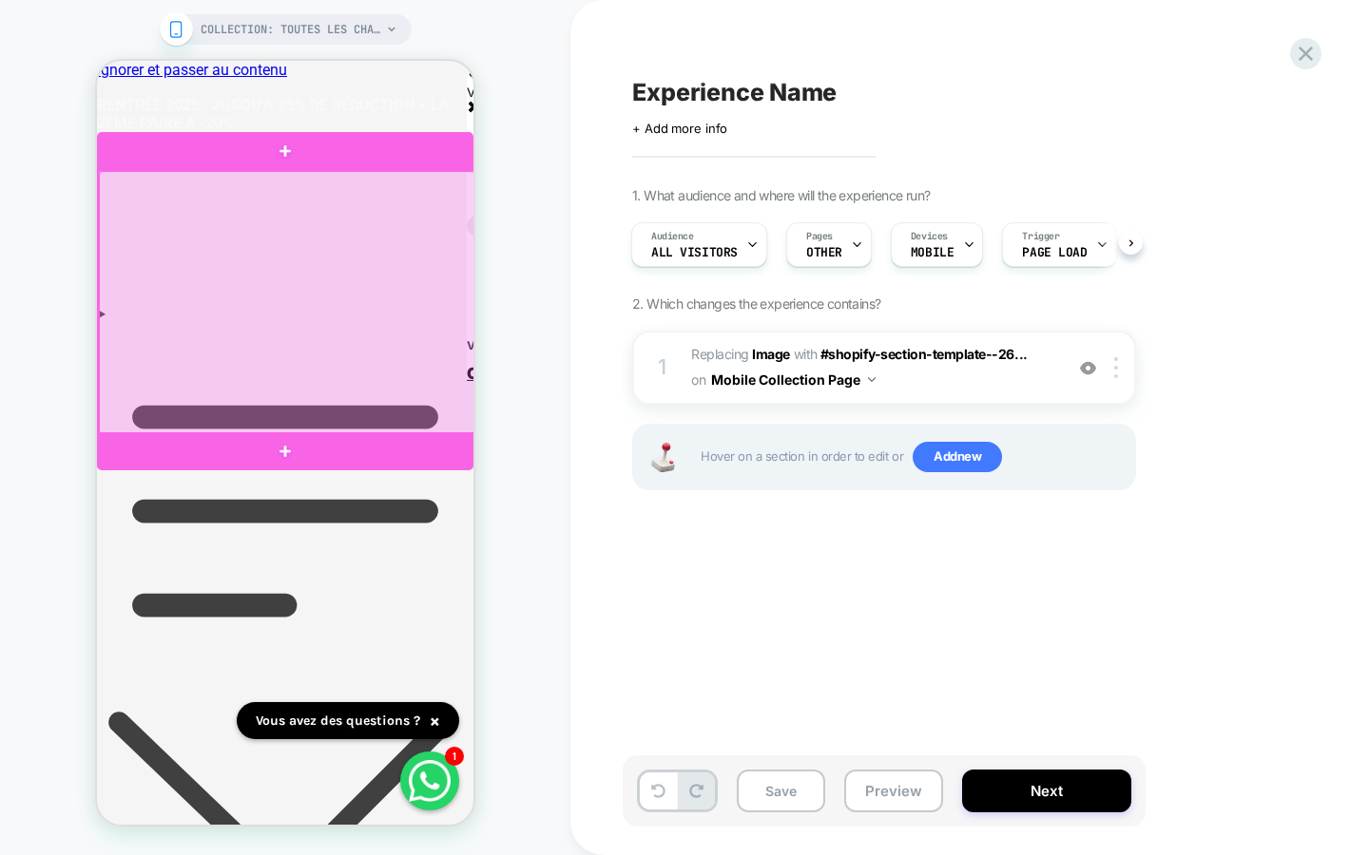
click at [418, 324] on div at bounding box center [287, 303] width 376 height 265
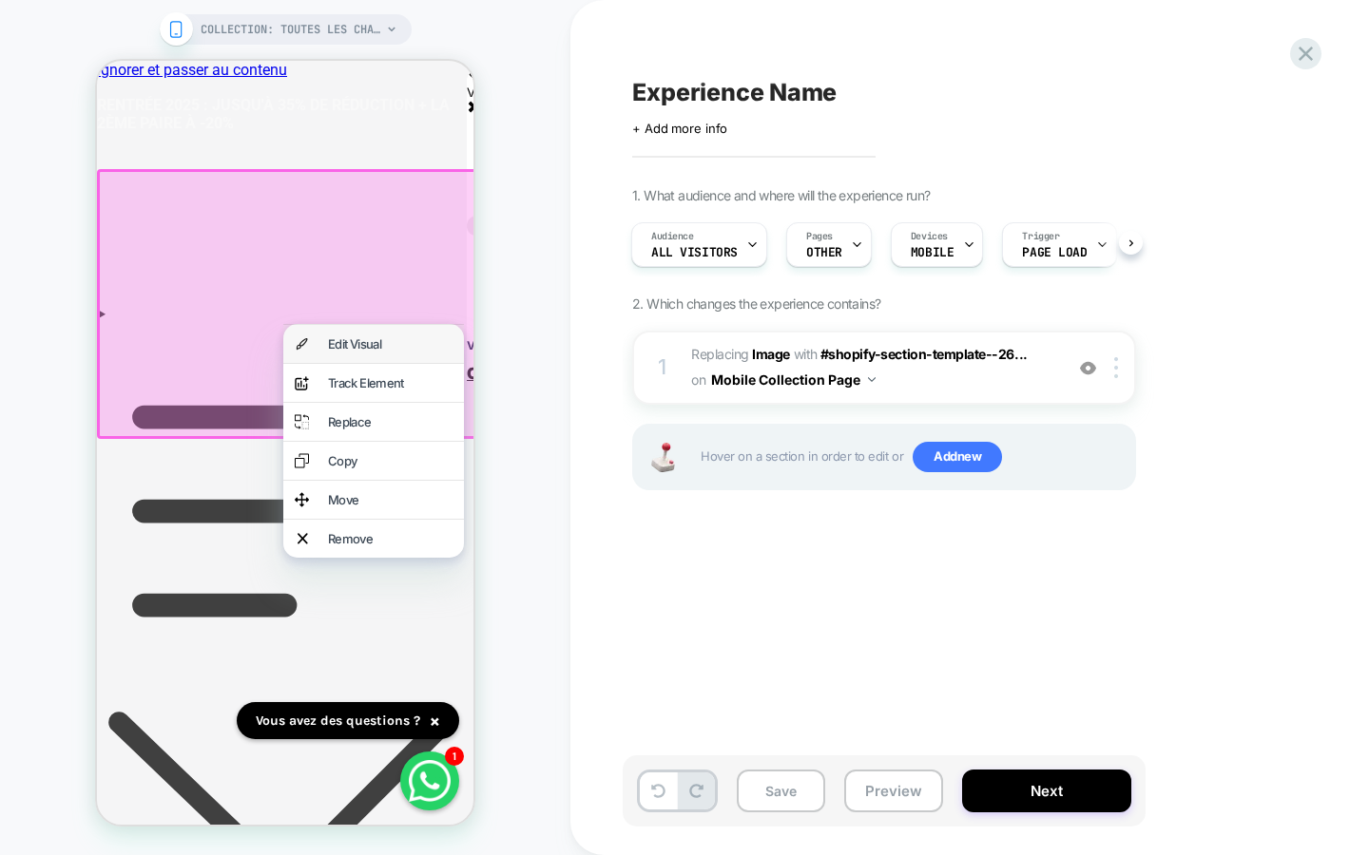
click at [412, 347] on div "Edit Visual" at bounding box center [390, 343] width 125 height 15
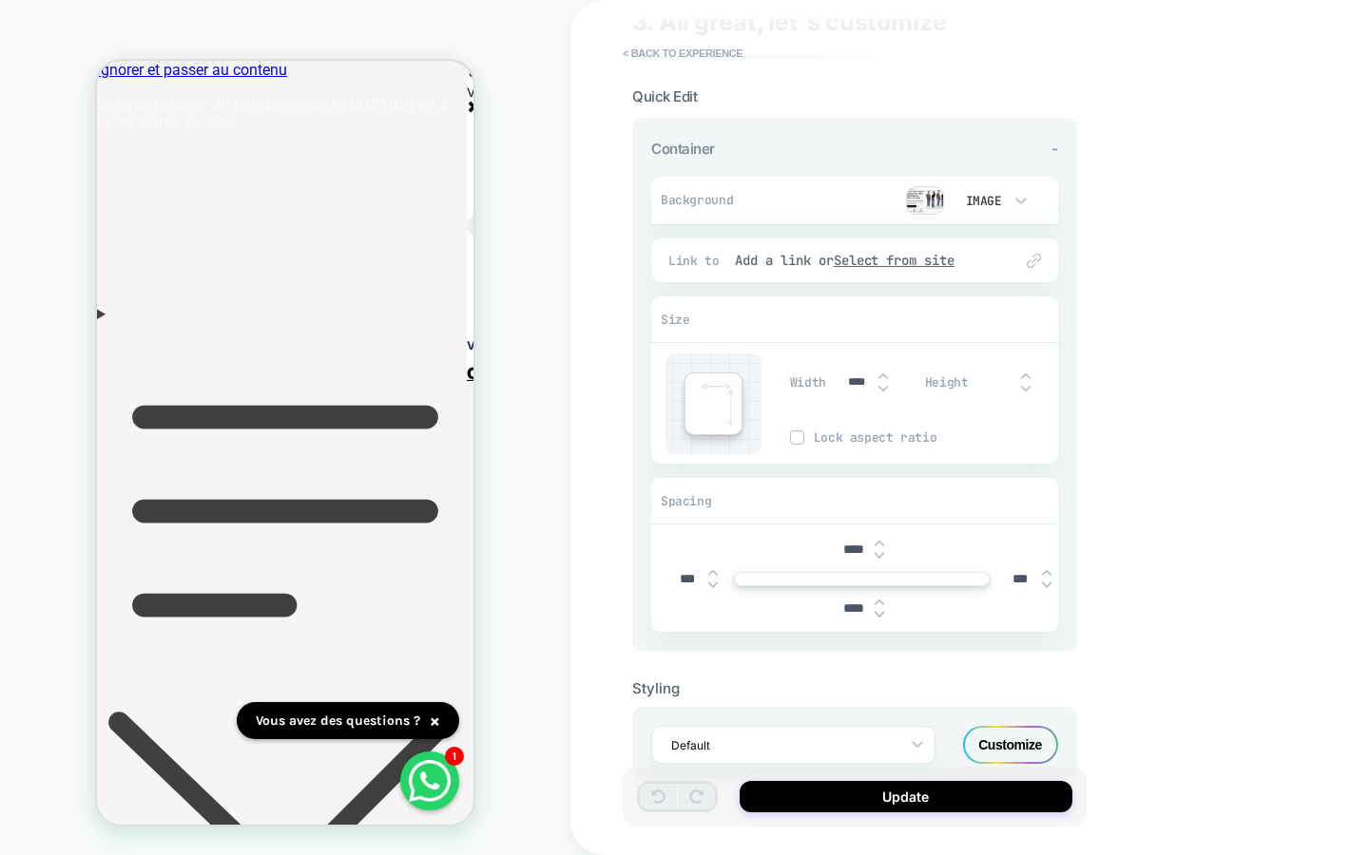
scroll to position [117, 0]
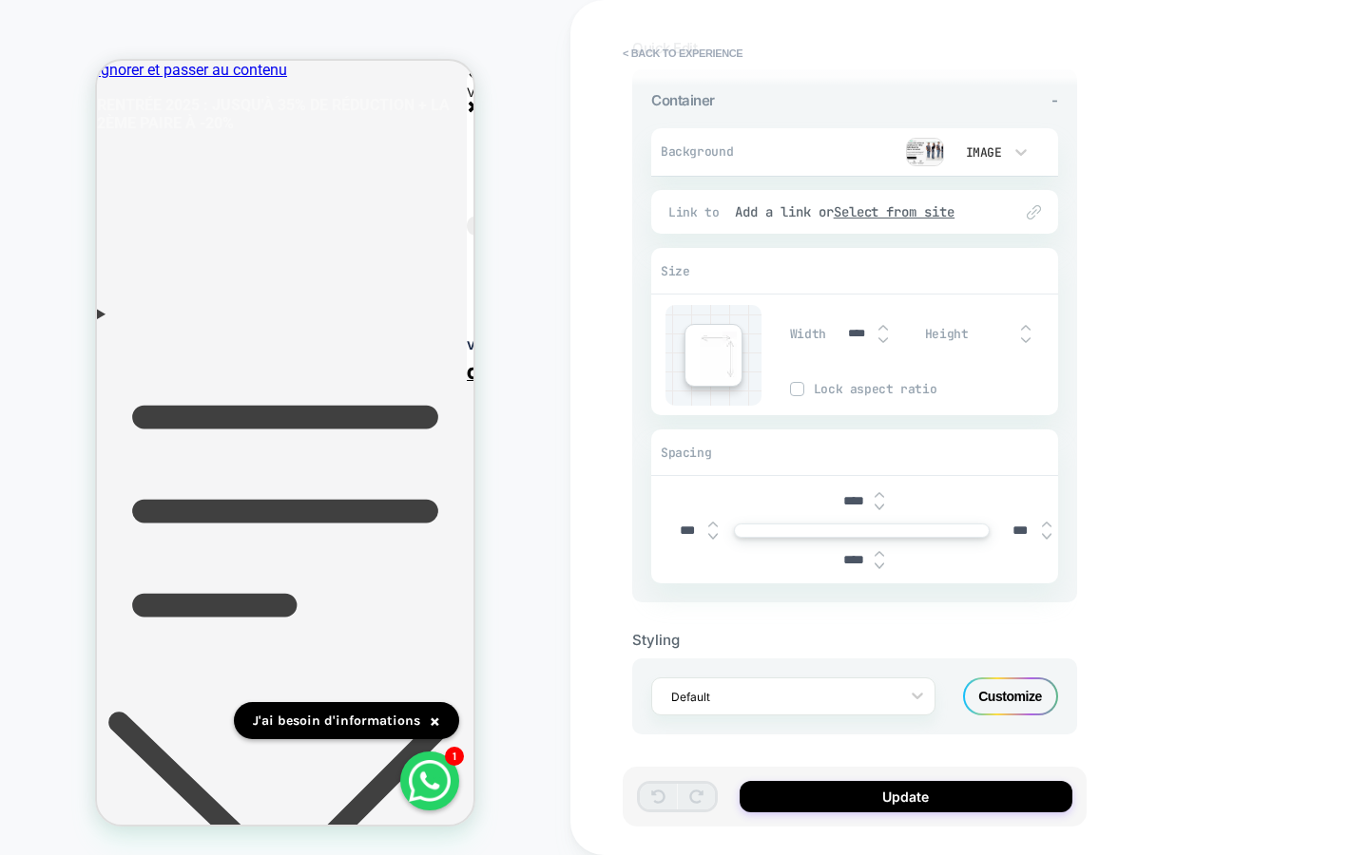
click at [882, 340] on img at bounding box center [883, 340] width 10 height 8
click at [876, 326] on input "***" at bounding box center [856, 334] width 43 height 16
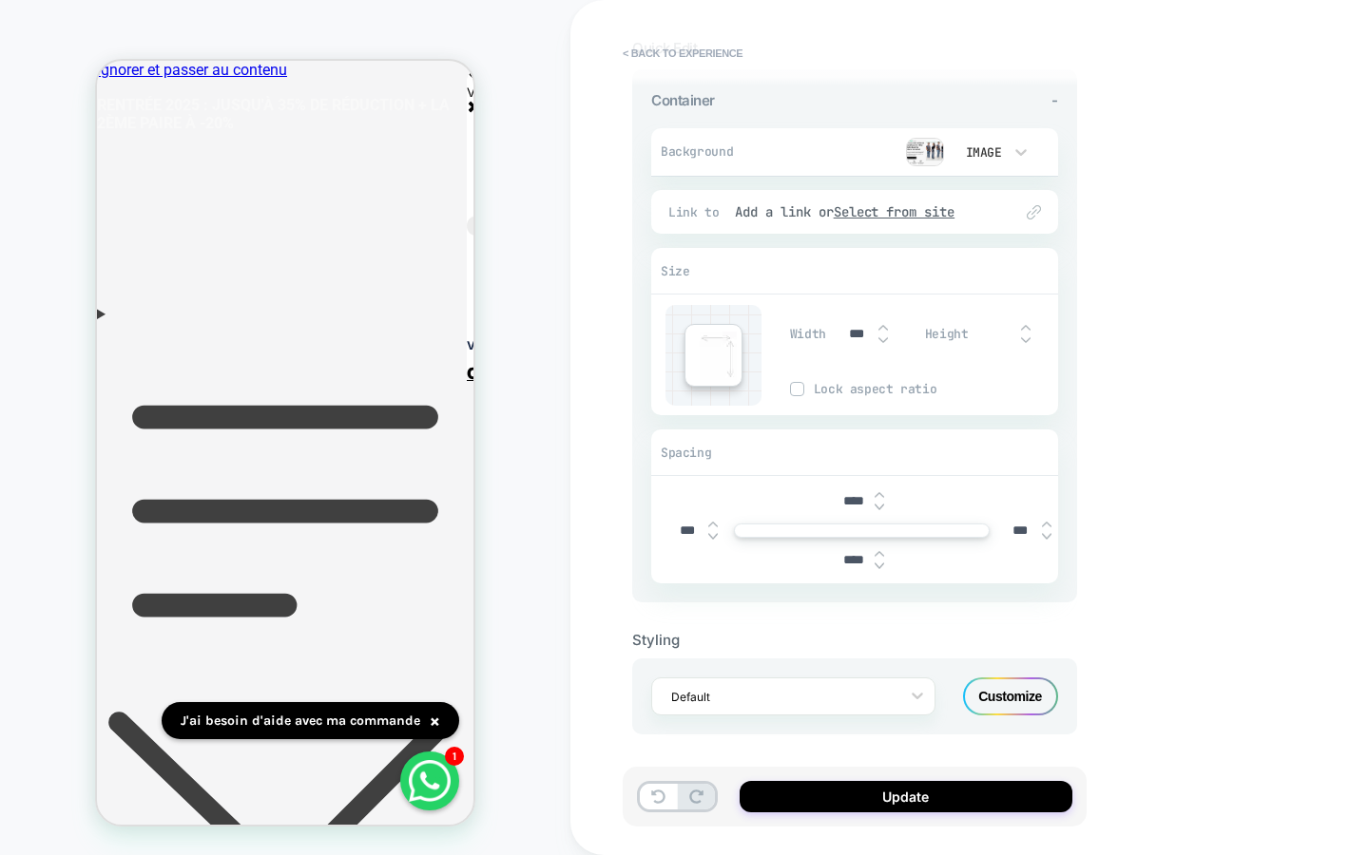
click at [876, 326] on input "***" at bounding box center [856, 334] width 43 height 16
click at [878, 324] on img at bounding box center [883, 328] width 10 height 8
type input "****"
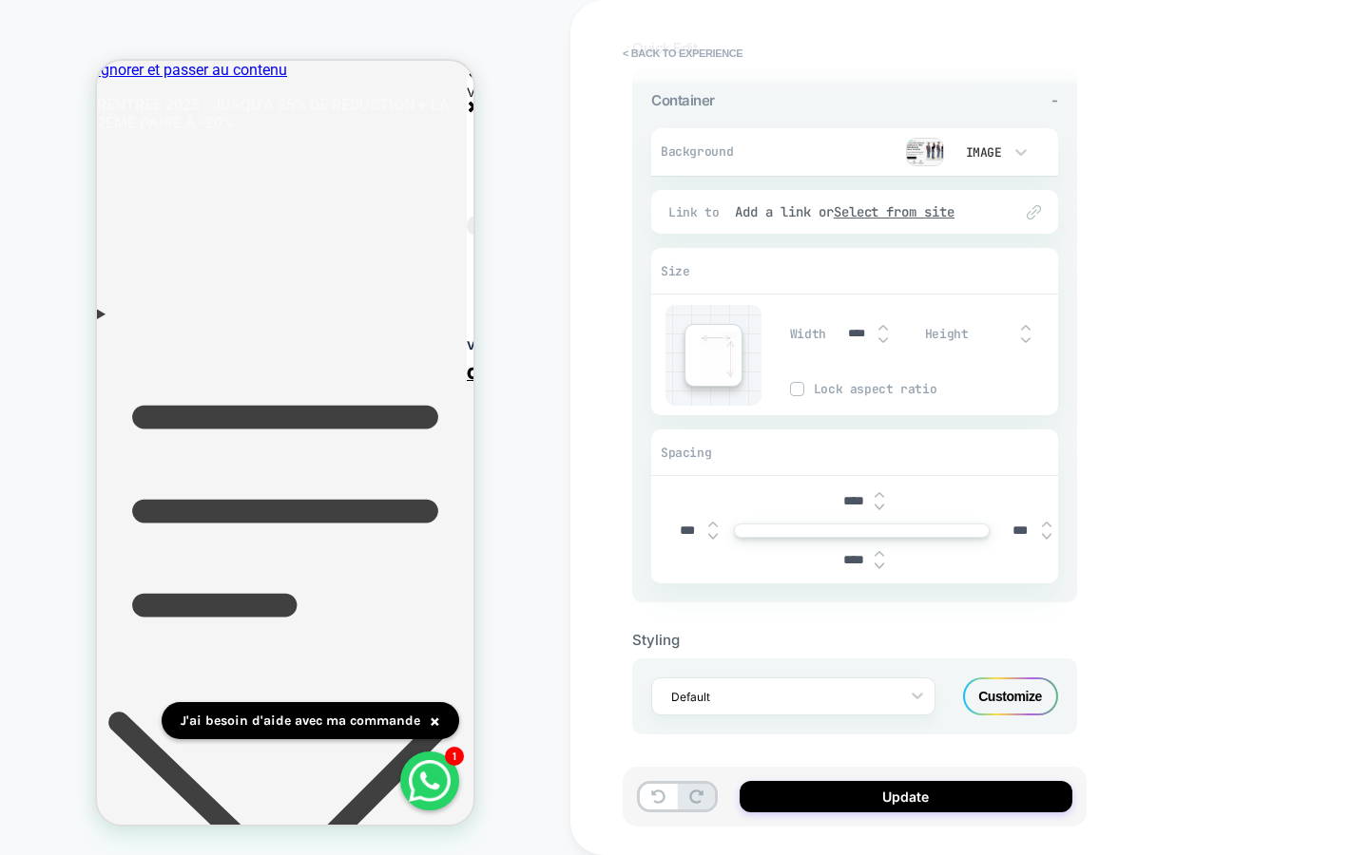
click at [1025, 340] on img at bounding box center [1026, 340] width 10 height 8
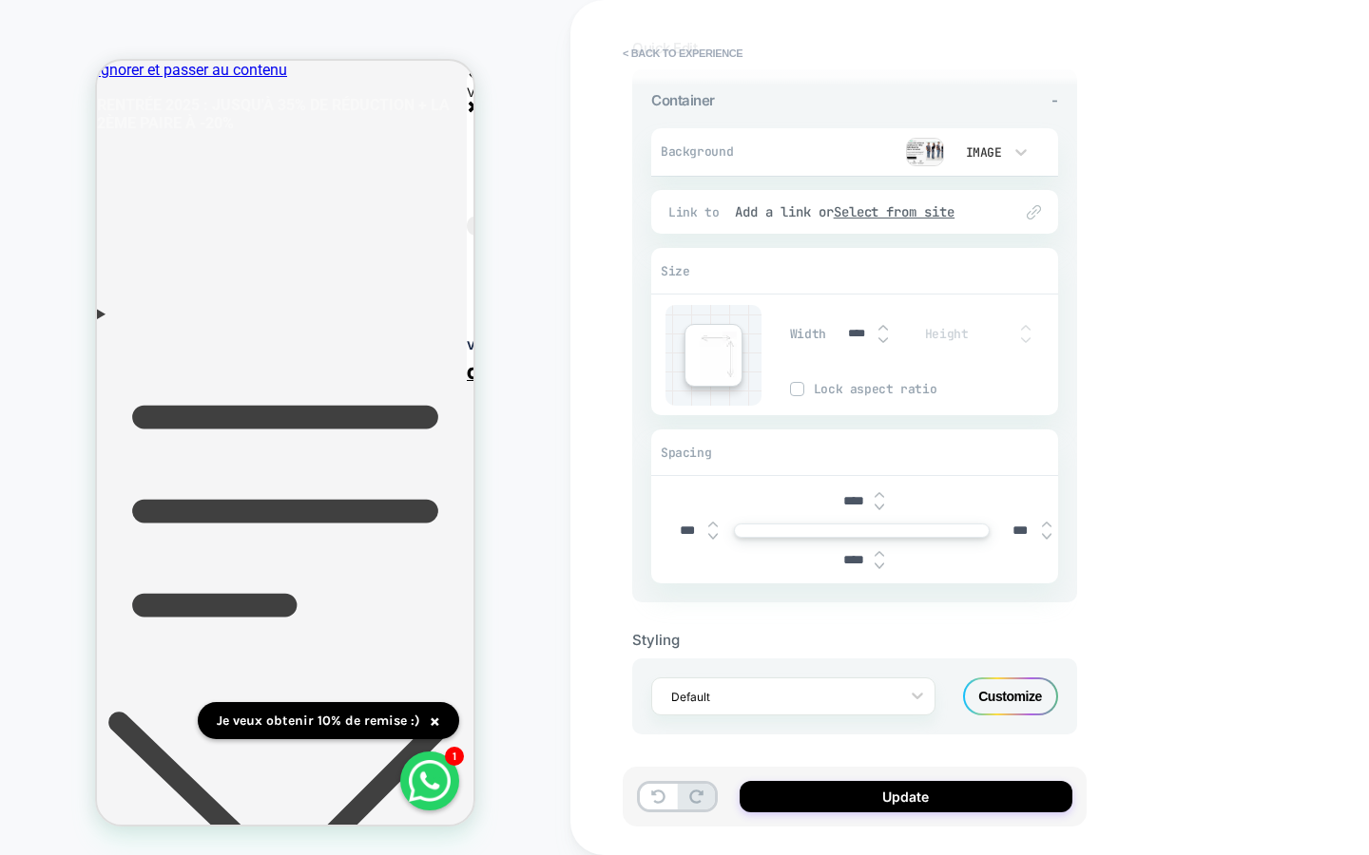
click at [797, 391] on img at bounding box center [797, 389] width 10 height 10
click at [798, 391] on img at bounding box center [797, 389] width 10 height 10
click at [880, 507] on img at bounding box center [879, 508] width 10 height 8
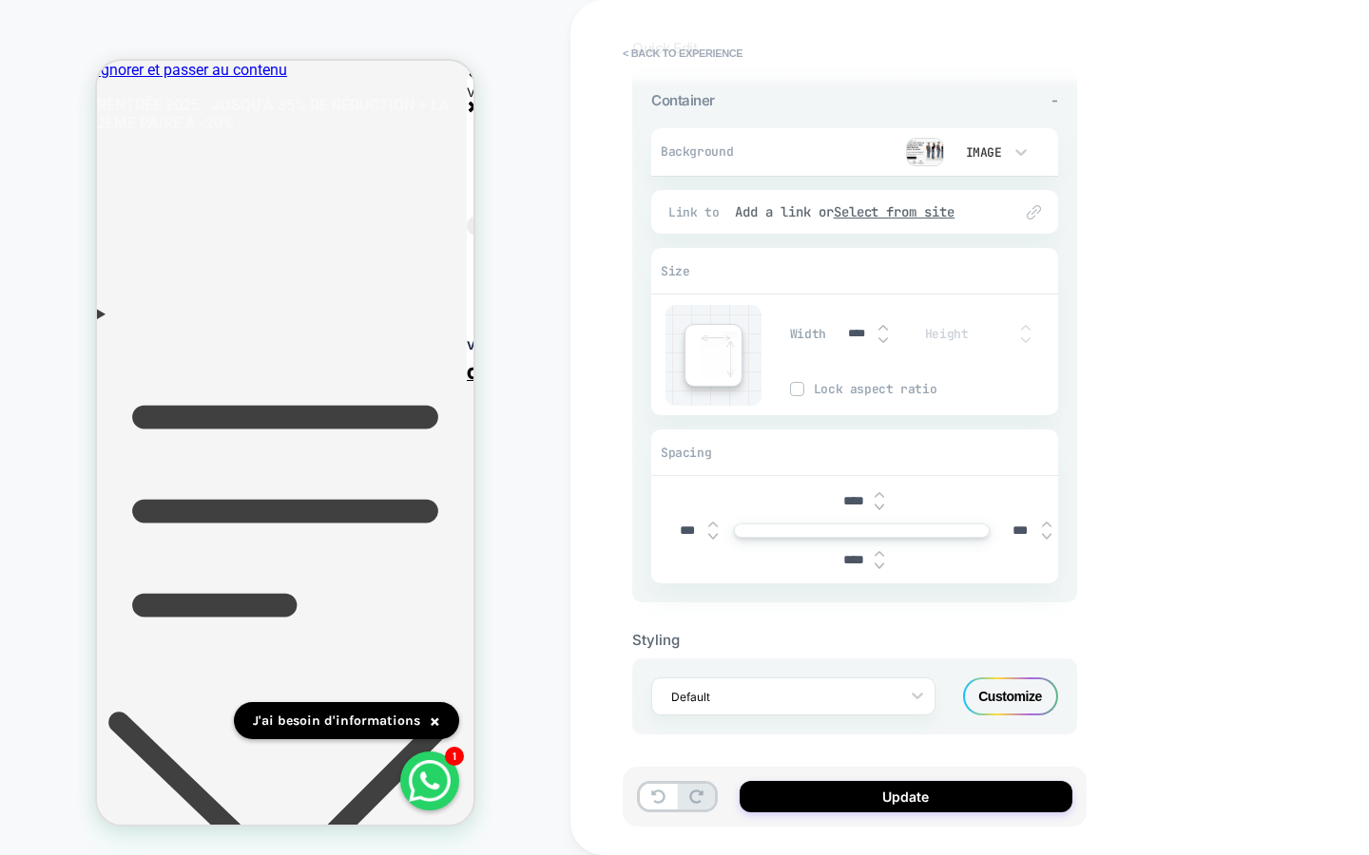
click at [880, 495] on img at bounding box center [879, 495] width 10 height 8
type input "***"
click at [880, 570] on div "****" at bounding box center [861, 560] width 59 height 39
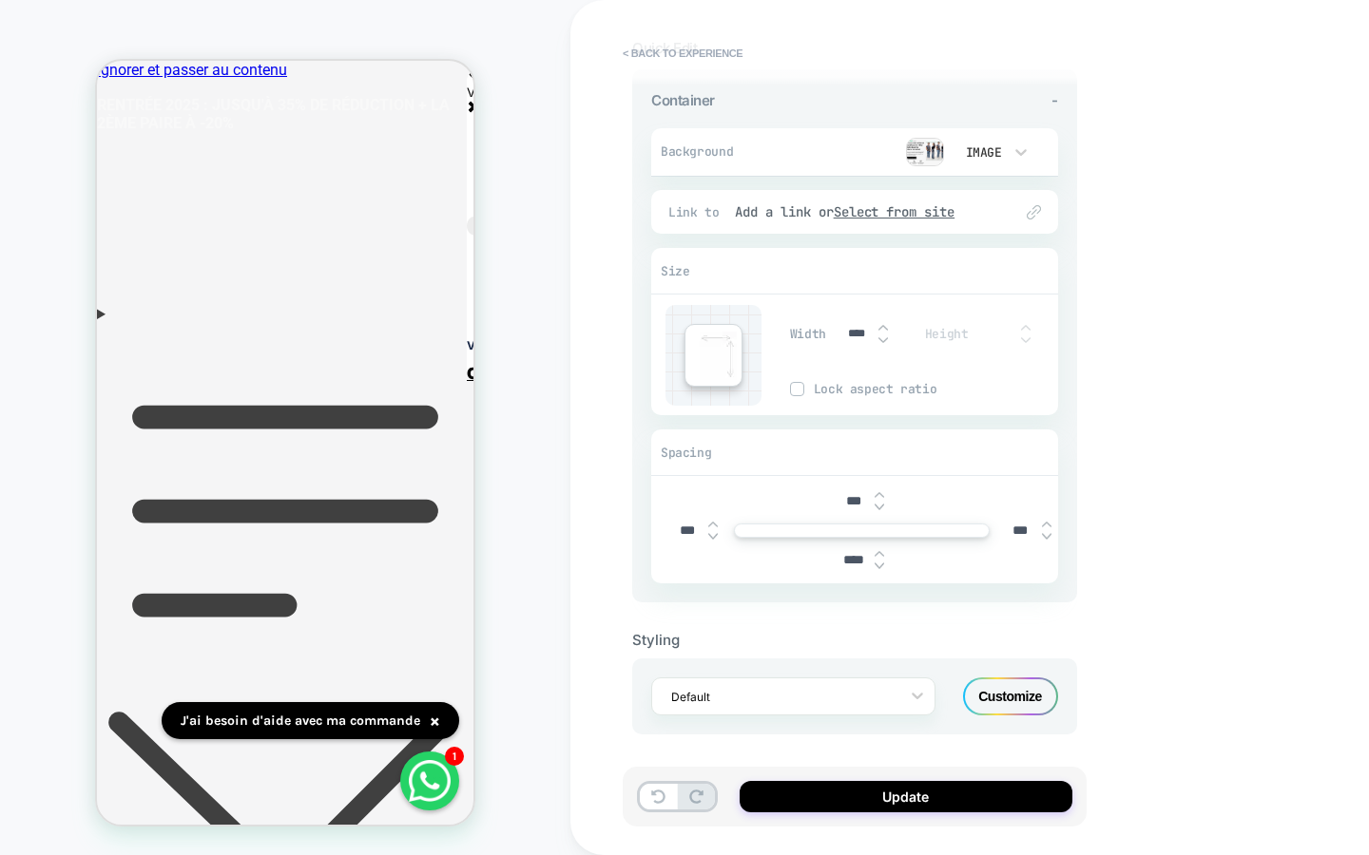
click at [880, 568] on div "****" at bounding box center [861, 560] width 59 height 39
click at [880, 563] on img at bounding box center [879, 567] width 10 height 8
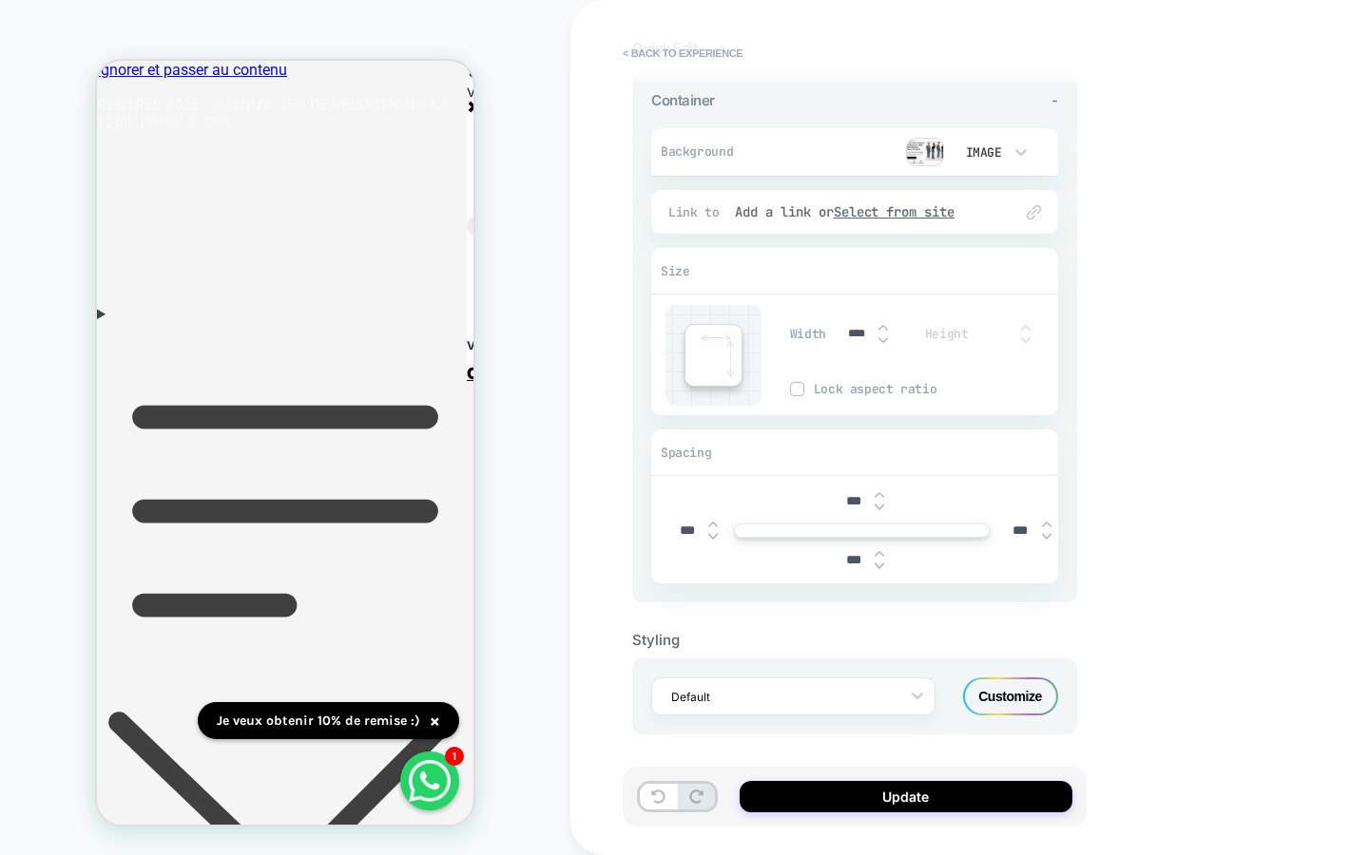
click at [880, 563] on img at bounding box center [879, 567] width 10 height 8
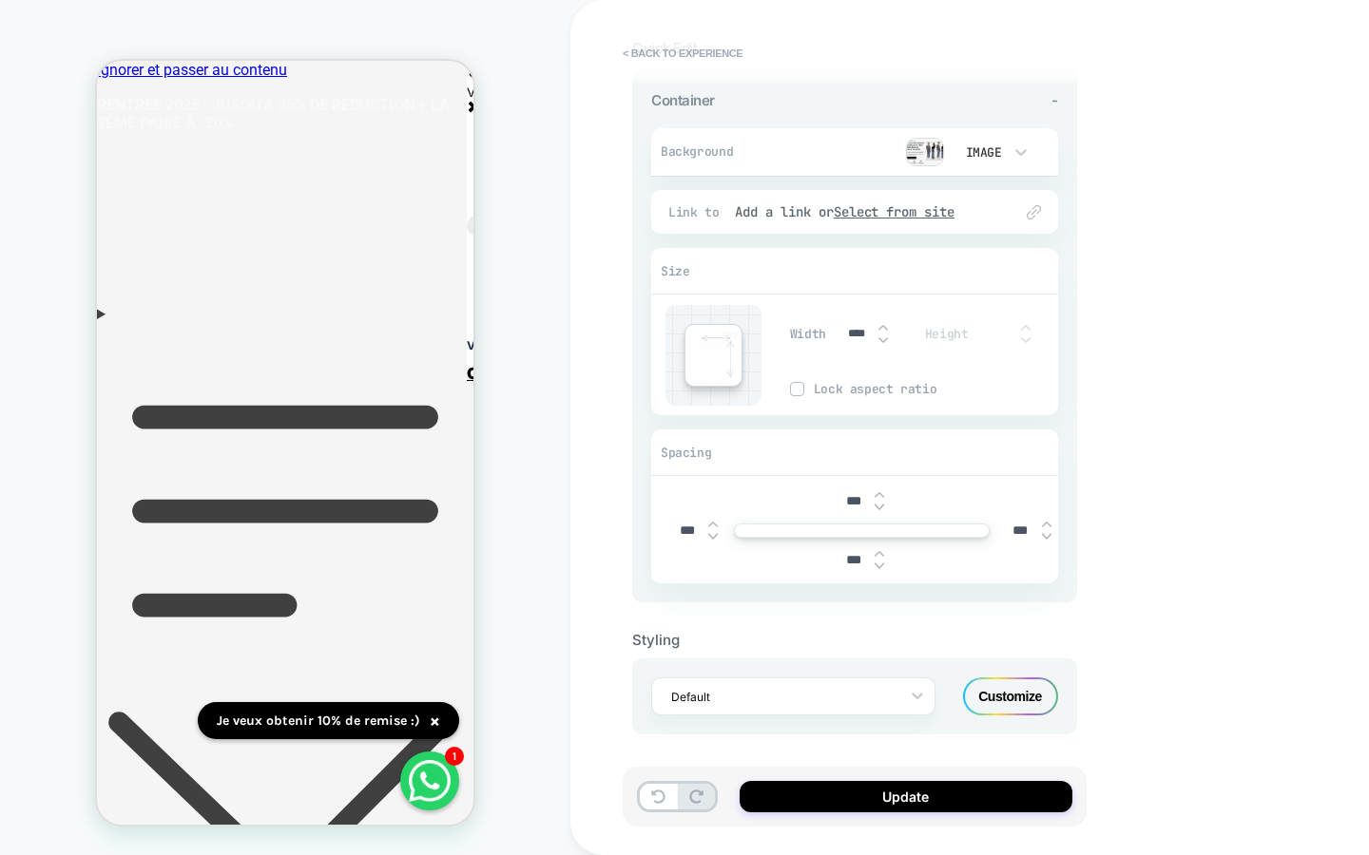
type input "***"
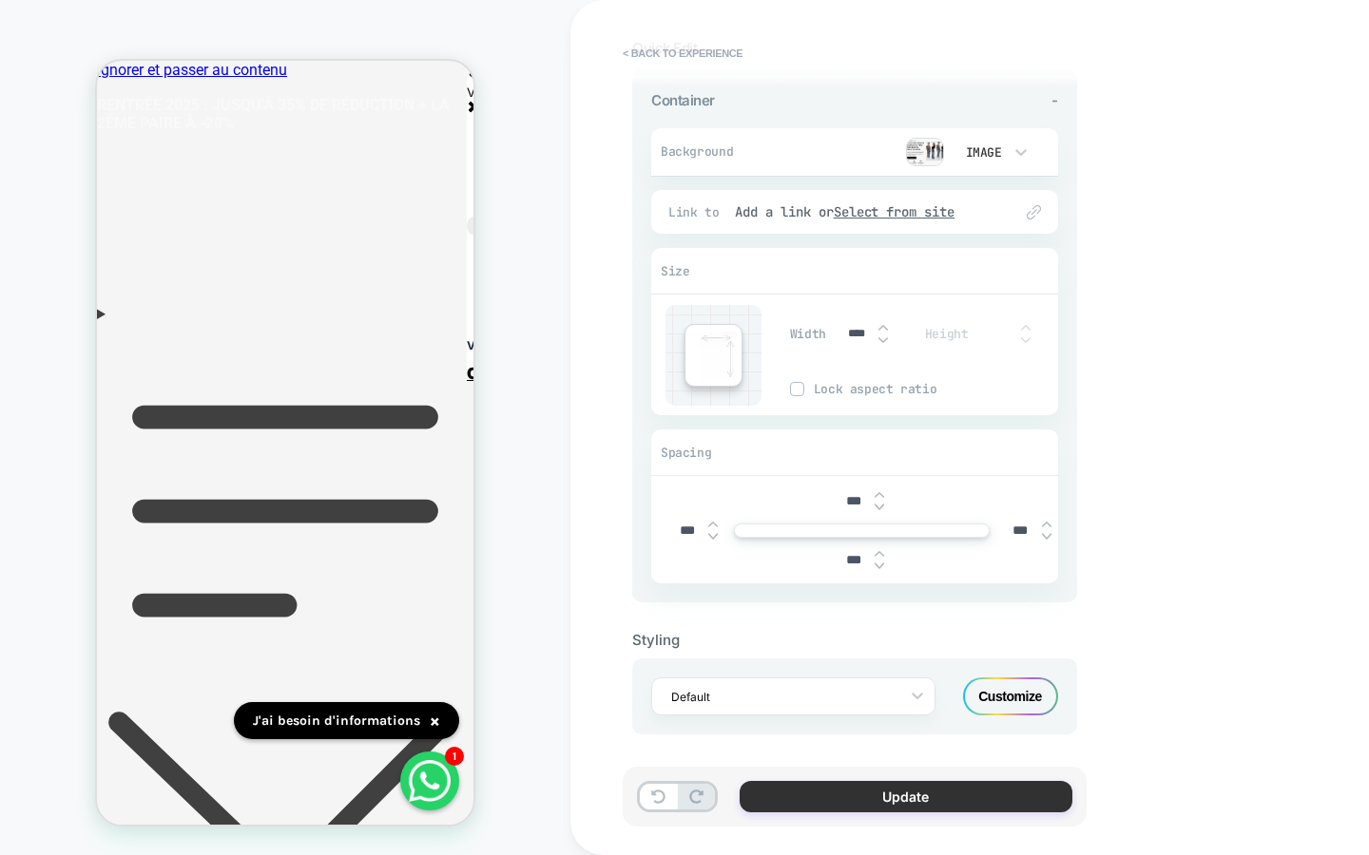
click at [913, 795] on button "Update" at bounding box center [905, 796] width 333 height 31
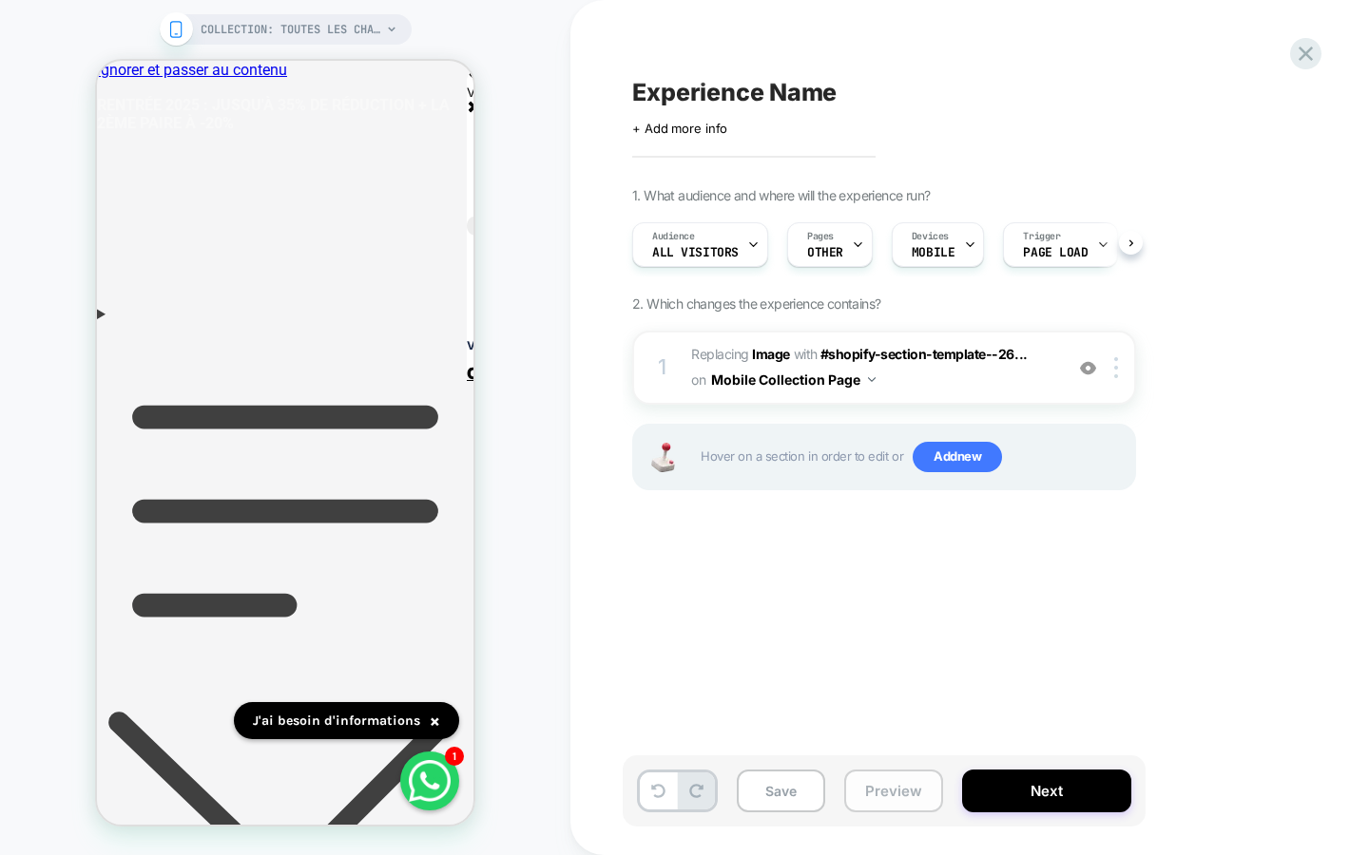
scroll to position [0, 1]
click at [1037, 802] on button "Next" at bounding box center [1046, 791] width 169 height 43
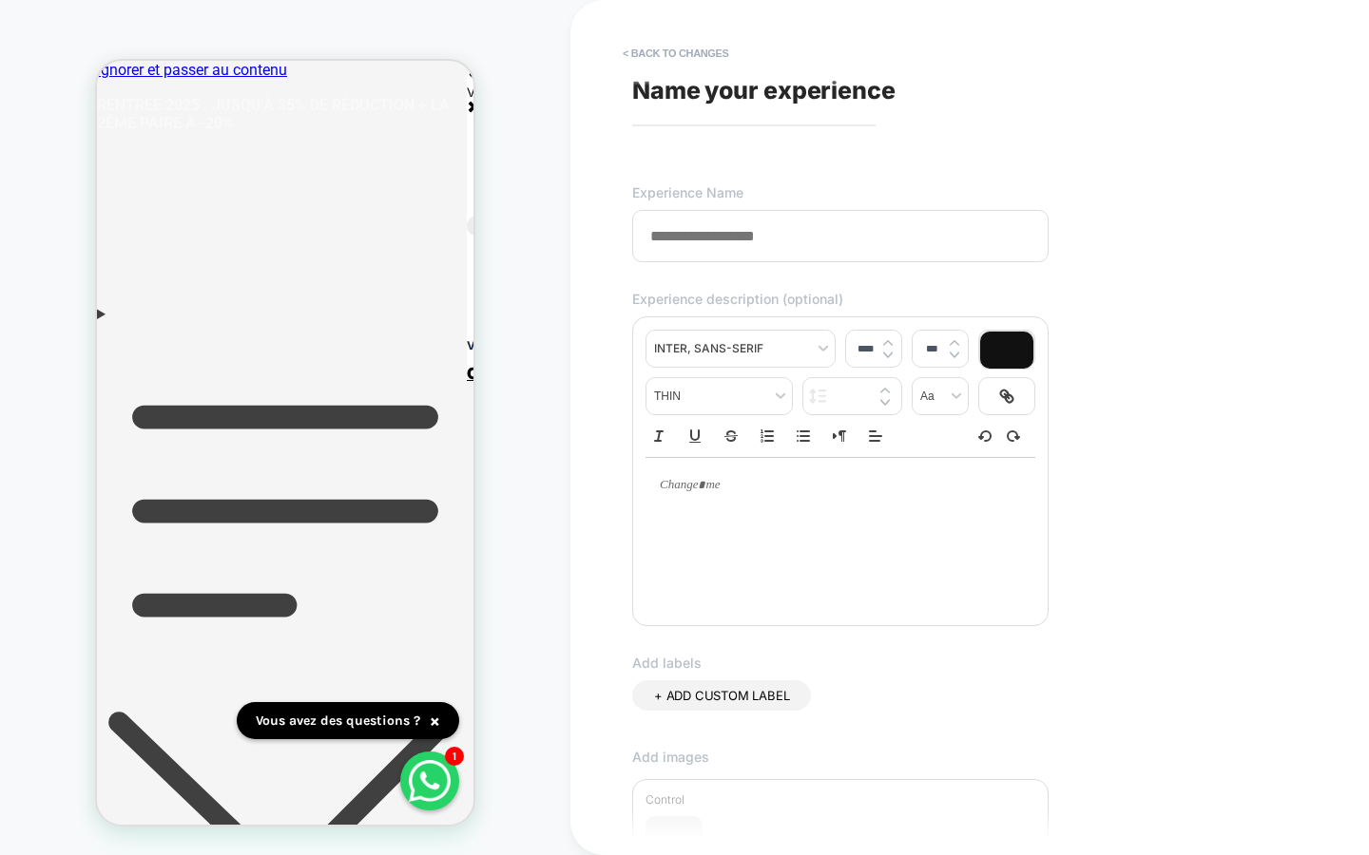
click at [873, 237] on input at bounding box center [840, 236] width 416 height 52
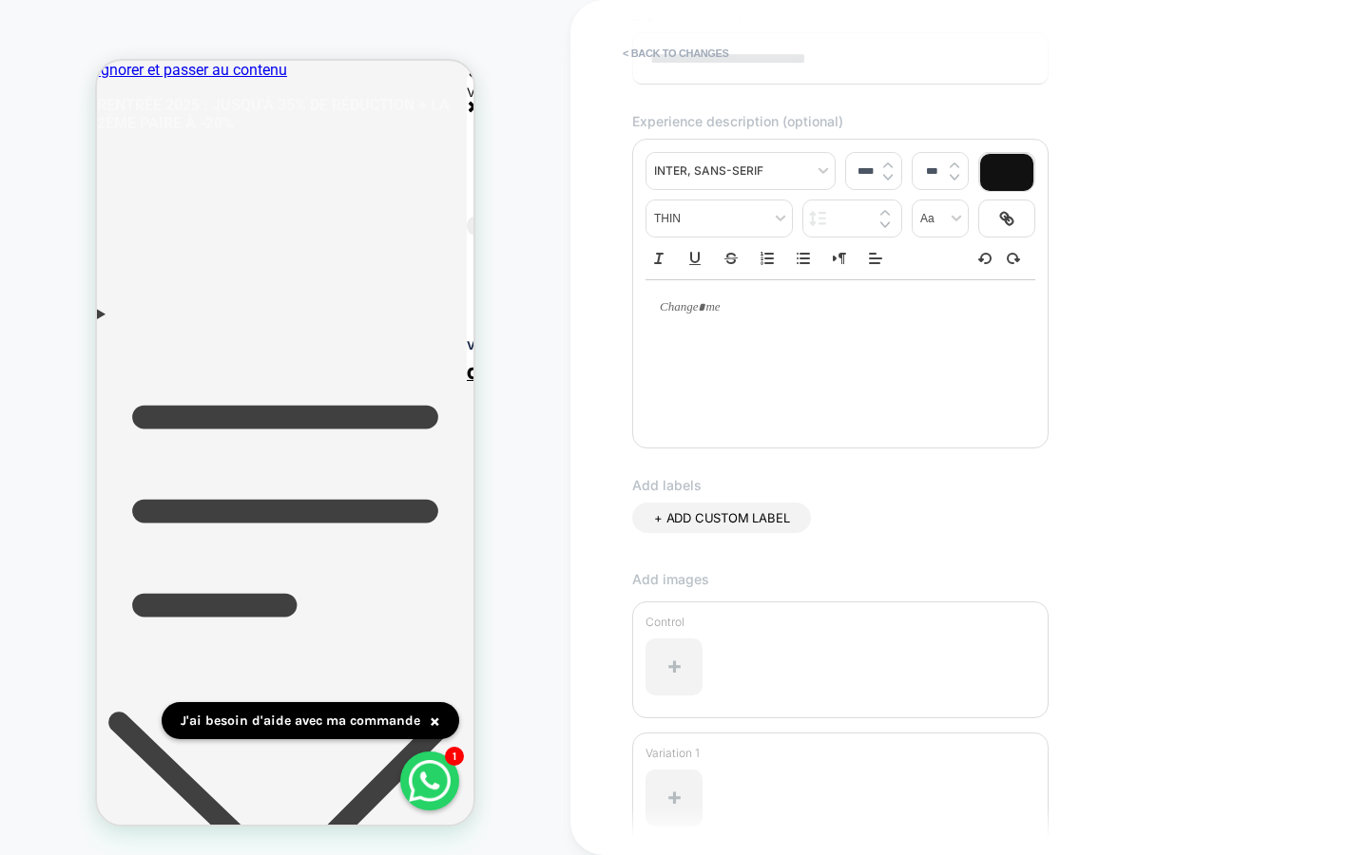
scroll to position [355, 0]
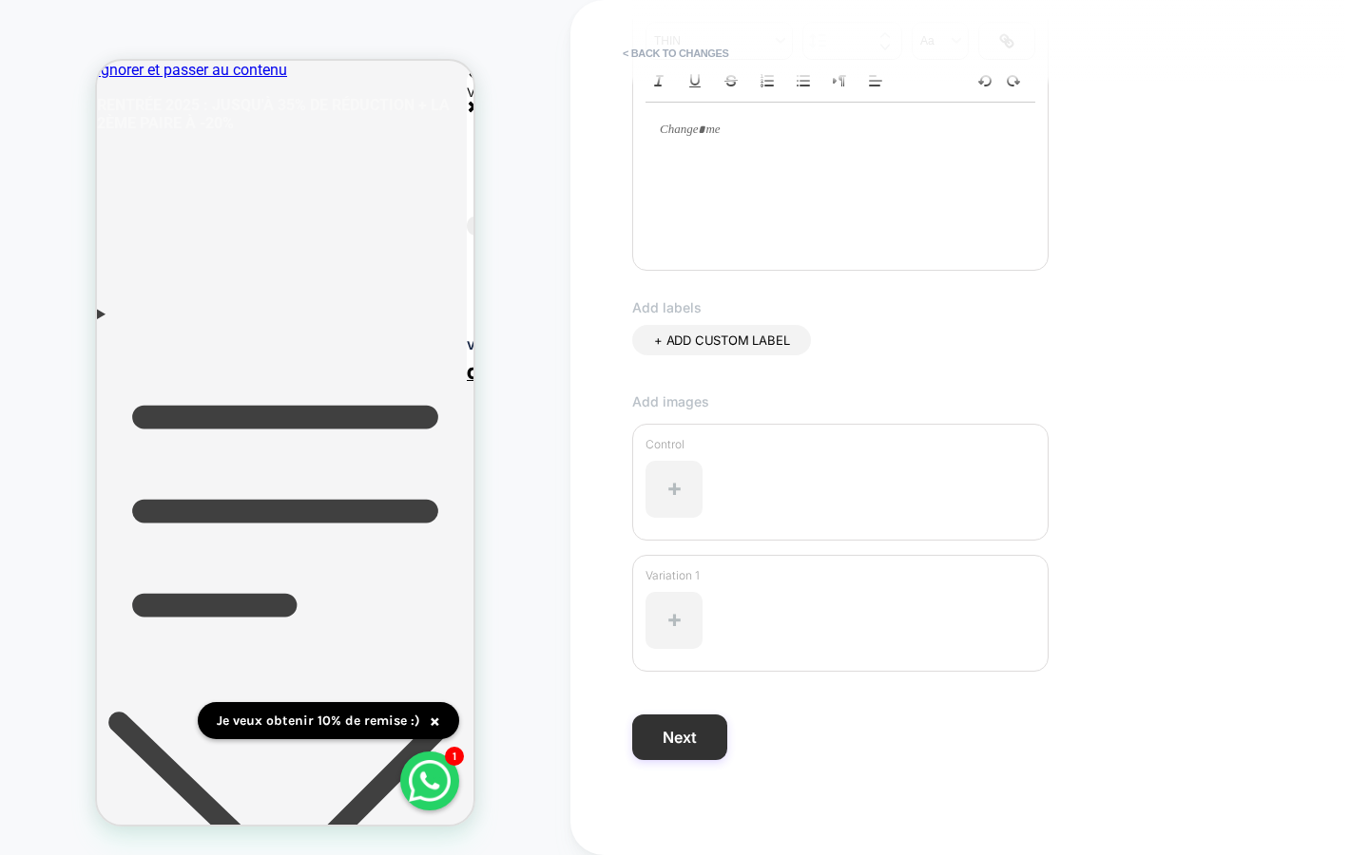
type input "**********"
click at [704, 731] on button "Next" at bounding box center [679, 738] width 95 height 46
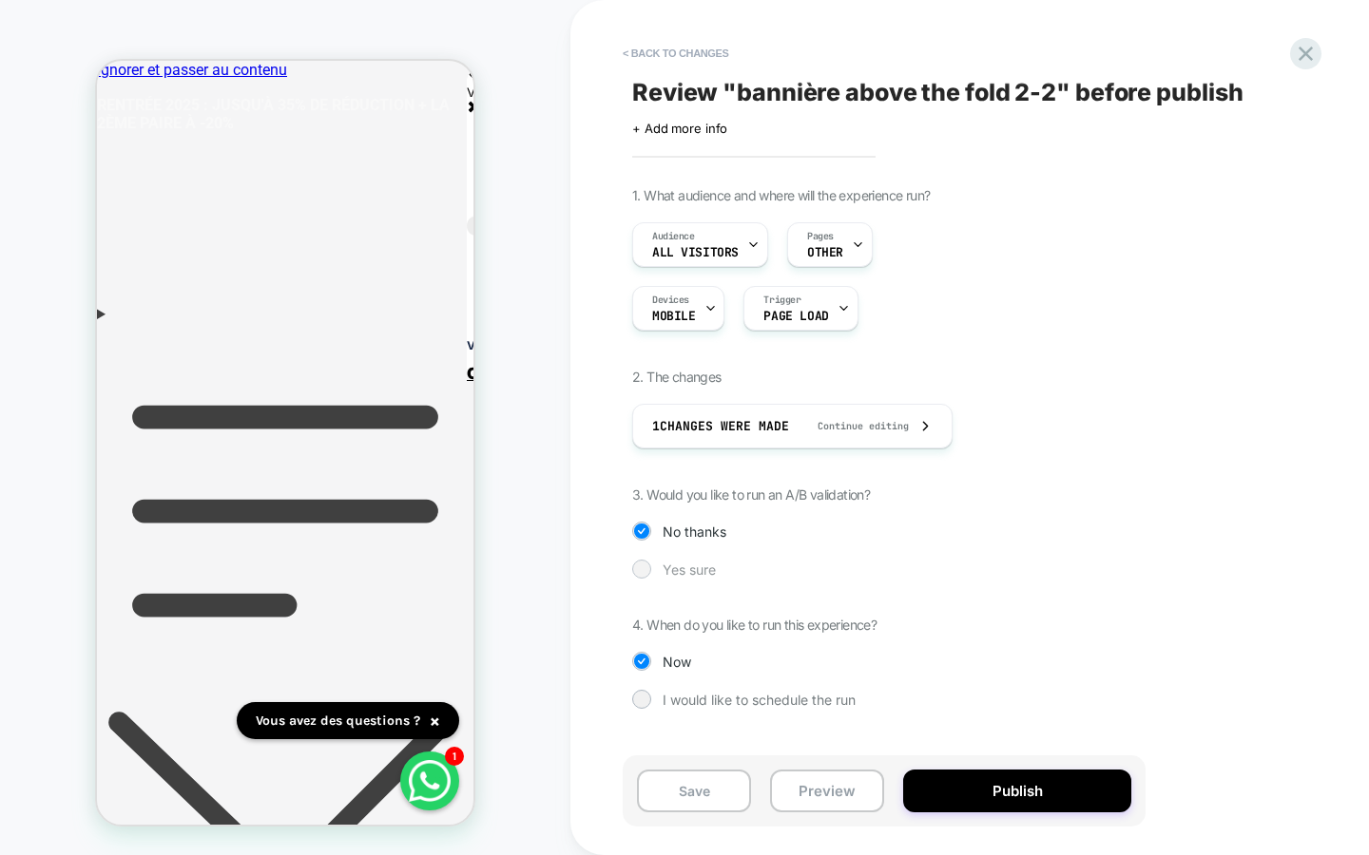
click at [676, 565] on span "Yes sure" at bounding box center [688, 570] width 53 height 16
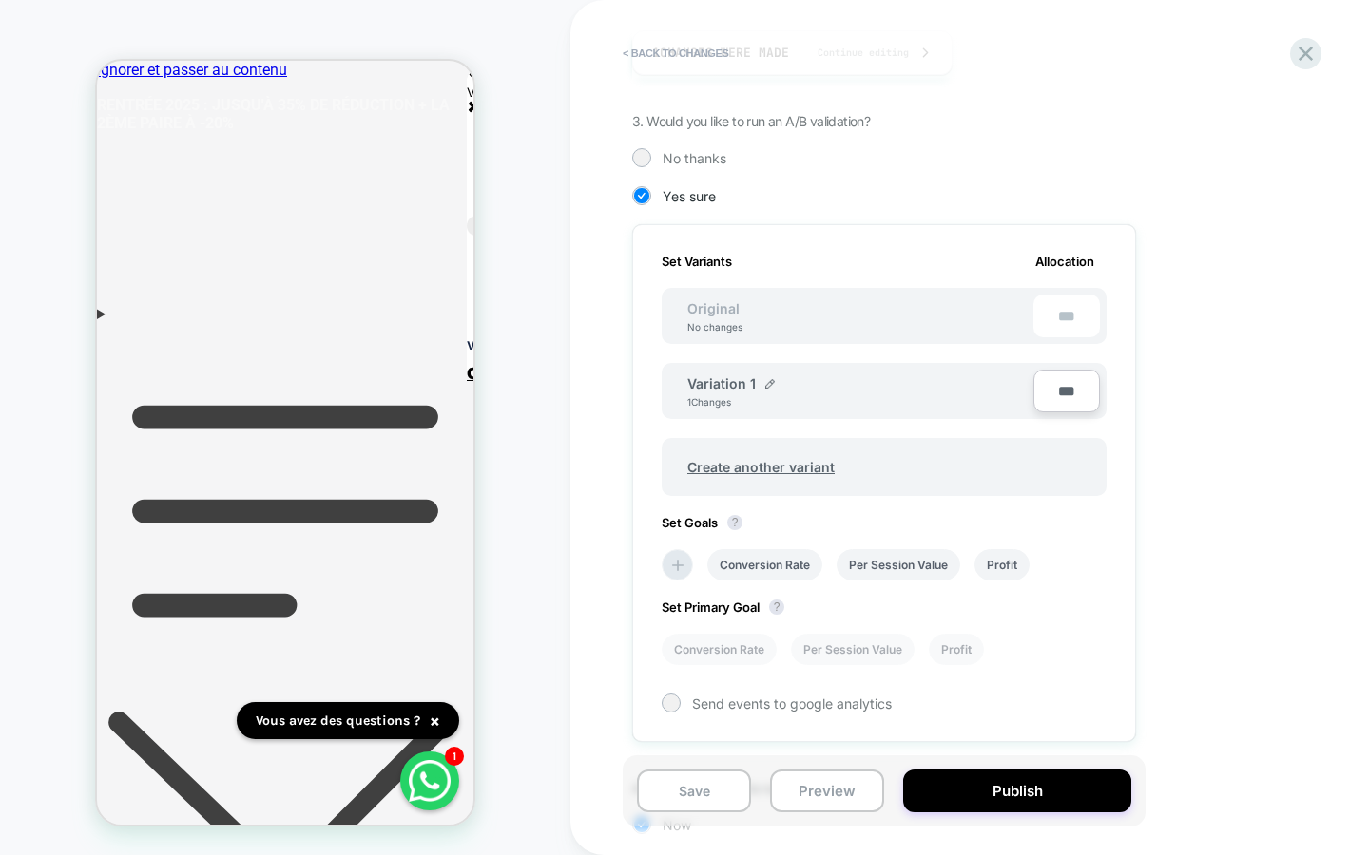
scroll to position [514, 0]
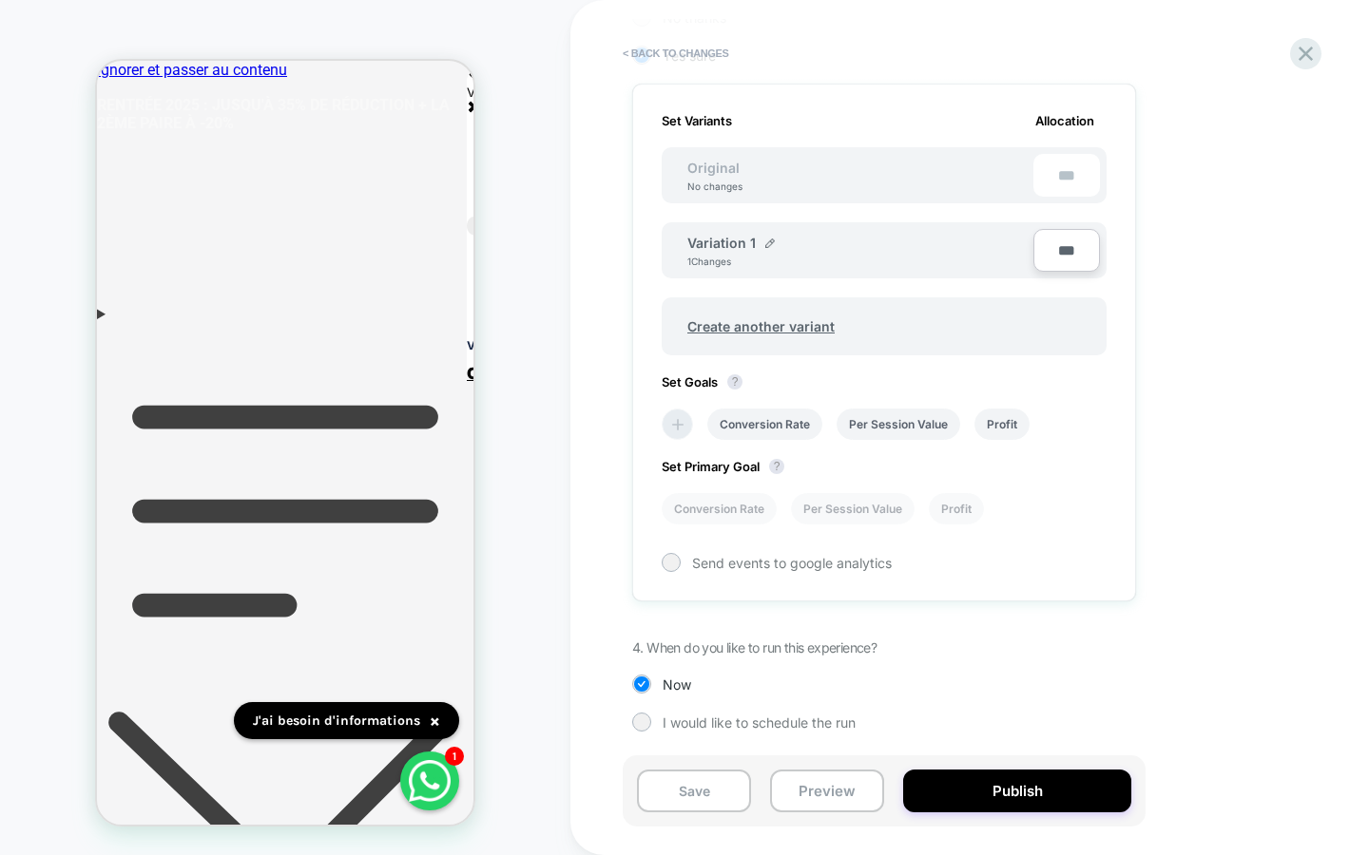
click at [685, 425] on icon at bounding box center [677, 424] width 19 height 19
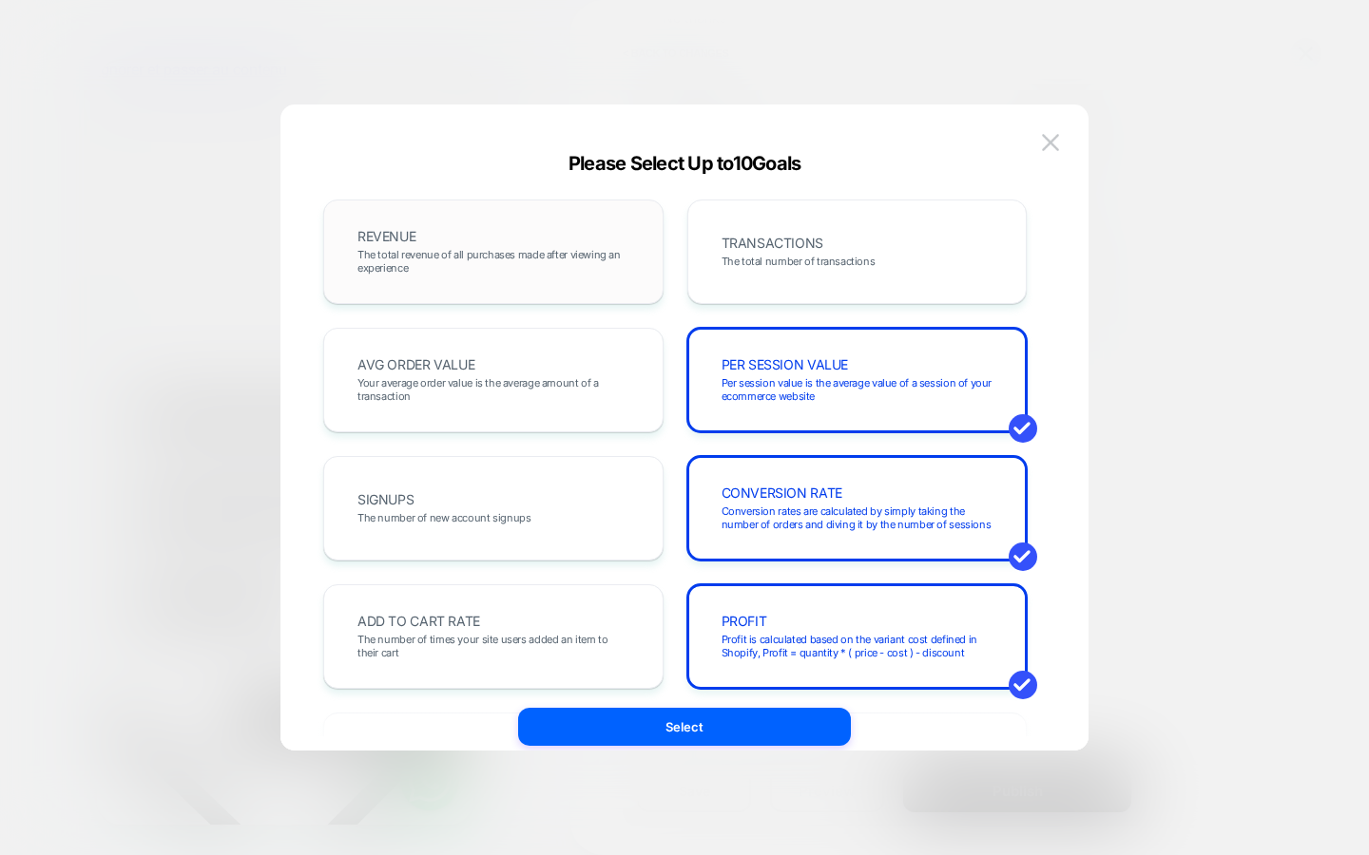
click at [556, 262] on span "The total revenue of all purchases made after viewing an experience" at bounding box center [493, 261] width 272 height 27
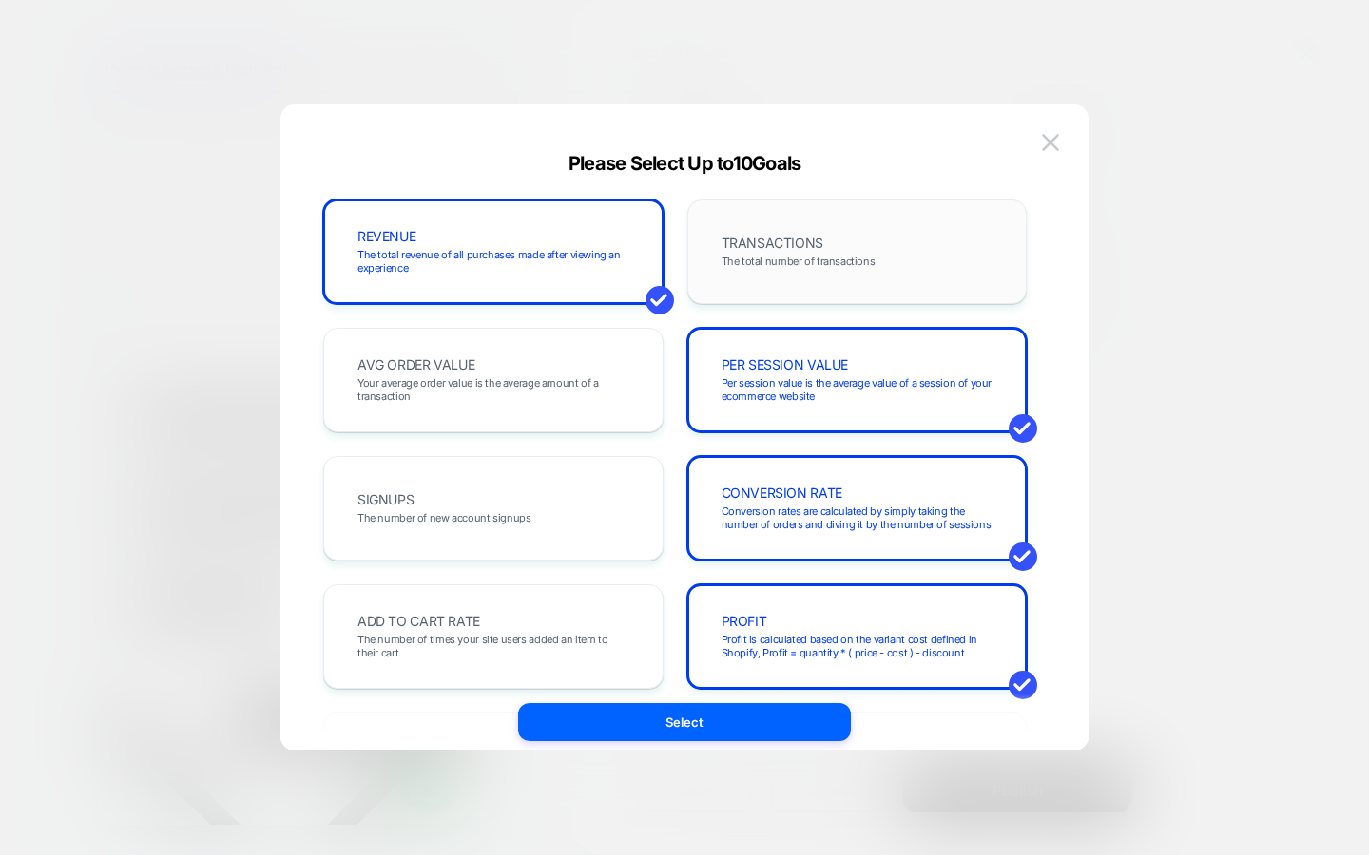
click at [735, 259] on span "The total number of transactions" at bounding box center [798, 261] width 154 height 13
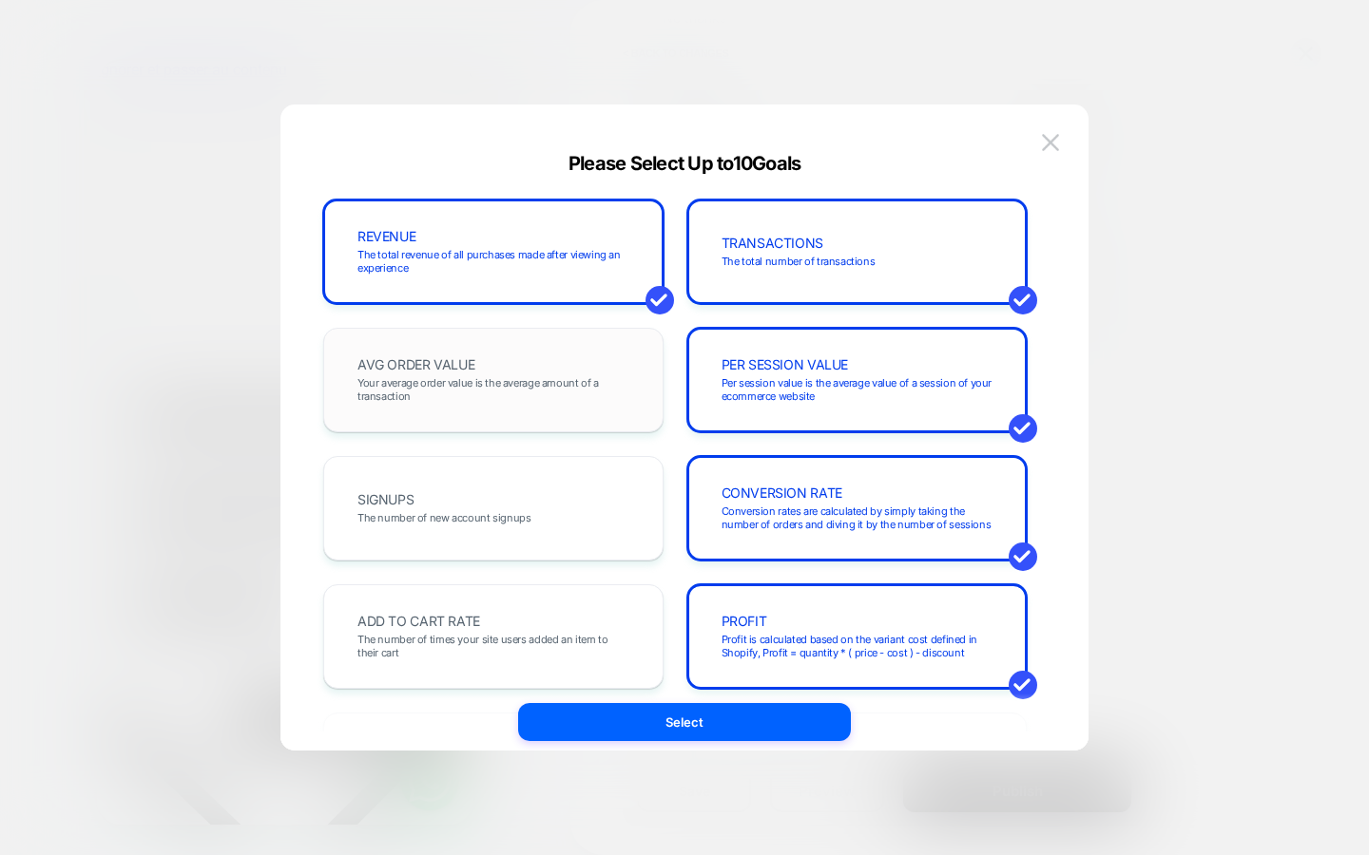
click at [570, 414] on div "AVG ORDER VALUE Your average order value is the average amount of a transaction" at bounding box center [493, 380] width 340 height 105
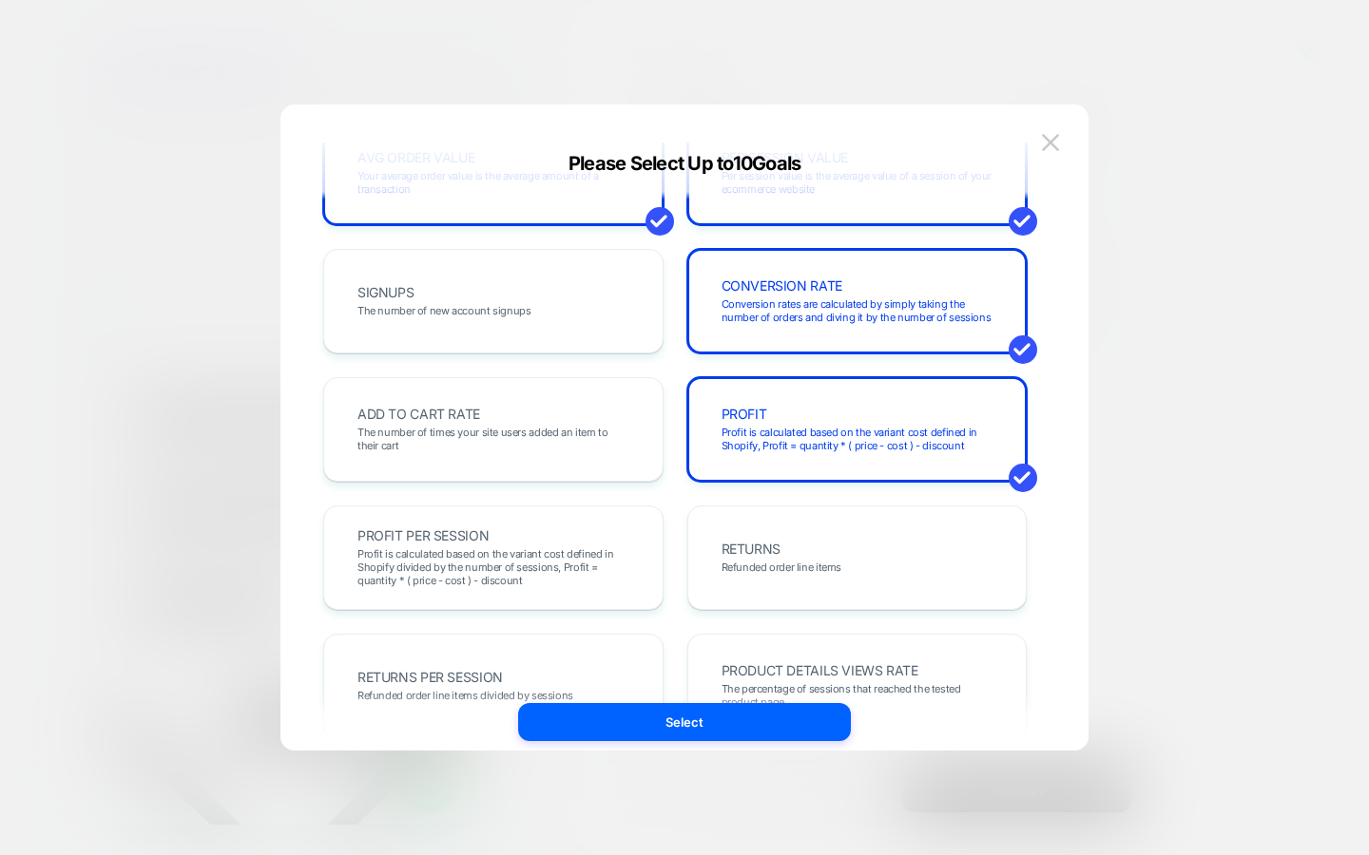
scroll to position [294, 0]
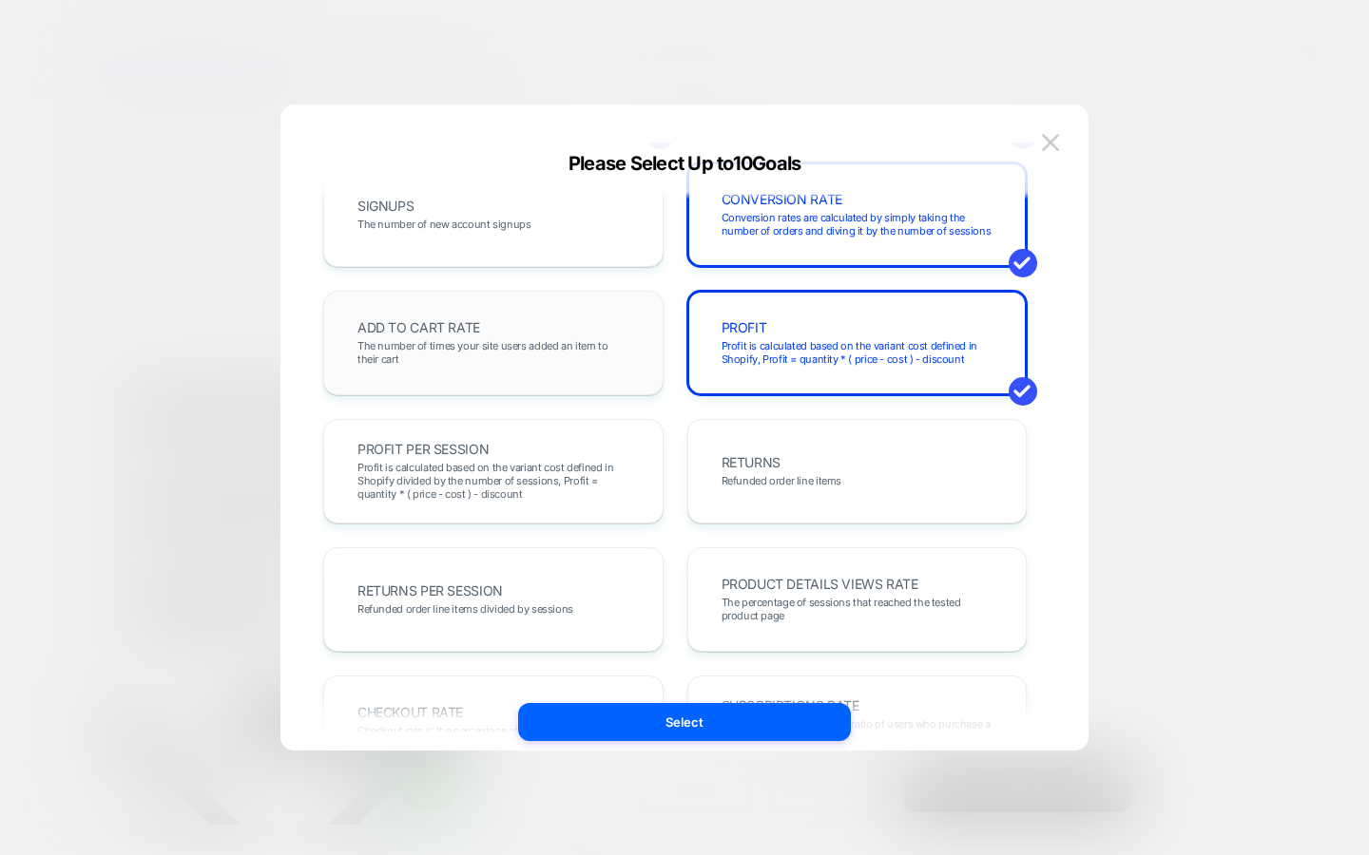
click at [570, 358] on span "The number of times your site users added an item to their cart" at bounding box center [493, 352] width 272 height 27
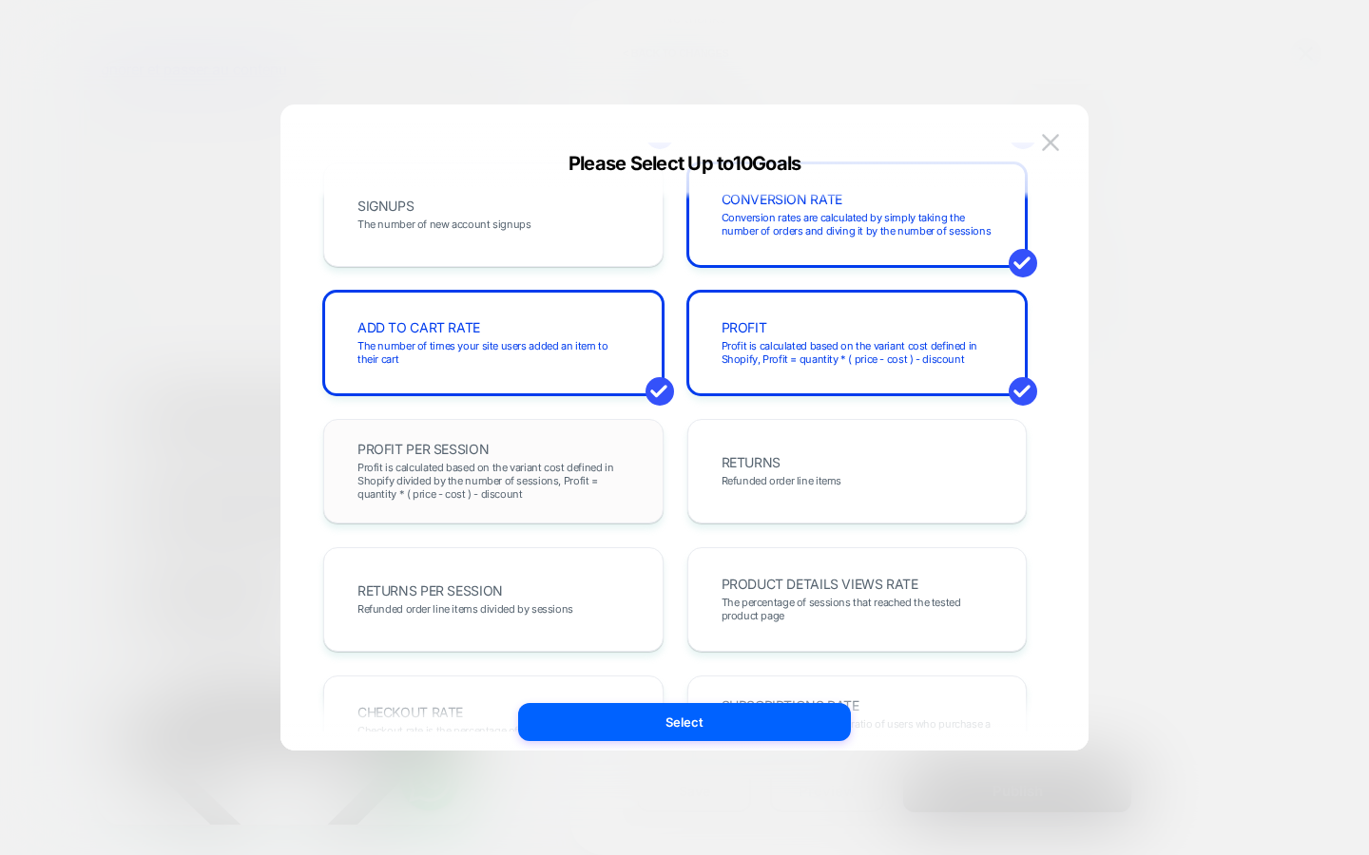
click at [558, 461] on span "Profit is calculated based on the variant cost defined in Shopify divided by th…" at bounding box center [493, 481] width 272 height 40
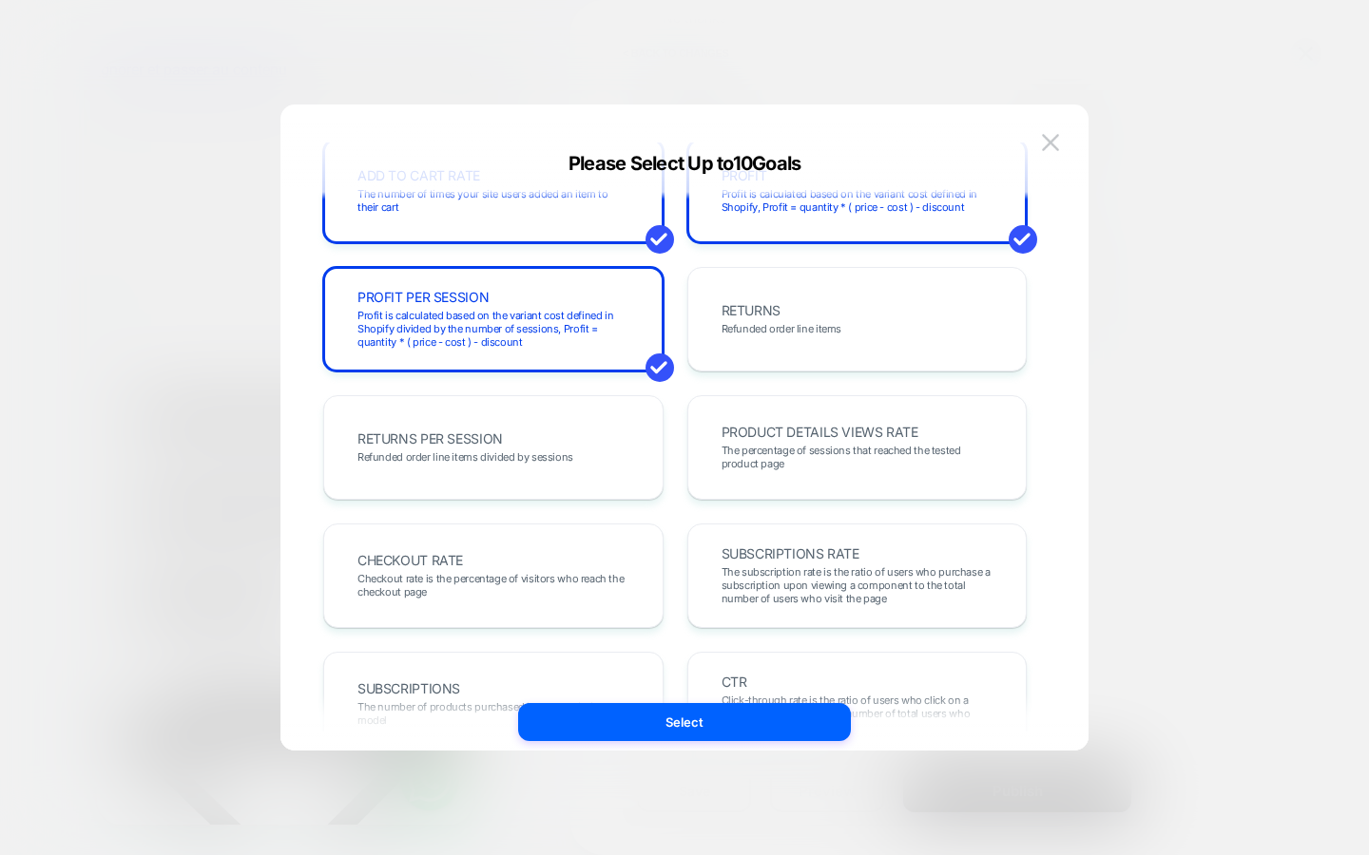
scroll to position [569, 0]
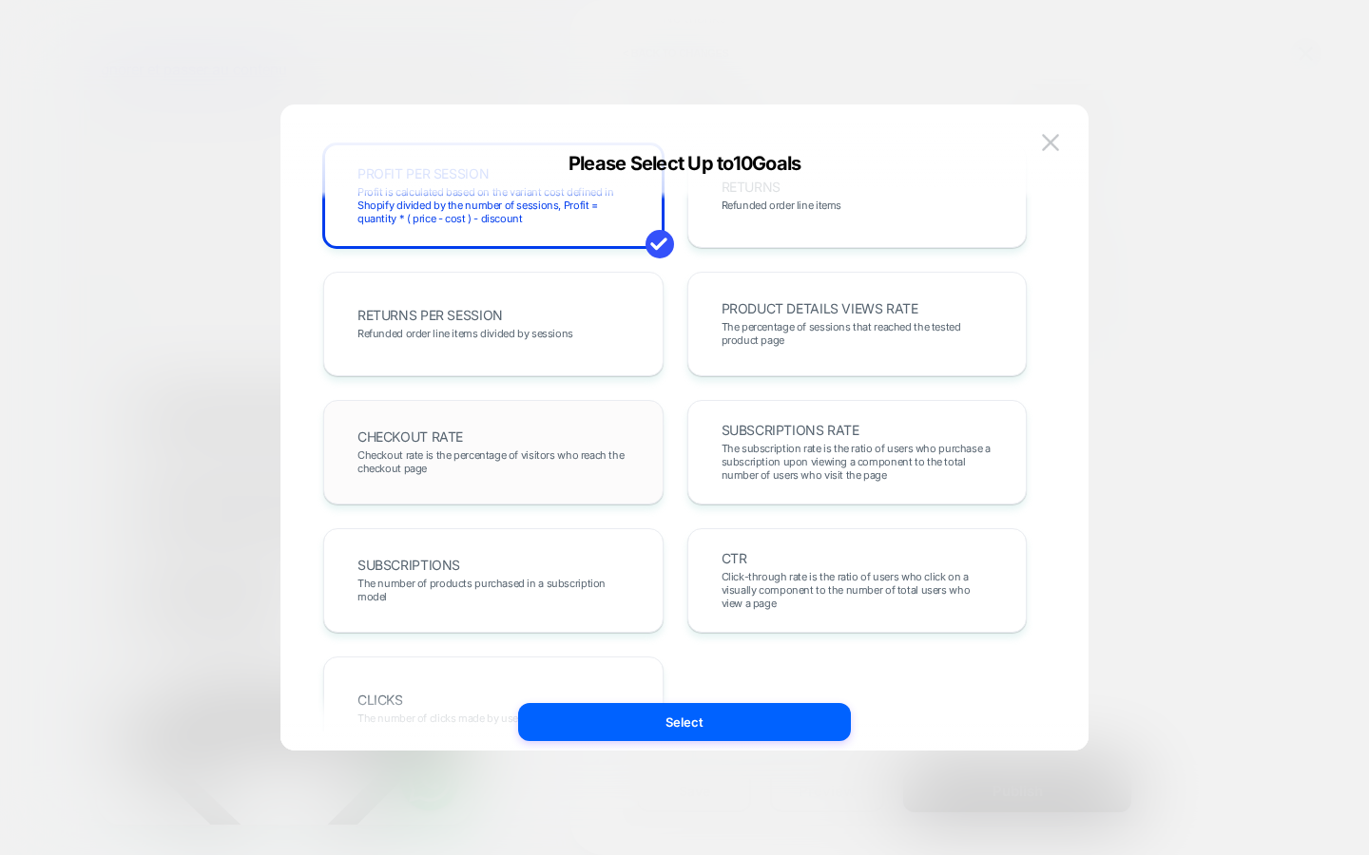
click at [585, 457] on span "Checkout rate is the percentage of visitors who reach the checkout page" at bounding box center [493, 462] width 272 height 27
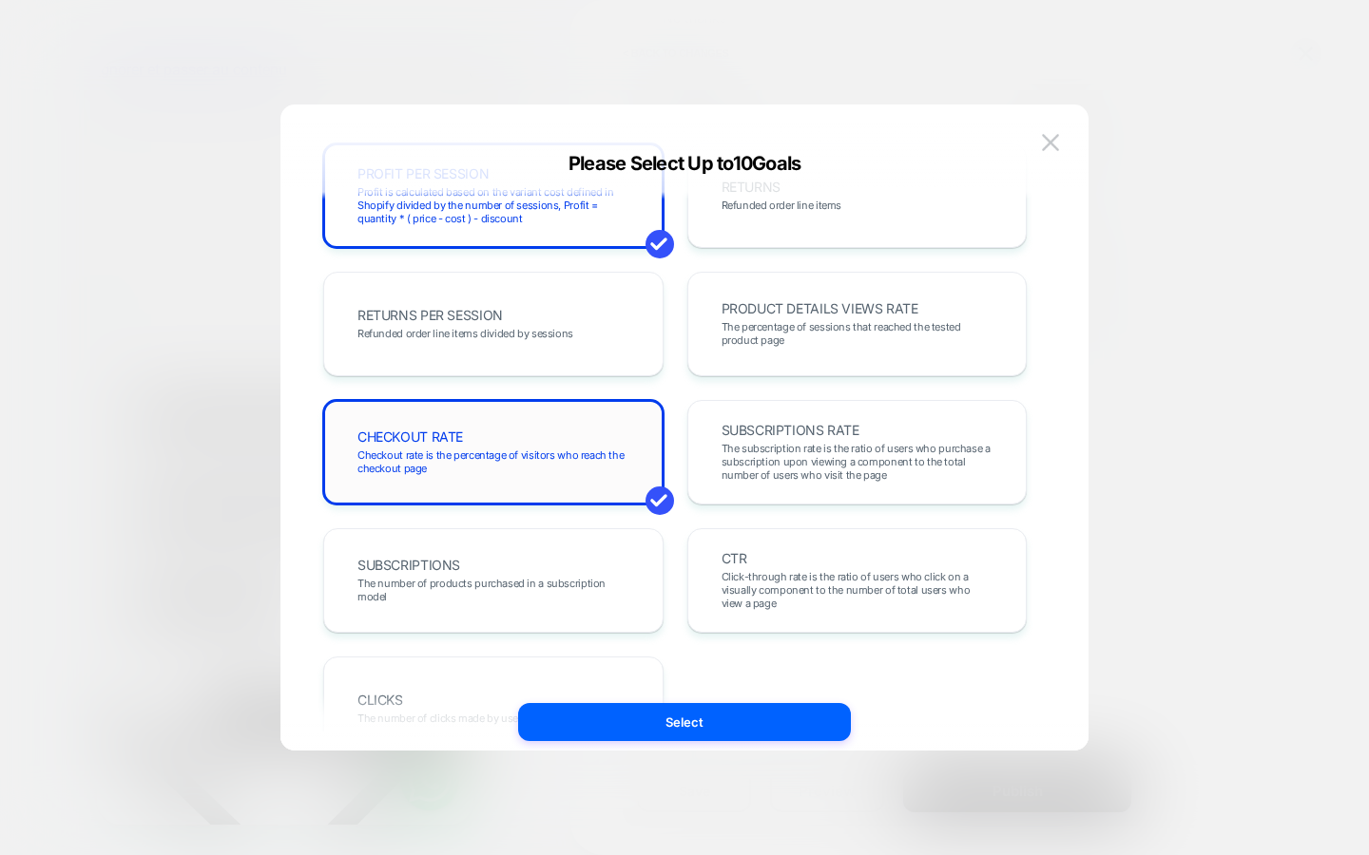
scroll to position [656, 0]
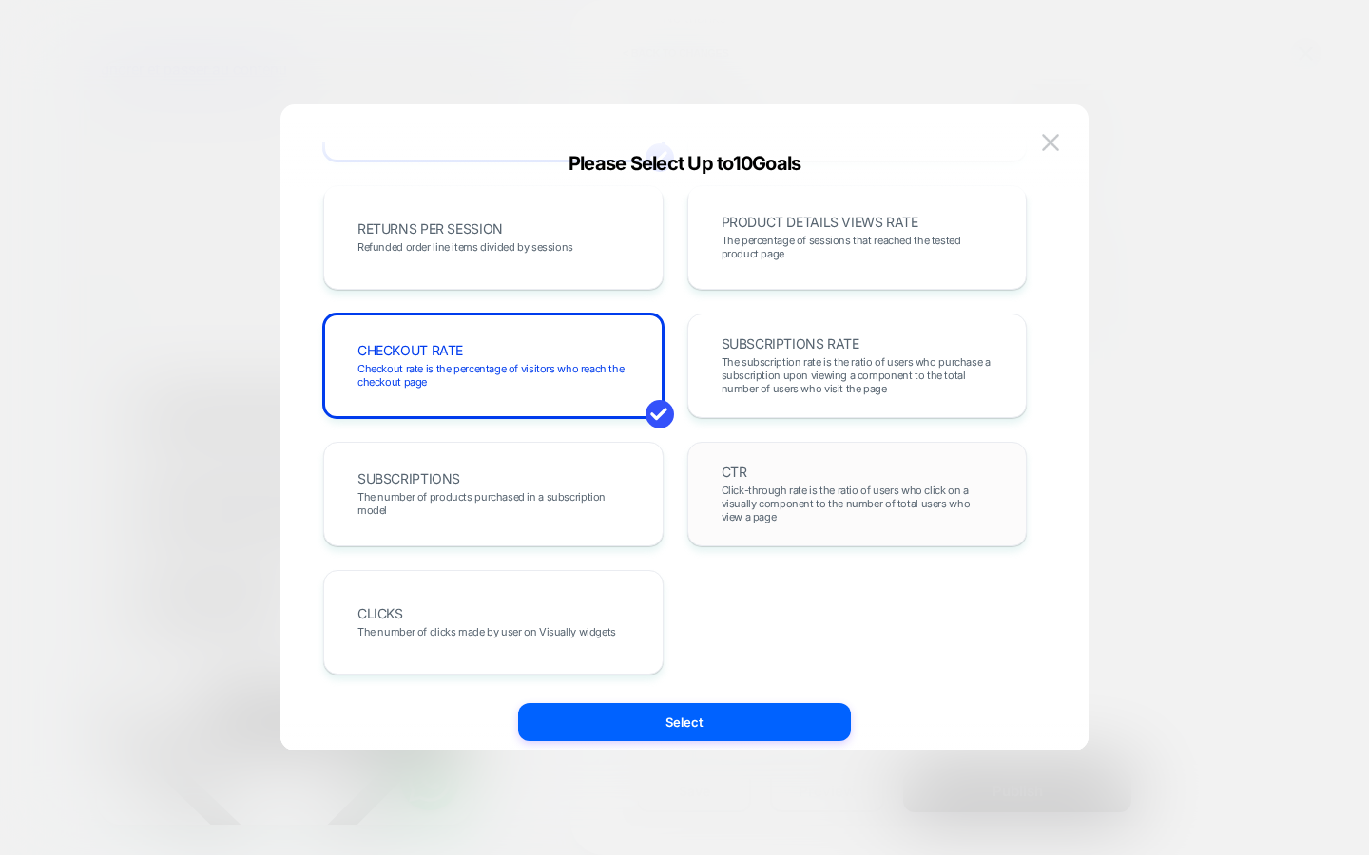
click at [721, 485] on span "Click-through rate is the ratio of users who click on a visually component to t…" at bounding box center [857, 504] width 272 height 40
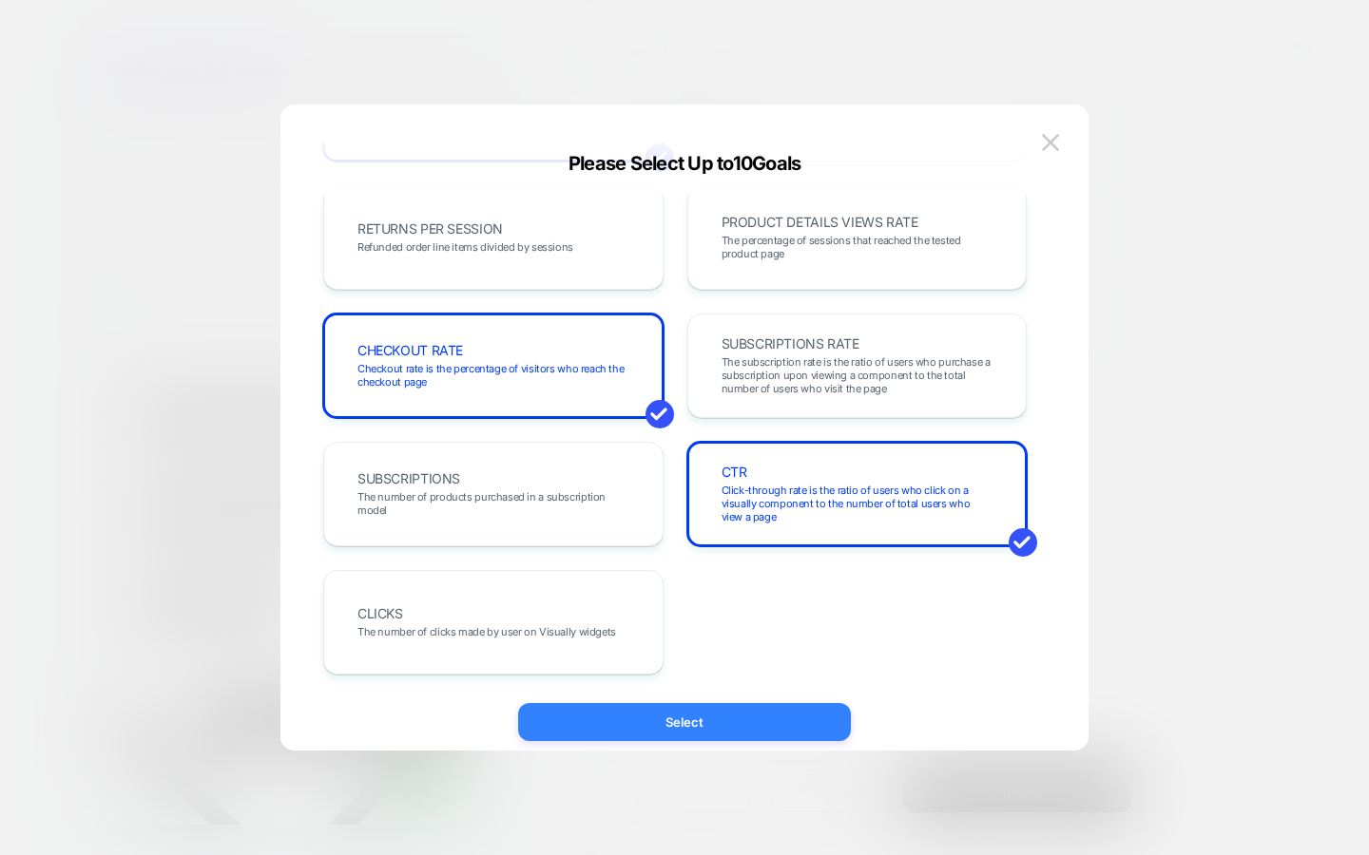
click at [683, 739] on button "Select" at bounding box center [684, 722] width 333 height 38
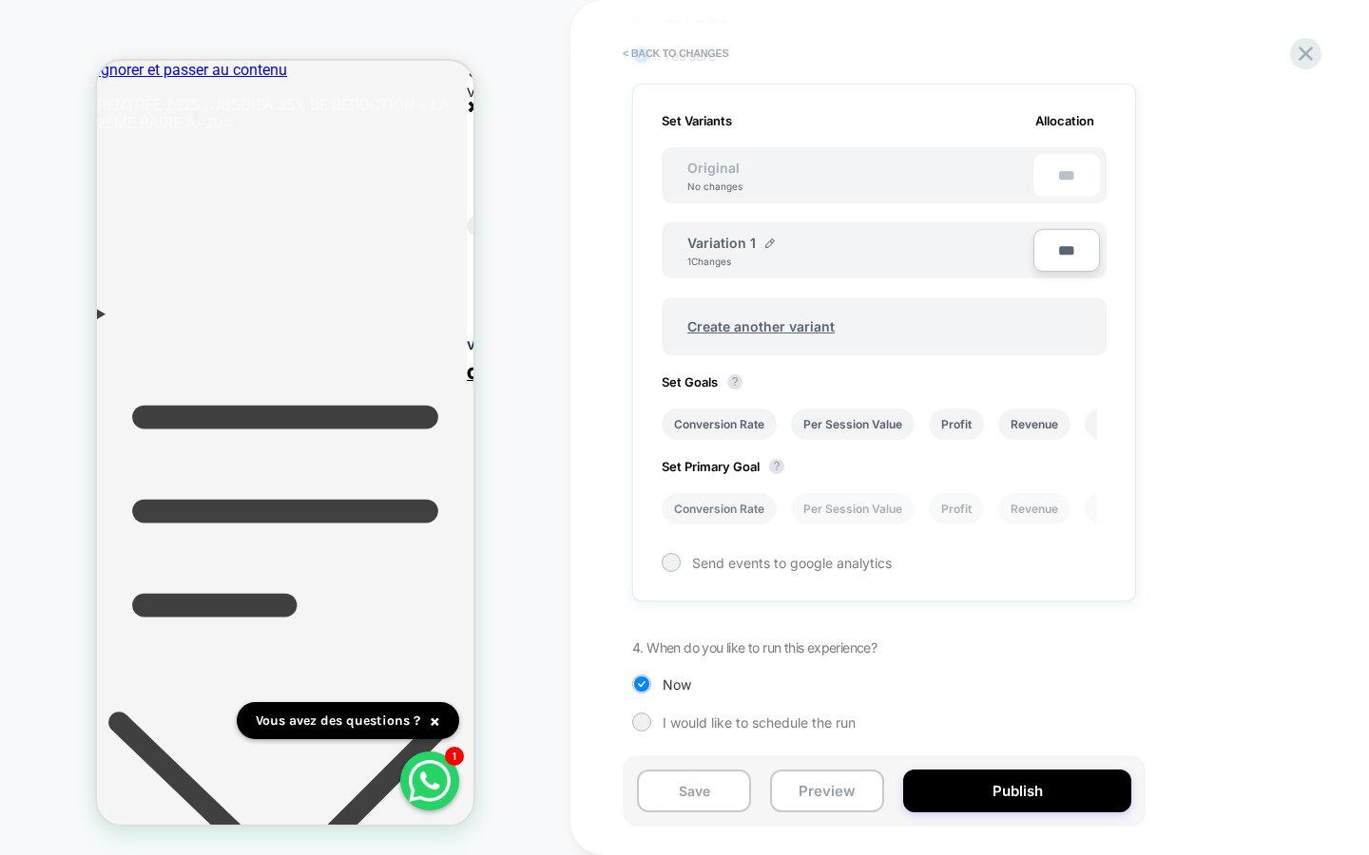
click at [759, 509] on li "Conversion Rate" at bounding box center [718, 508] width 115 height 31
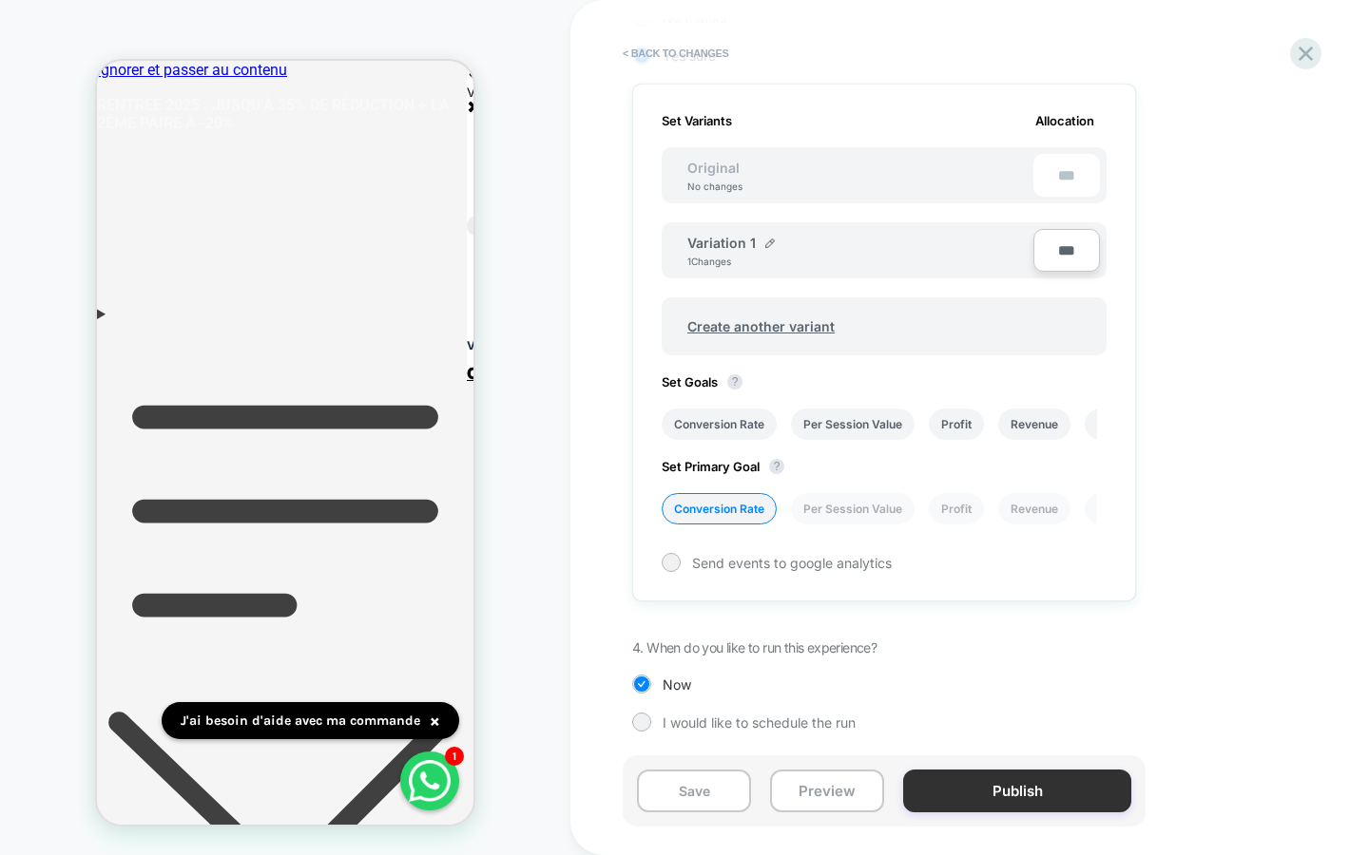
click at [965, 794] on button "Publish" at bounding box center [1017, 791] width 228 height 43
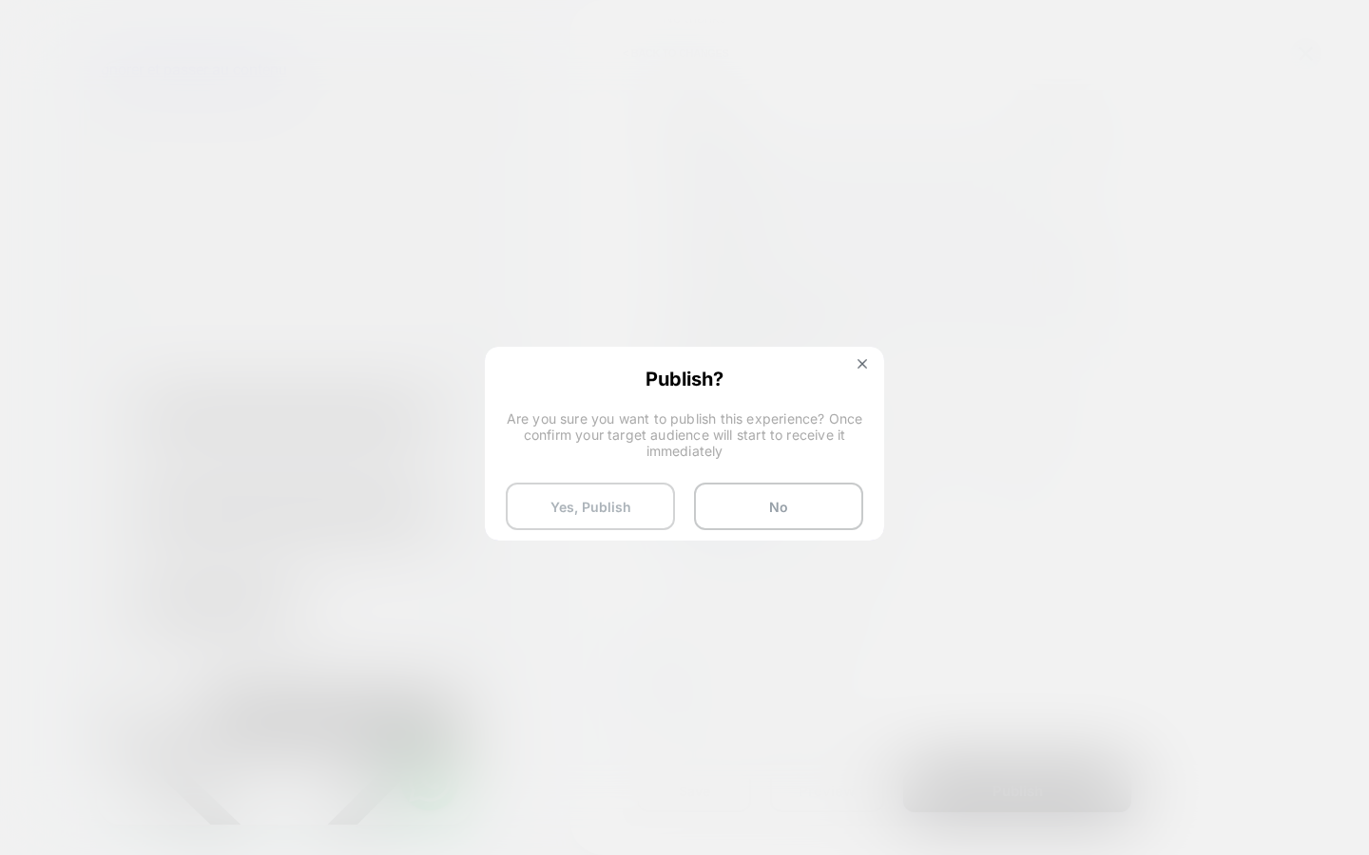
click at [657, 513] on button "Yes, Publish" at bounding box center [590, 507] width 169 height 48
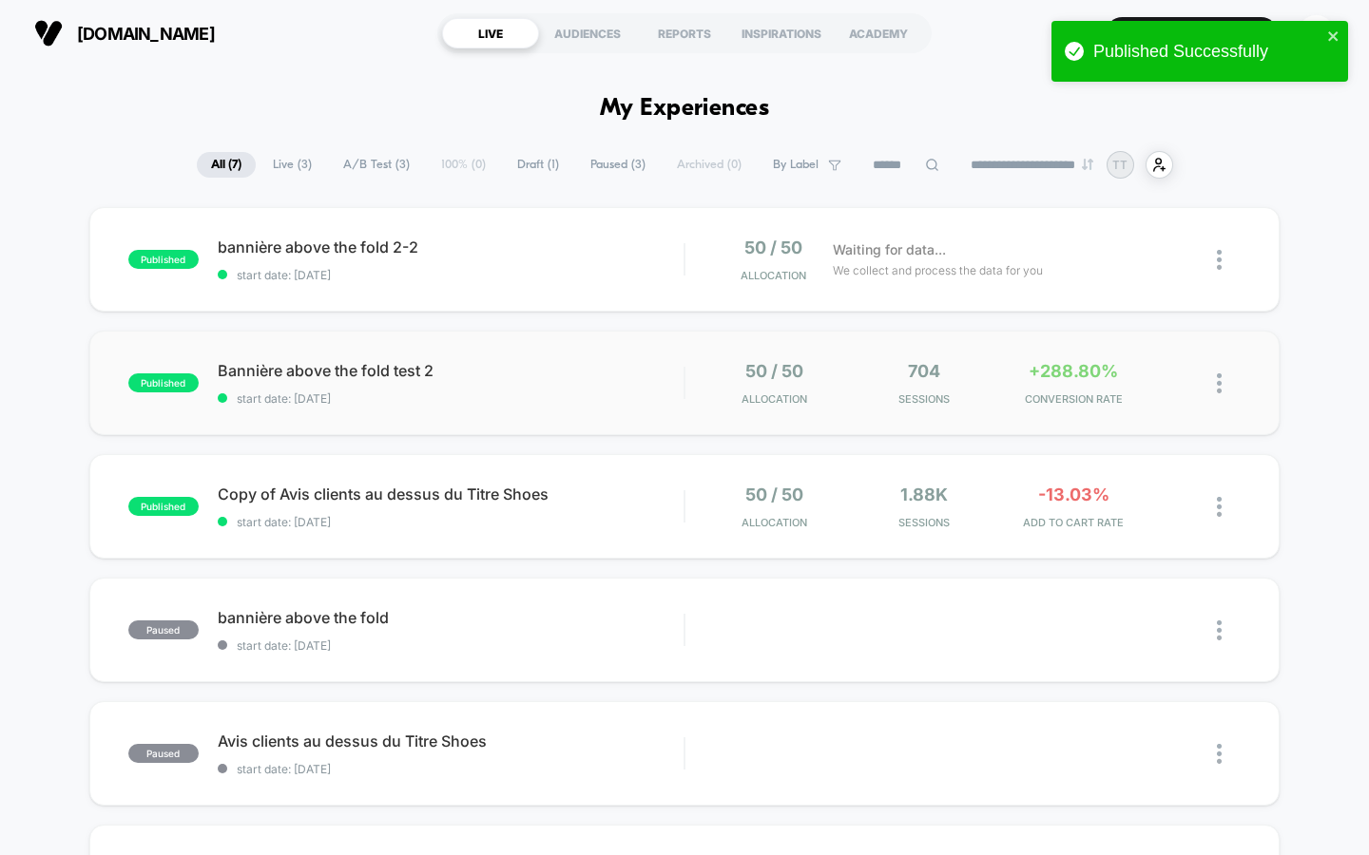
click at [1217, 382] on img at bounding box center [1219, 384] width 5 height 20
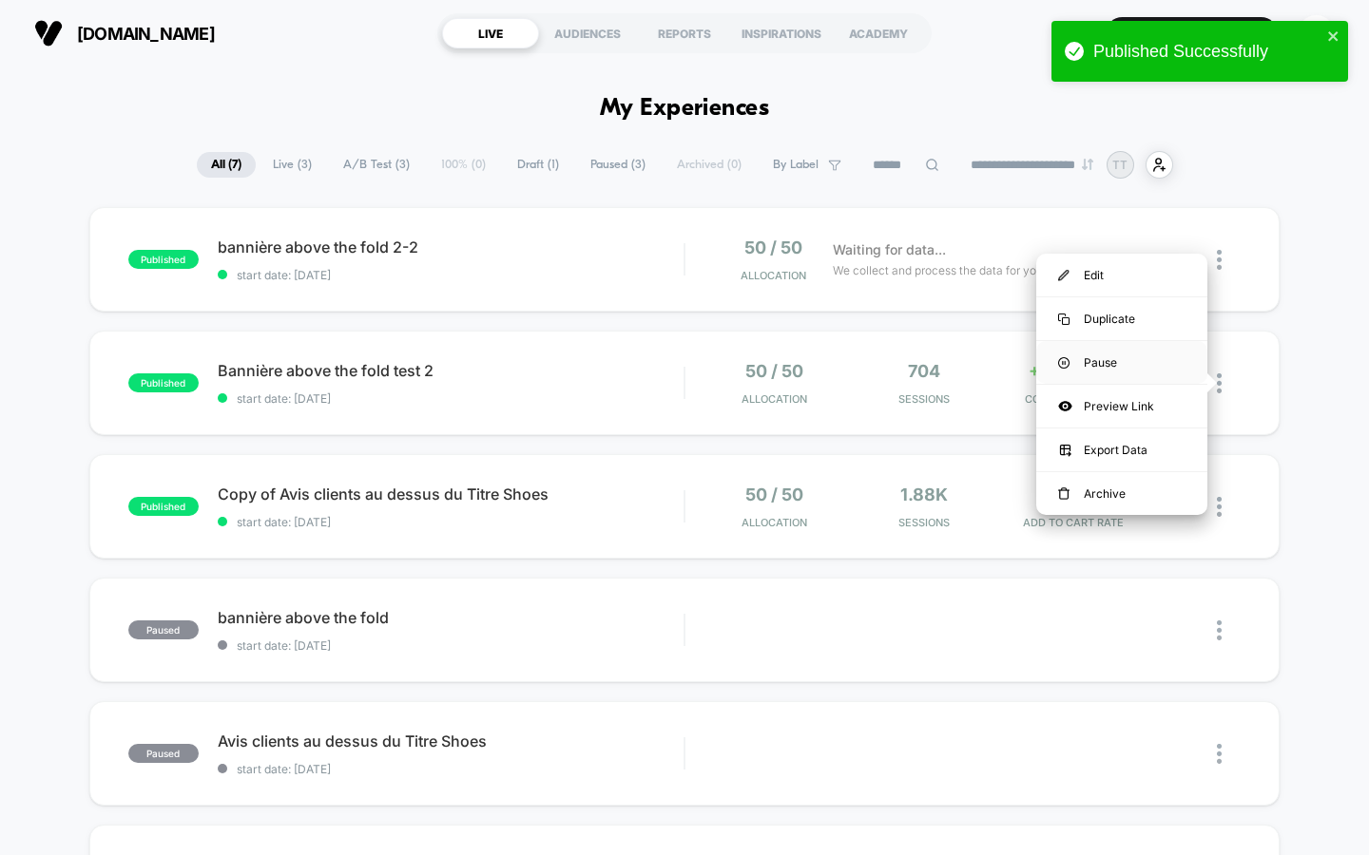
click at [1074, 367] on div "Pause" at bounding box center [1121, 362] width 171 height 43
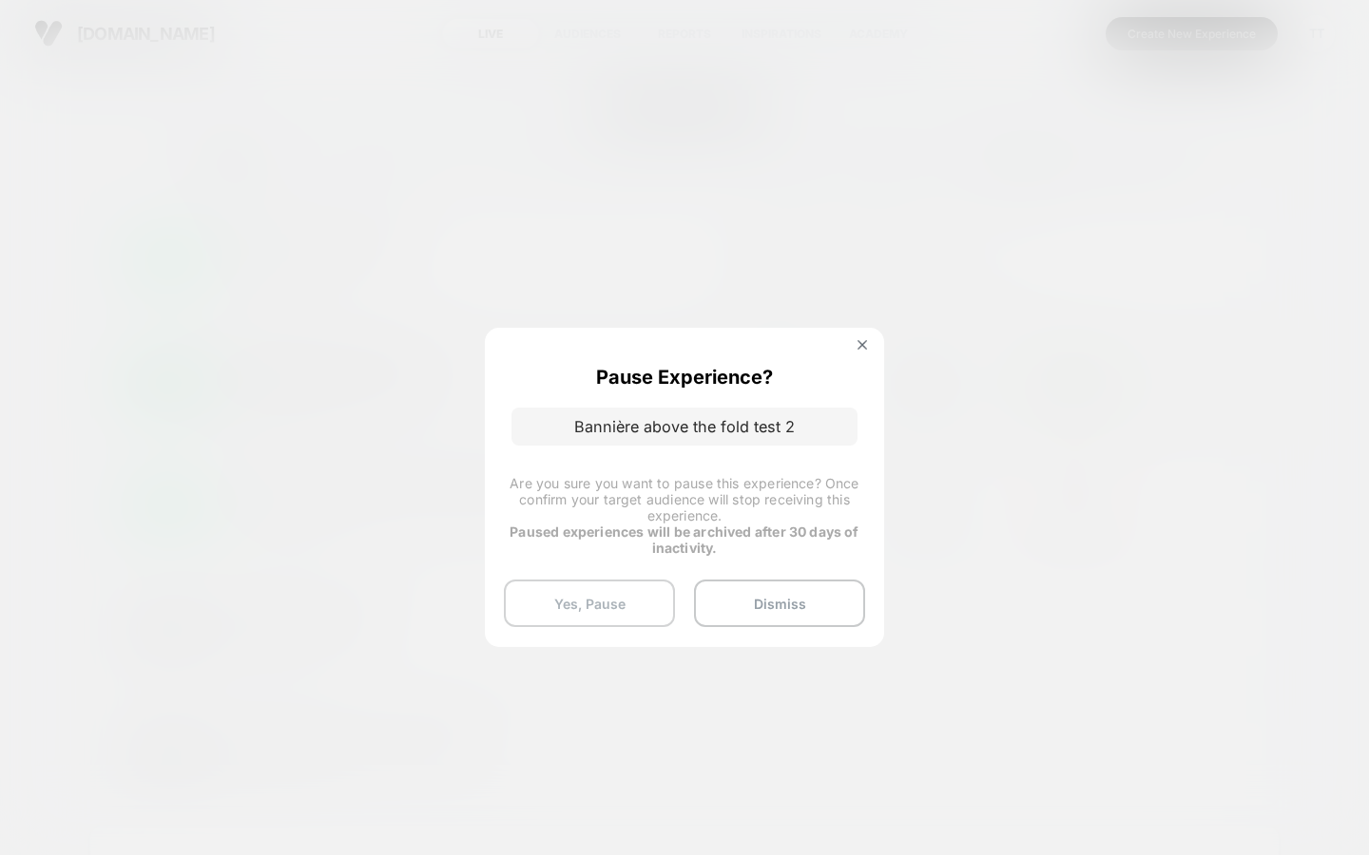
click at [660, 590] on button "Yes, Pause" at bounding box center [589, 604] width 171 height 48
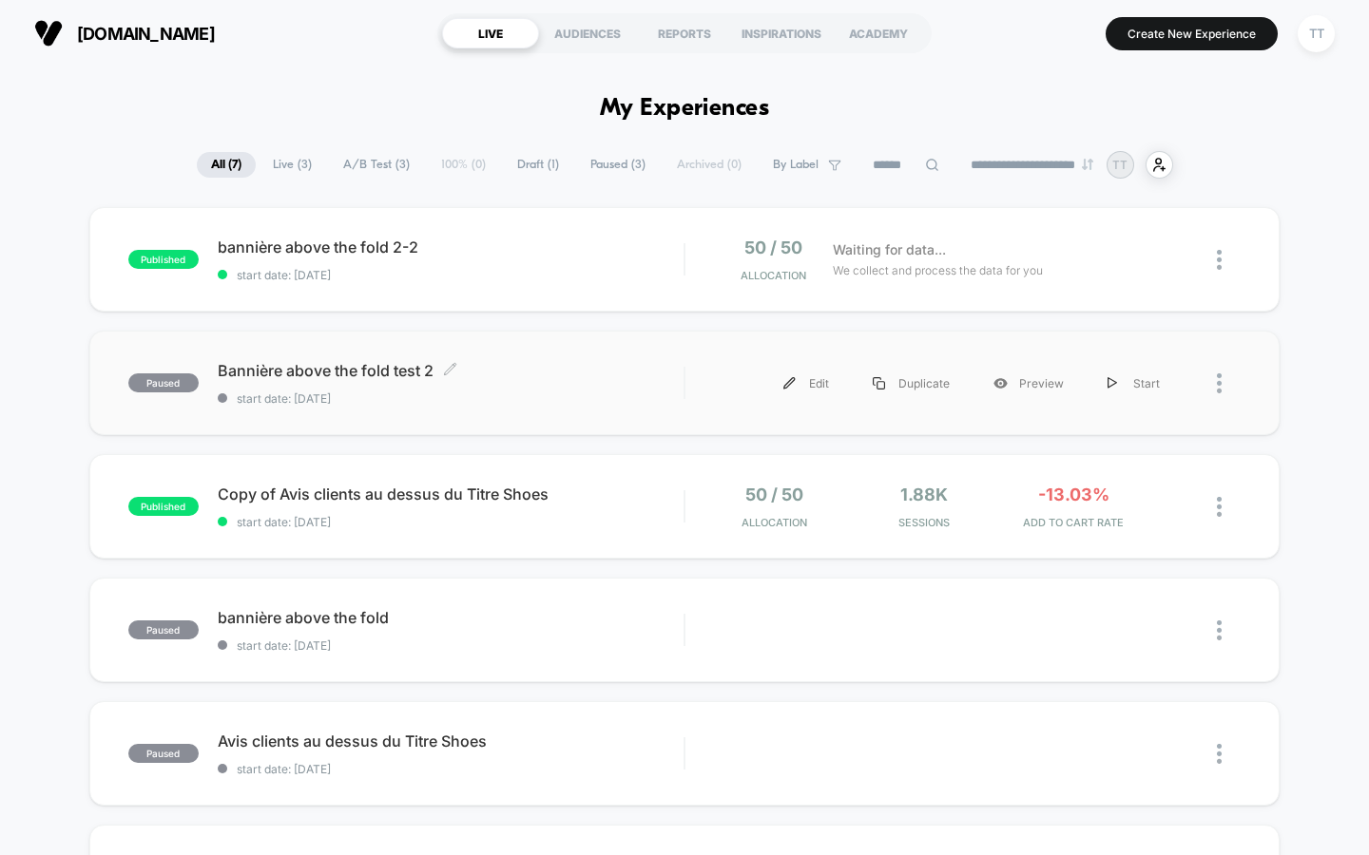
click at [634, 393] on span "start date: [DATE]" at bounding box center [451, 399] width 467 height 14
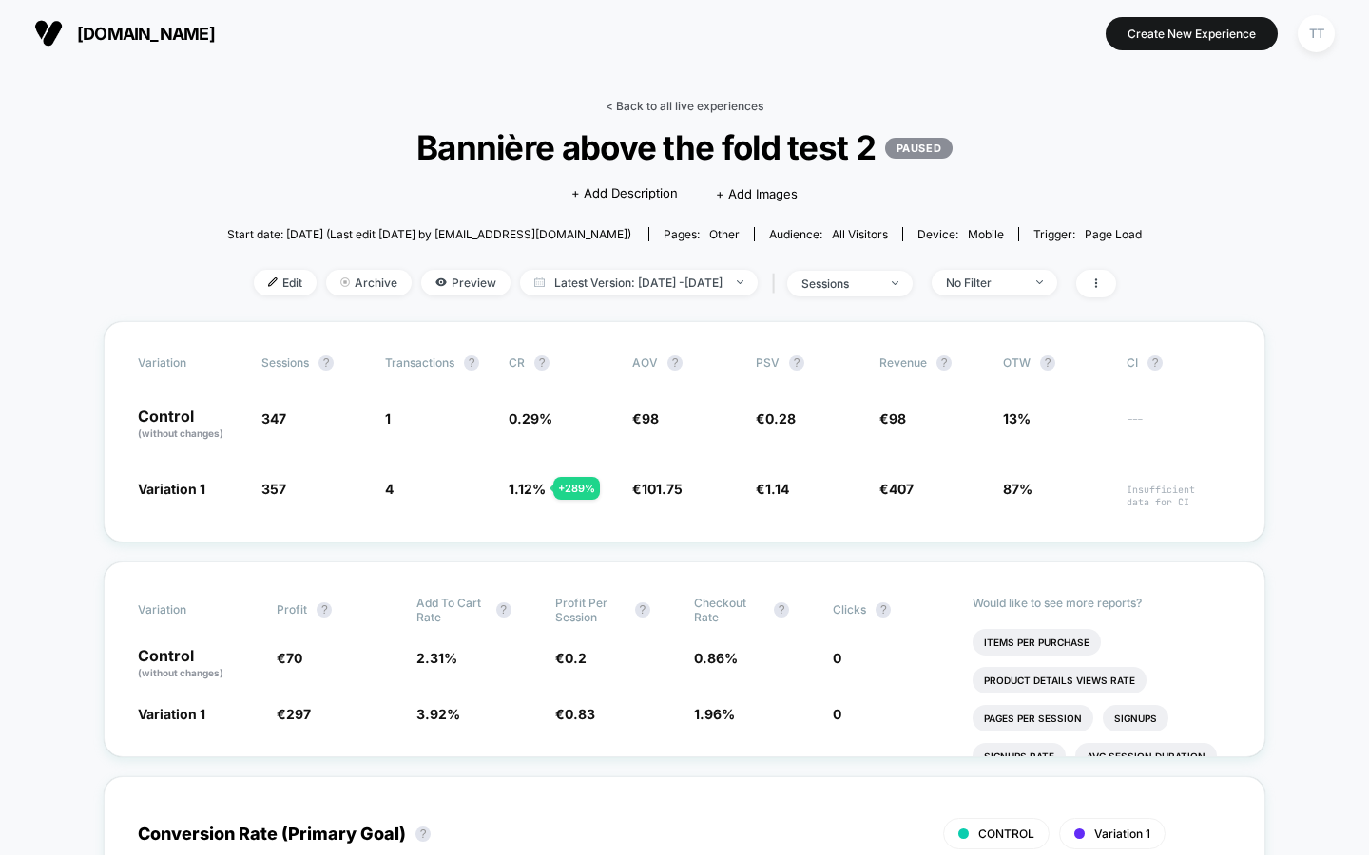
click at [637, 105] on link "< Back to all live experiences" at bounding box center [684, 106] width 158 height 14
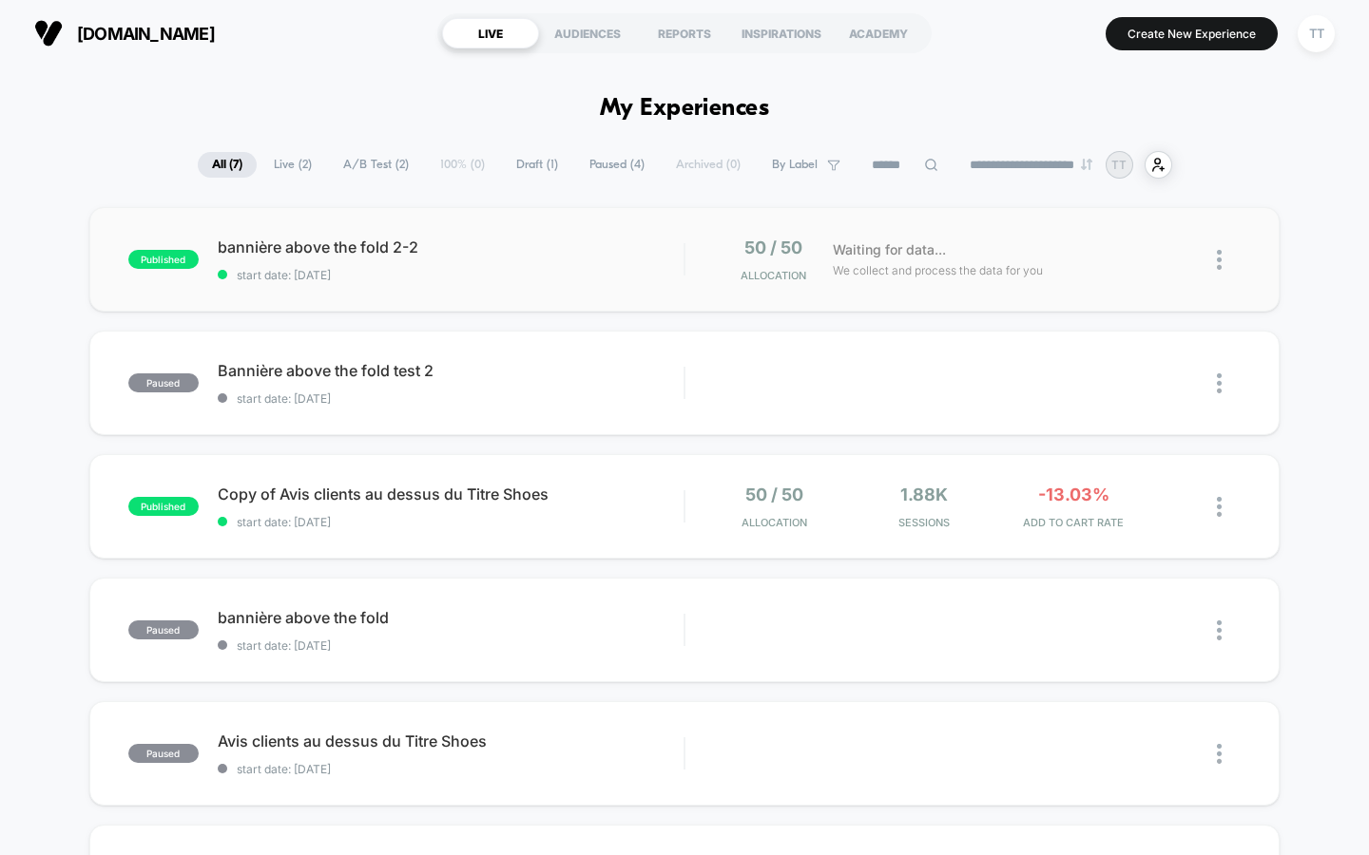
click at [514, 268] on span "start date: [DATE]" at bounding box center [451, 275] width 467 height 14
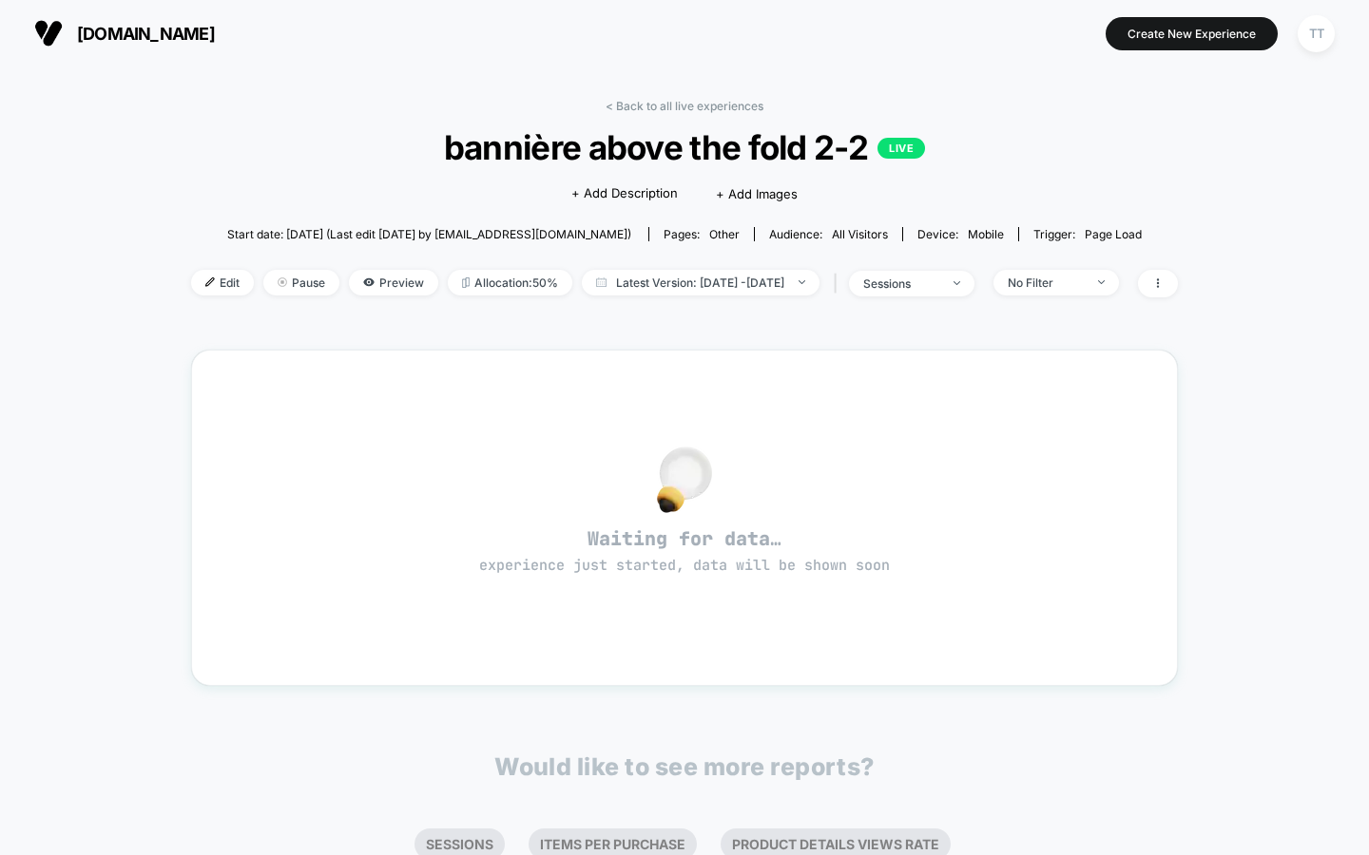
click at [344, 266] on div "< Back to all live experiences bannière above the fold 2-2 LIVE Click to edit e…" at bounding box center [684, 210] width 987 height 222
click at [349, 282] on span "Preview" at bounding box center [393, 283] width 89 height 26
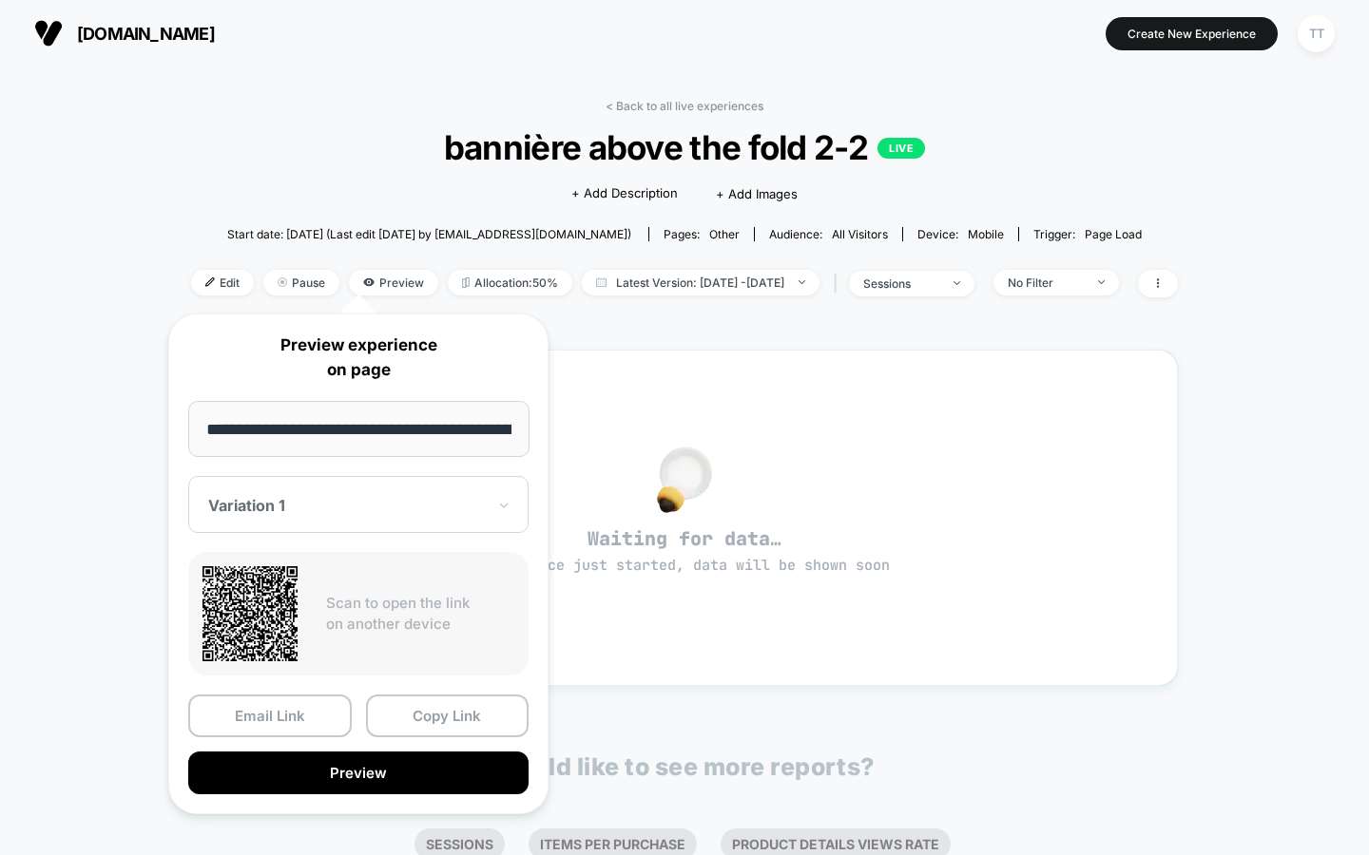
click at [1047, 341] on div "< Back to all live experiences bannière above the fold 2-2 LIVE Click to edit e…" at bounding box center [684, 528] width 987 height 885
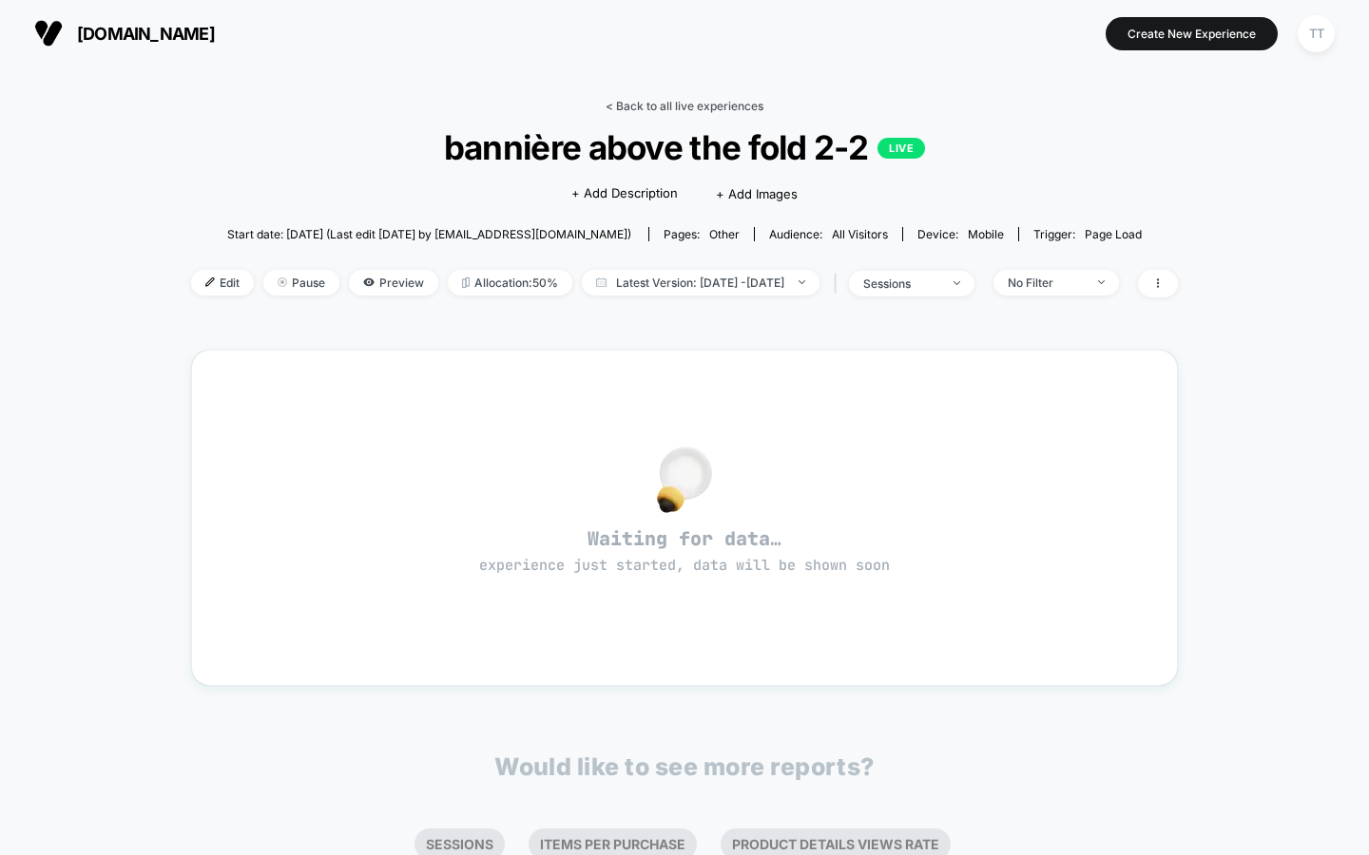
click at [720, 108] on link "< Back to all live experiences" at bounding box center [684, 106] width 158 height 14
